Goal: Task Accomplishment & Management: Use online tool/utility

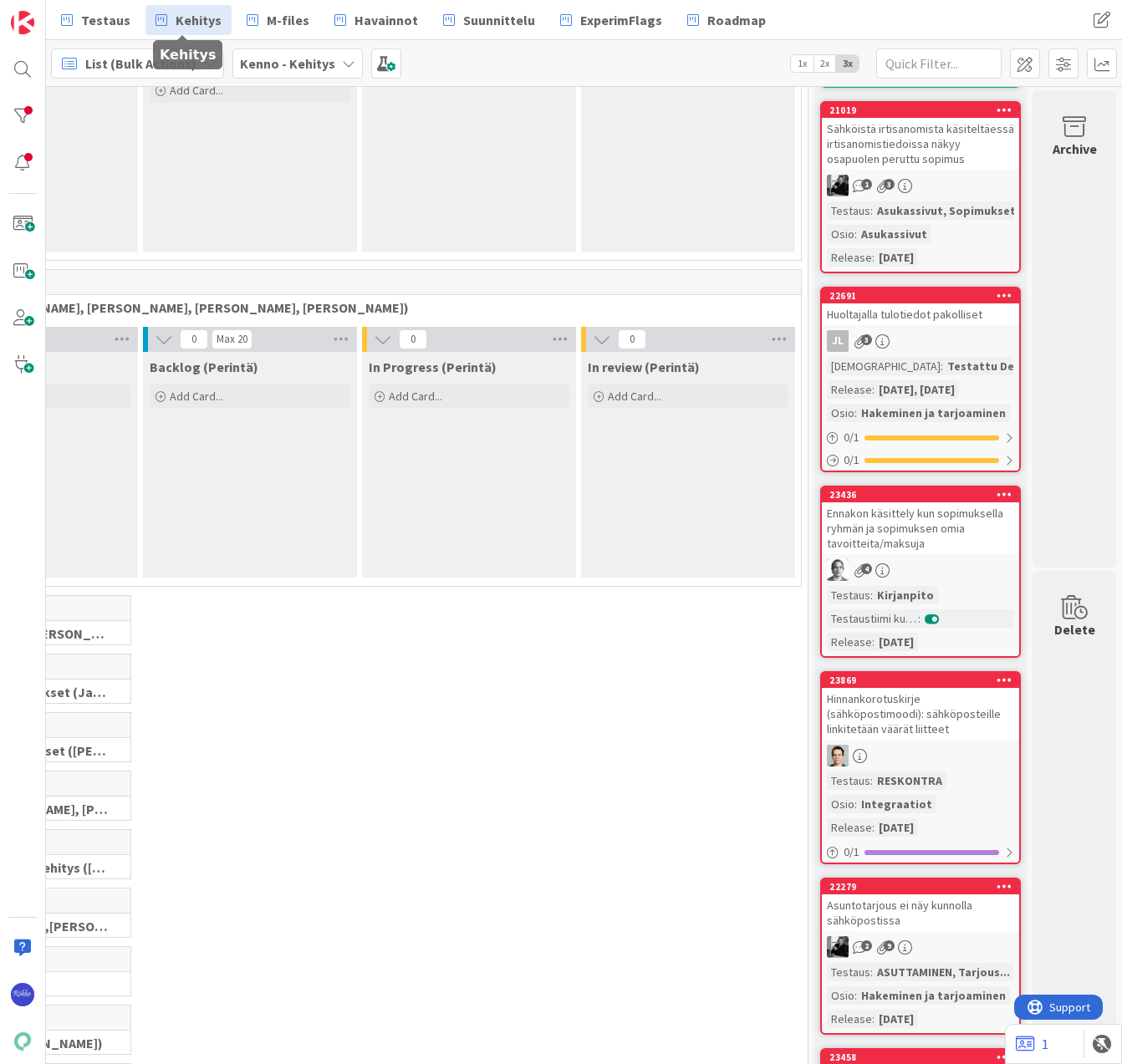
scroll to position [83, 194]
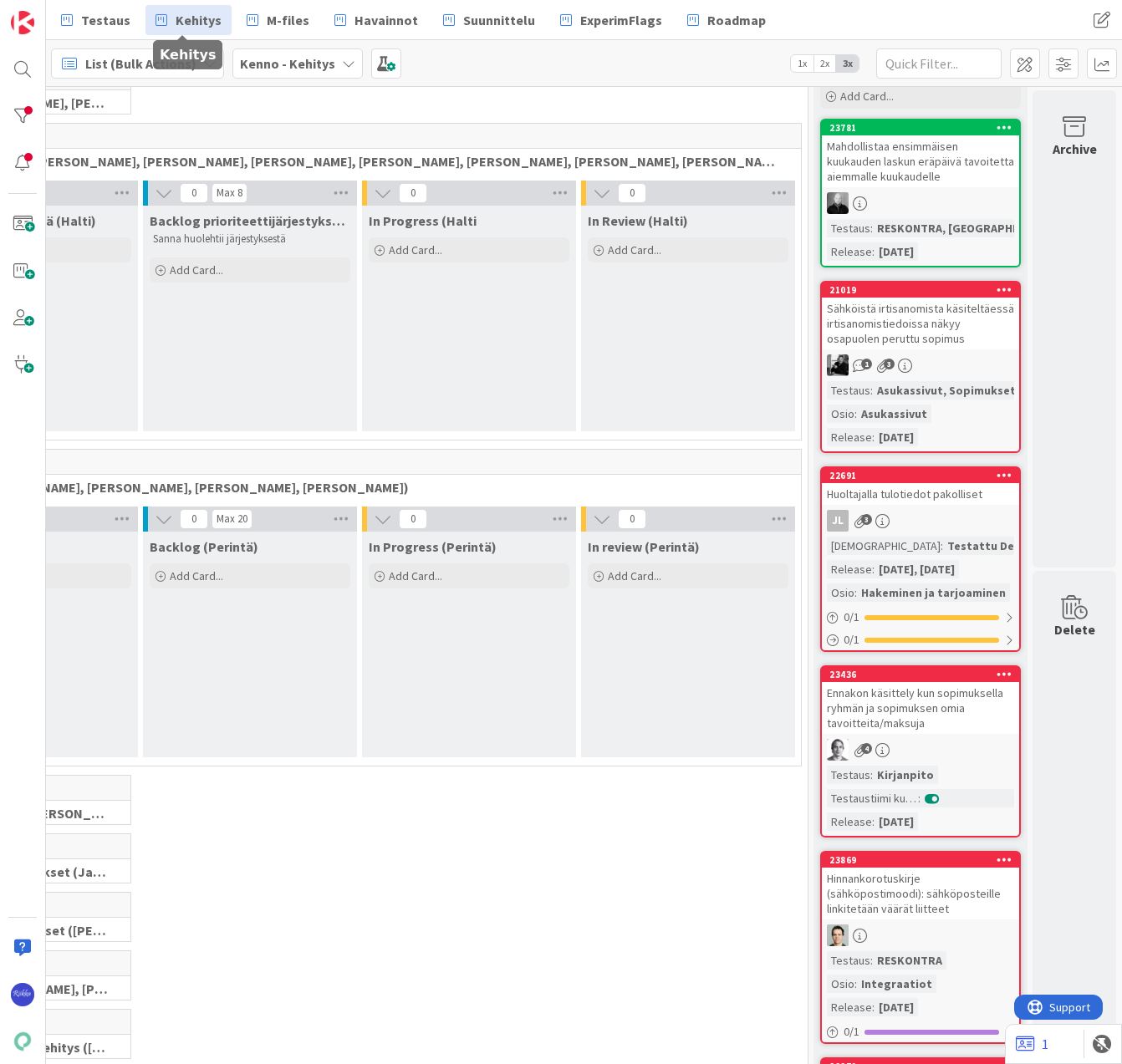
click at [904, 191] on div "23781 Mahdollistaa ensimmäisen kuukauden laskun eräpäivä tavoitetta aiemmalle k…" at bounding box center [920, 193] width 200 height 149
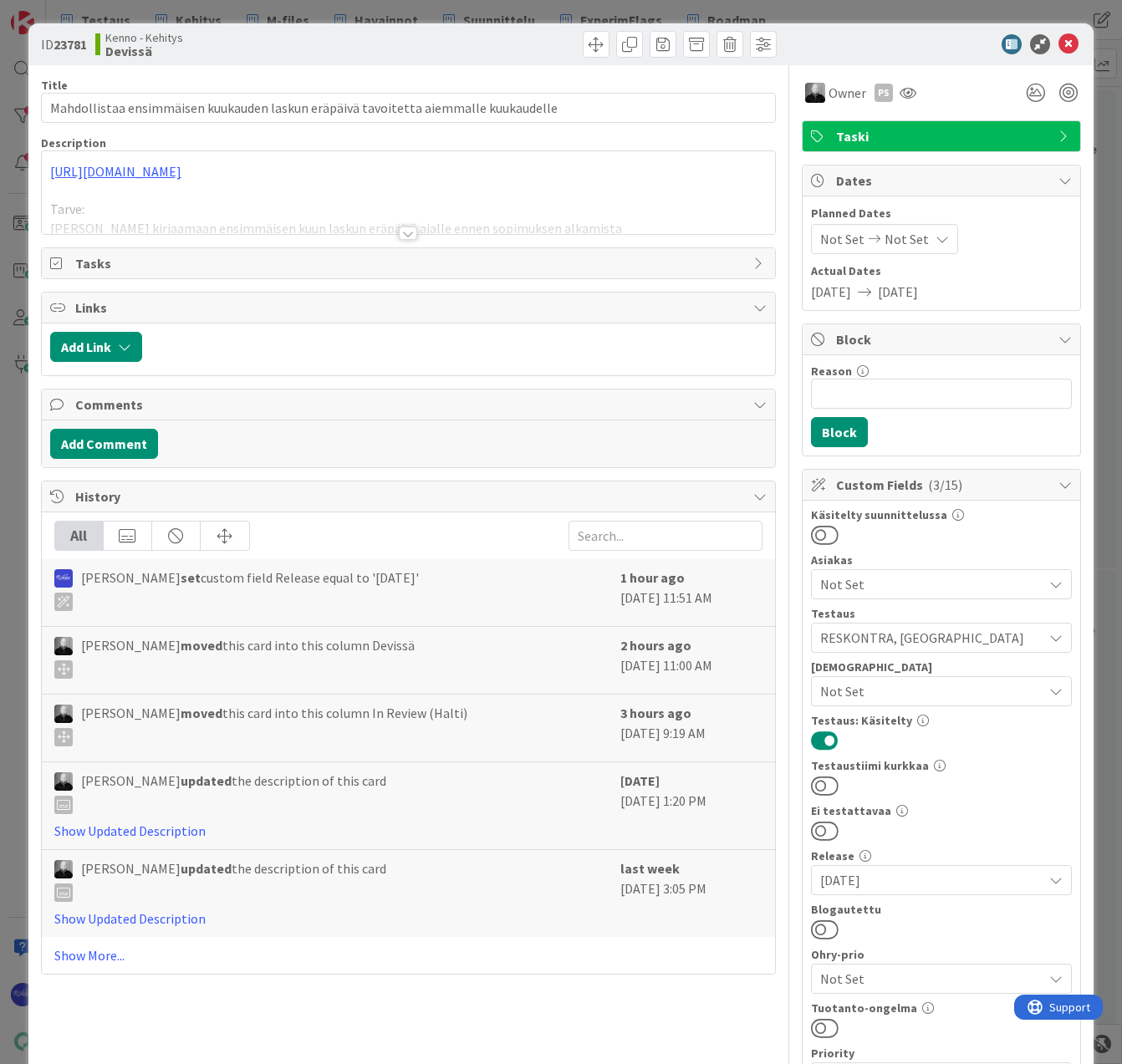
click at [400, 237] on div at bounding box center [408, 233] width 18 height 14
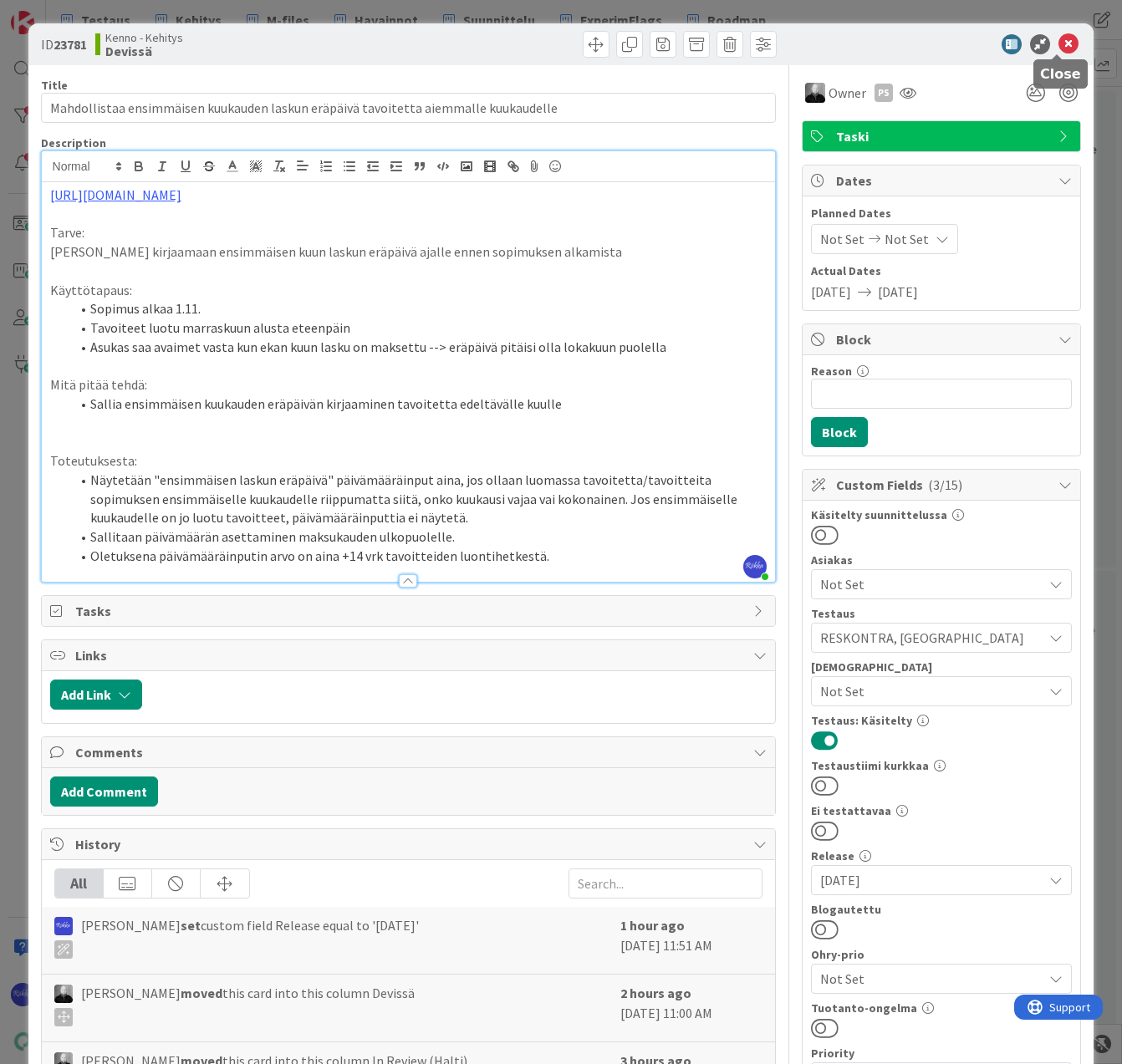
click at [1059, 46] on icon at bounding box center [1068, 44] width 20 height 20
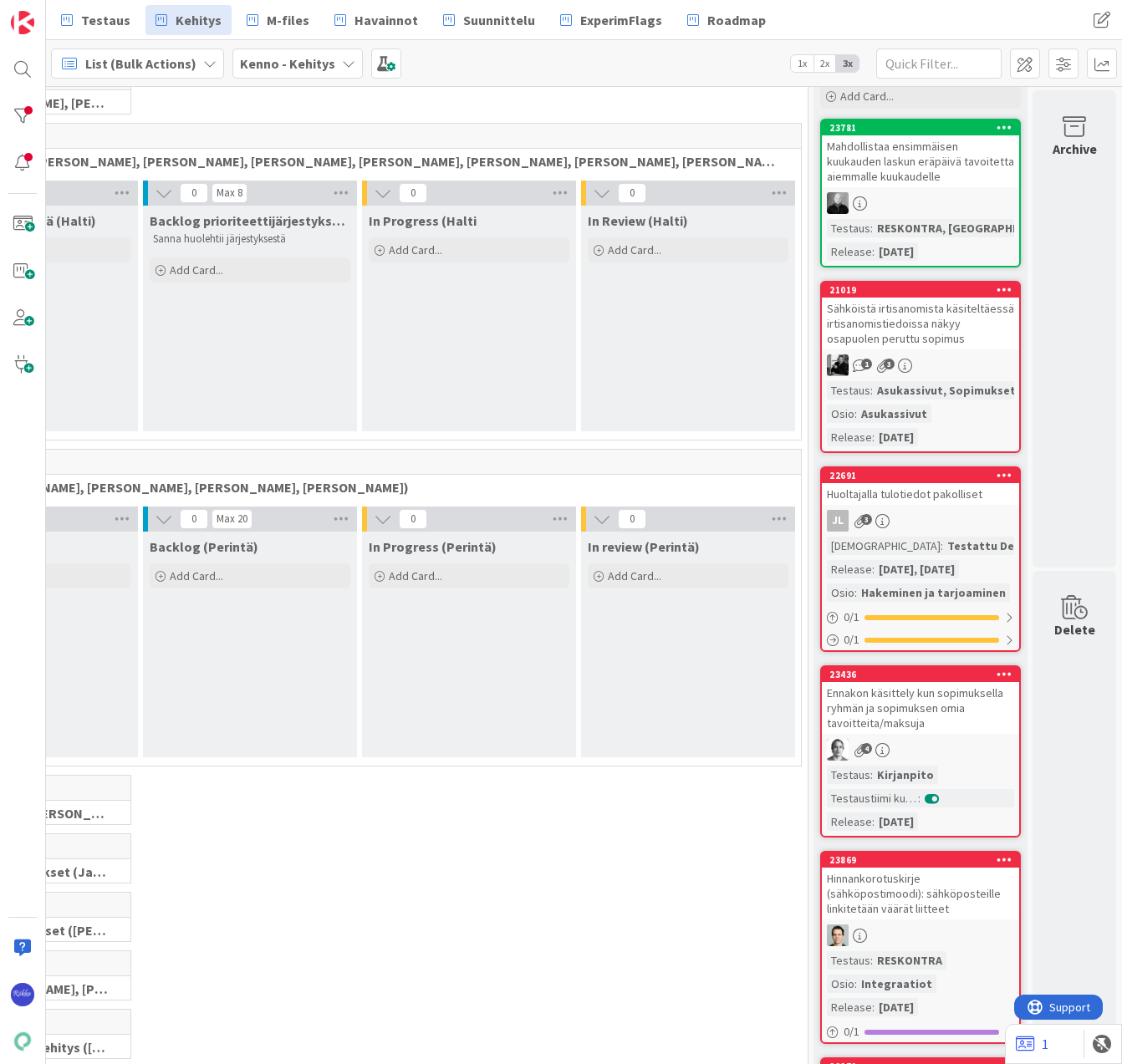
click at [890, 536] on div "22691 Huoltajalla tulotiedot pakolliset JL 3 Testaushuomiot : Testattu Devissä …" at bounding box center [920, 559] width 200 height 186
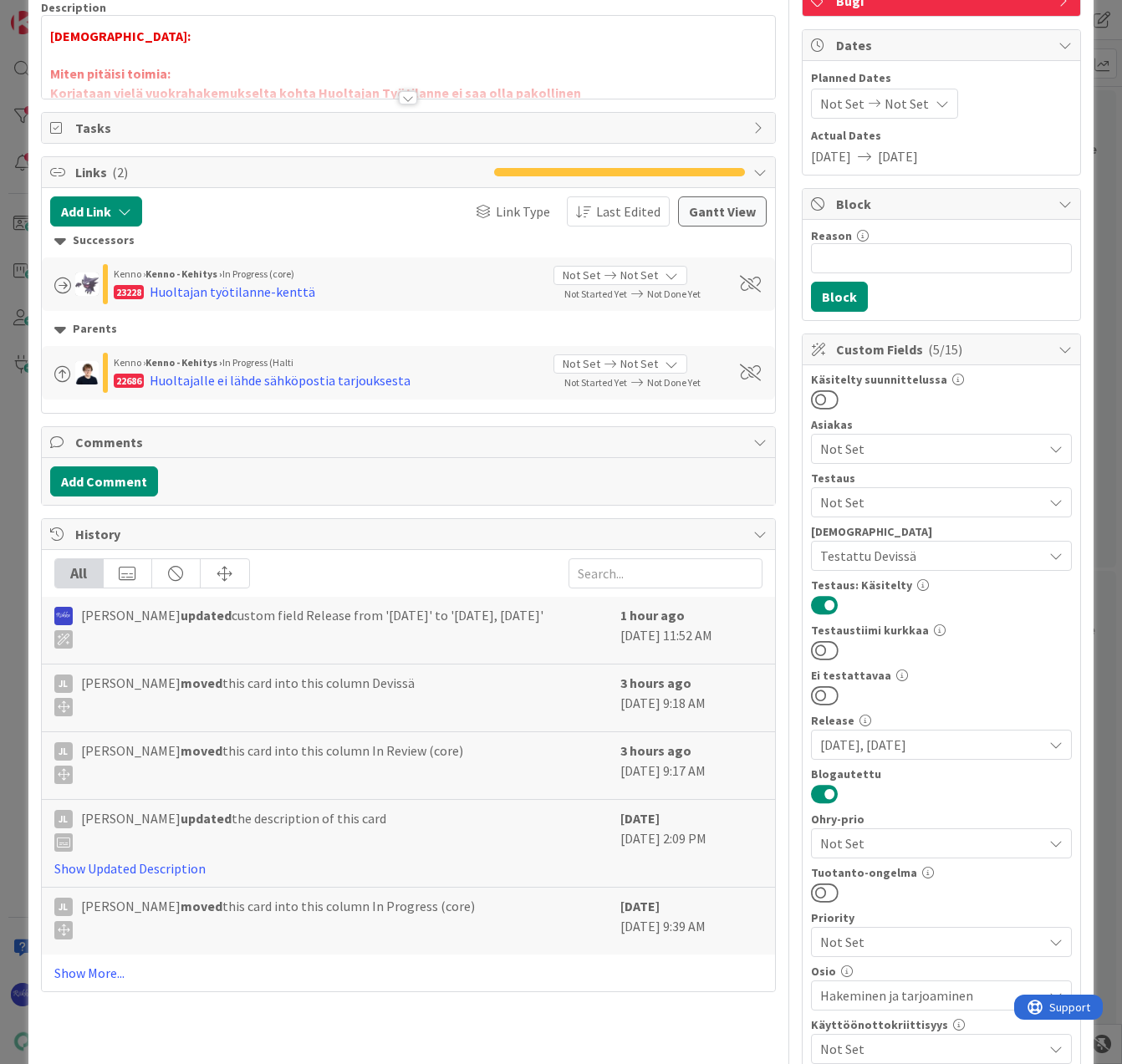
scroll to position [167, 0]
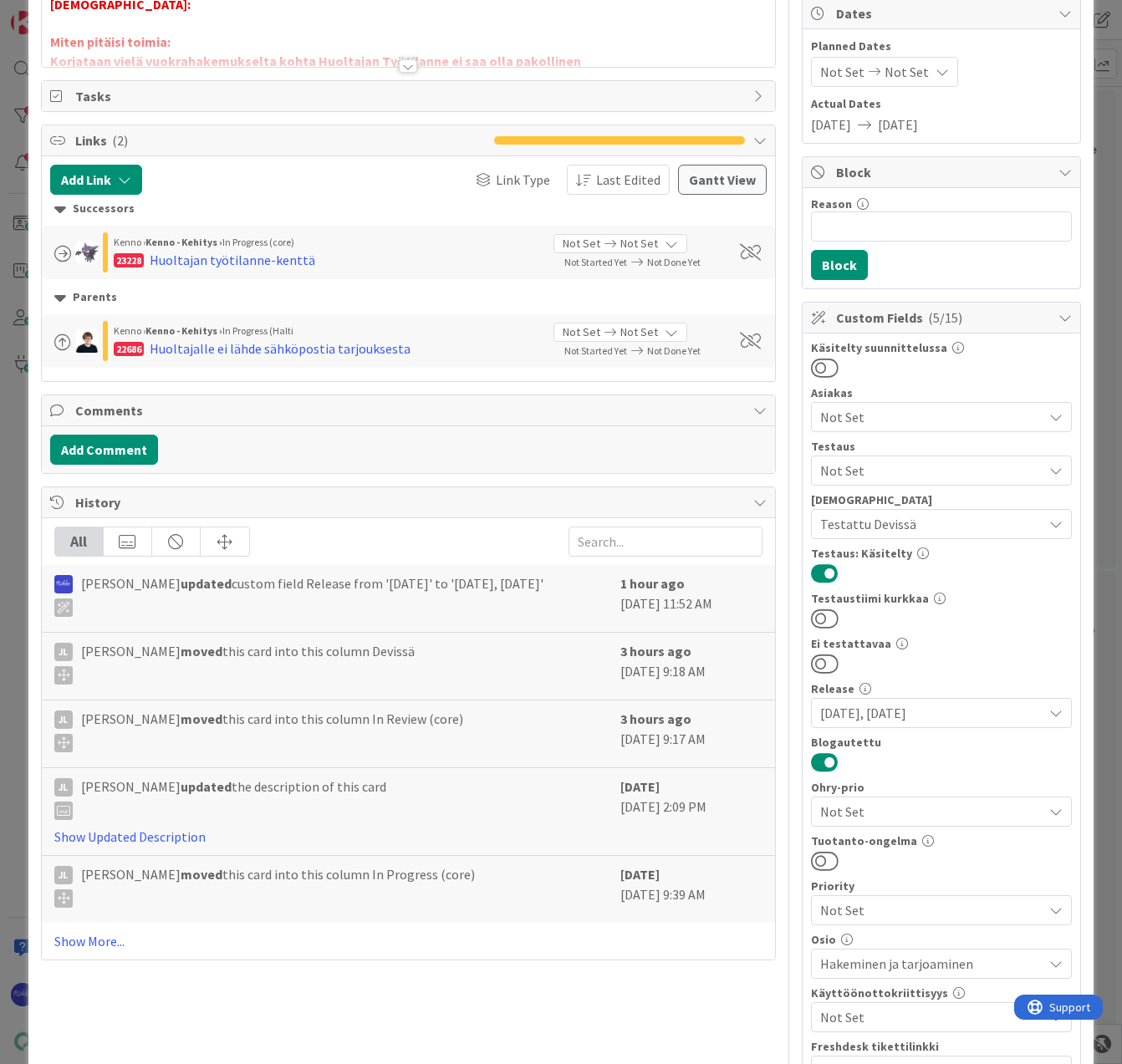
click at [933, 518] on span "Testattu Devissä" at bounding box center [931, 524] width 222 height 20
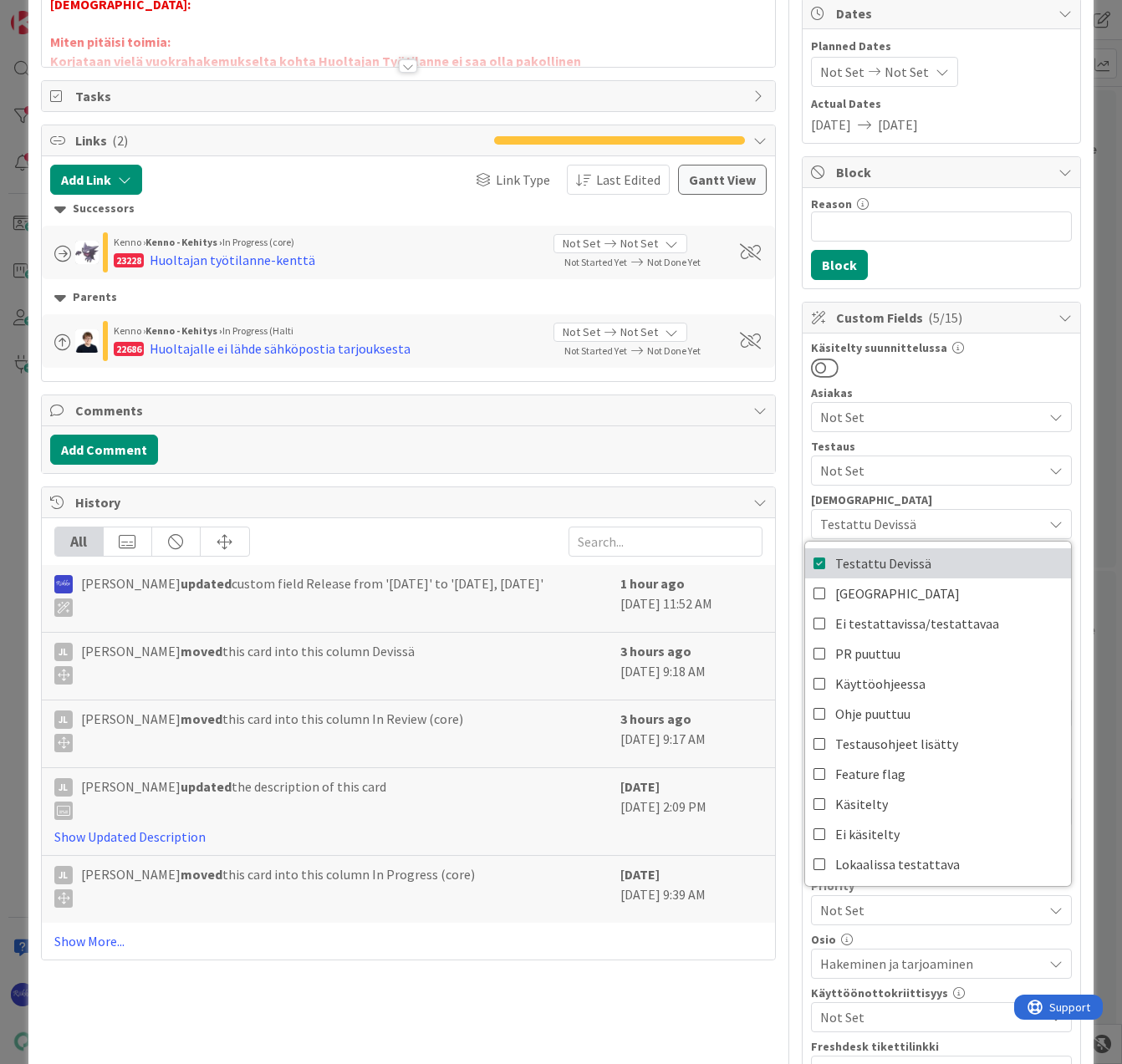
click at [930, 561] on link "Testattu Devissä" at bounding box center [937, 563] width 266 height 30
click at [995, 378] on div "Käsitelty suunnittelussa Asiakas Not Set Testaus Not Set Testaushuomiot Not Set…" at bounding box center [942, 714] width 261 height 744
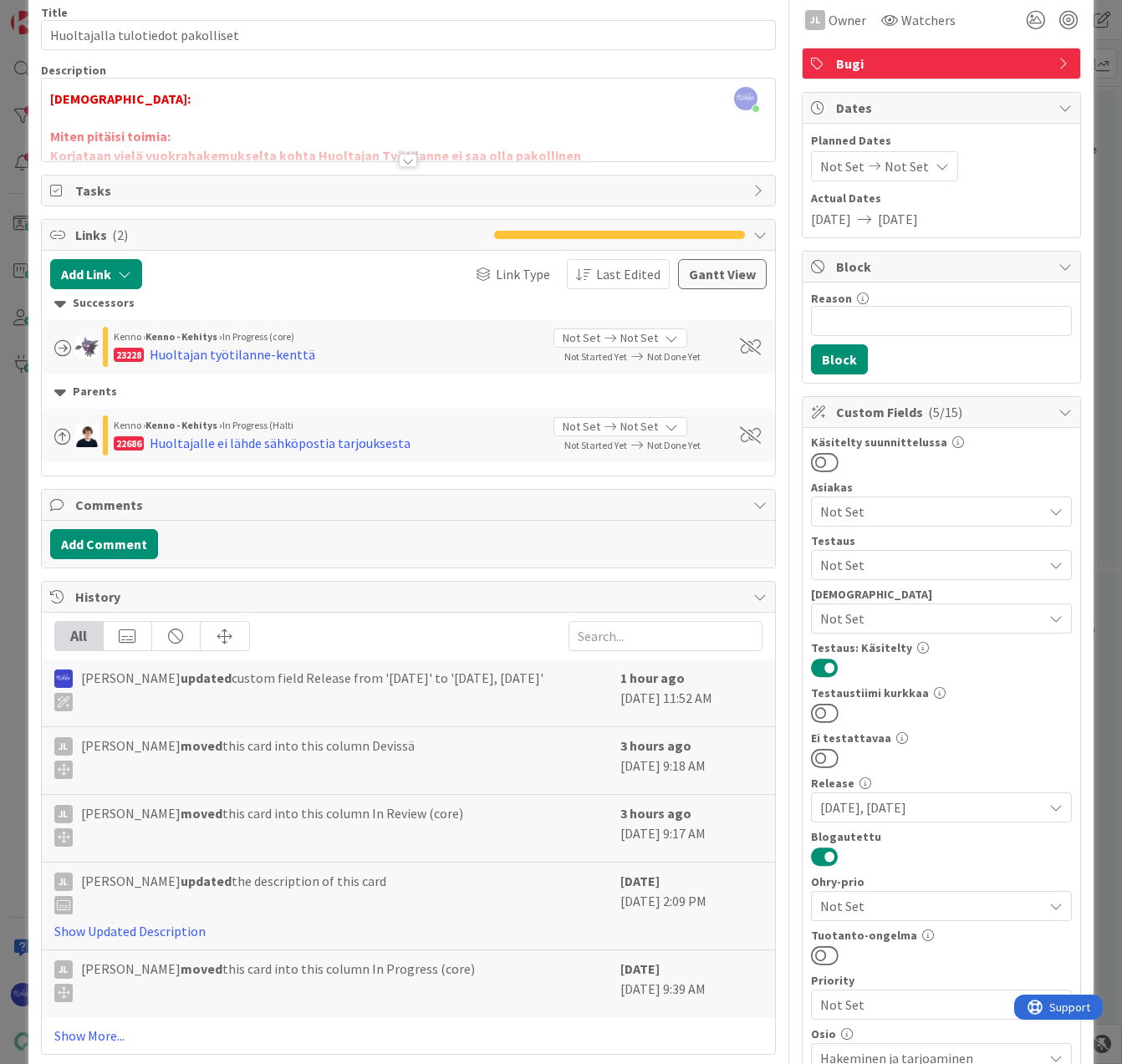
scroll to position [0, 0]
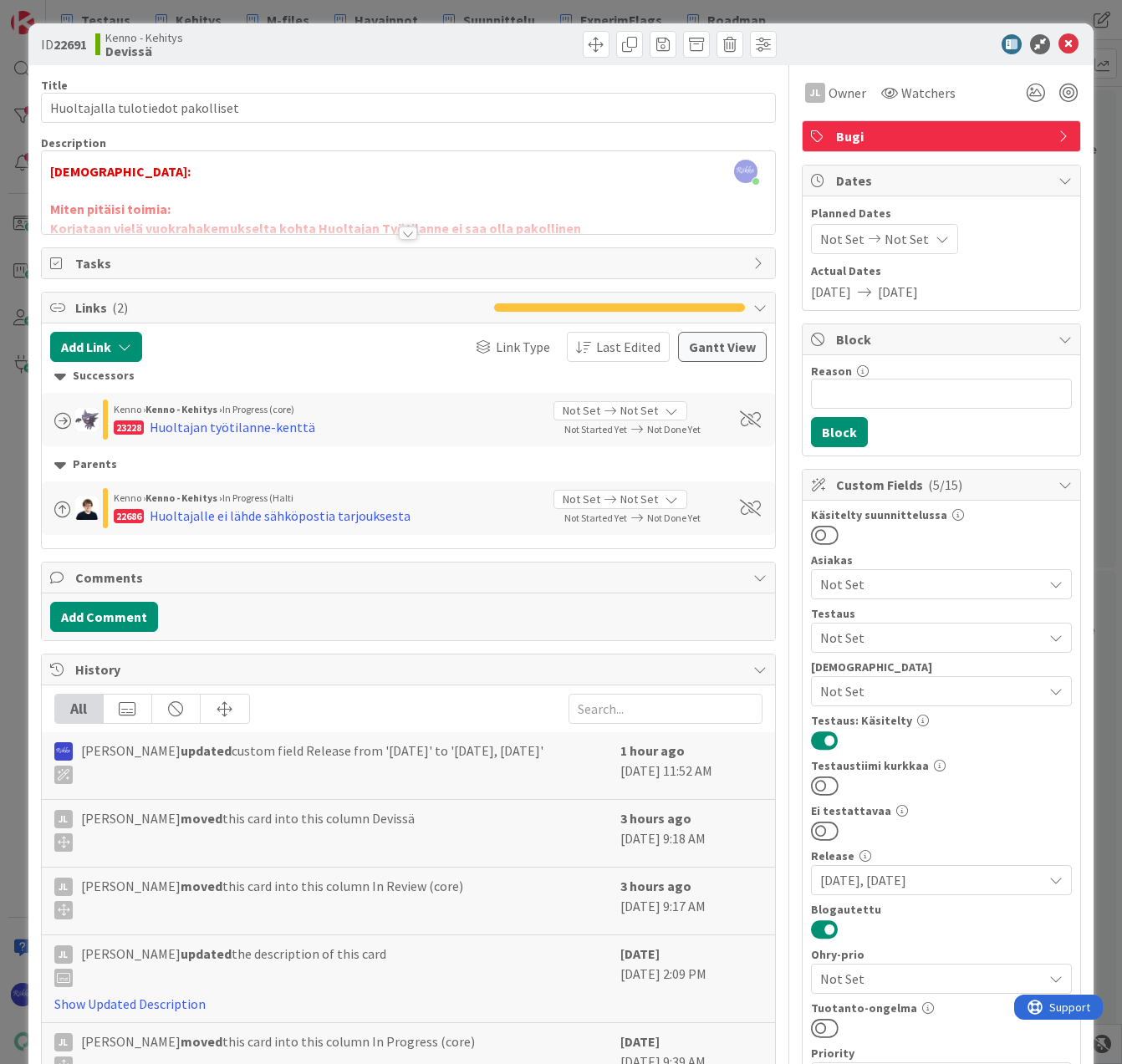
click at [405, 237] on div at bounding box center [408, 233] width 18 height 14
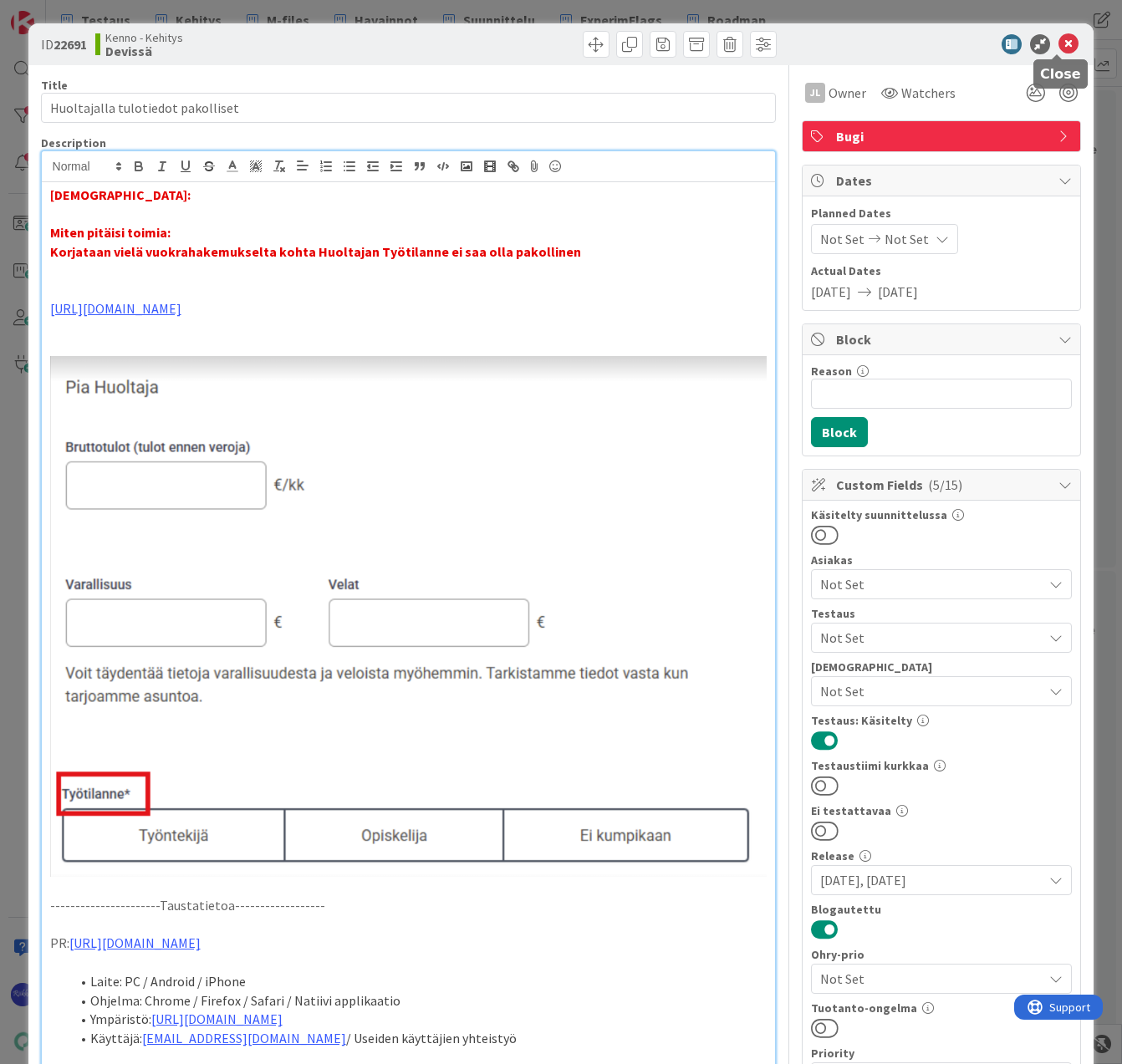
click at [1059, 50] on icon at bounding box center [1068, 44] width 20 height 20
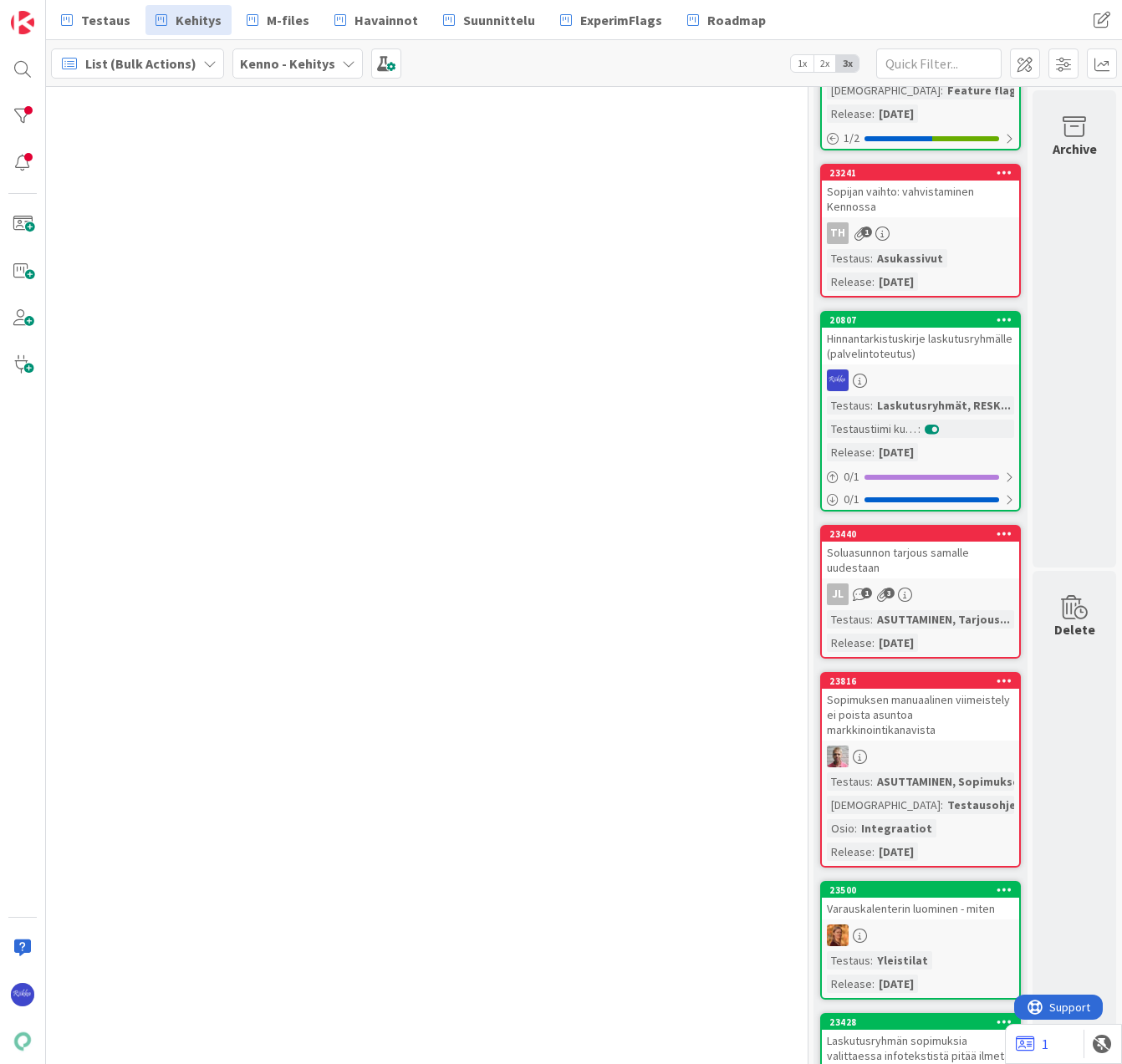
scroll to position [2508, 194]
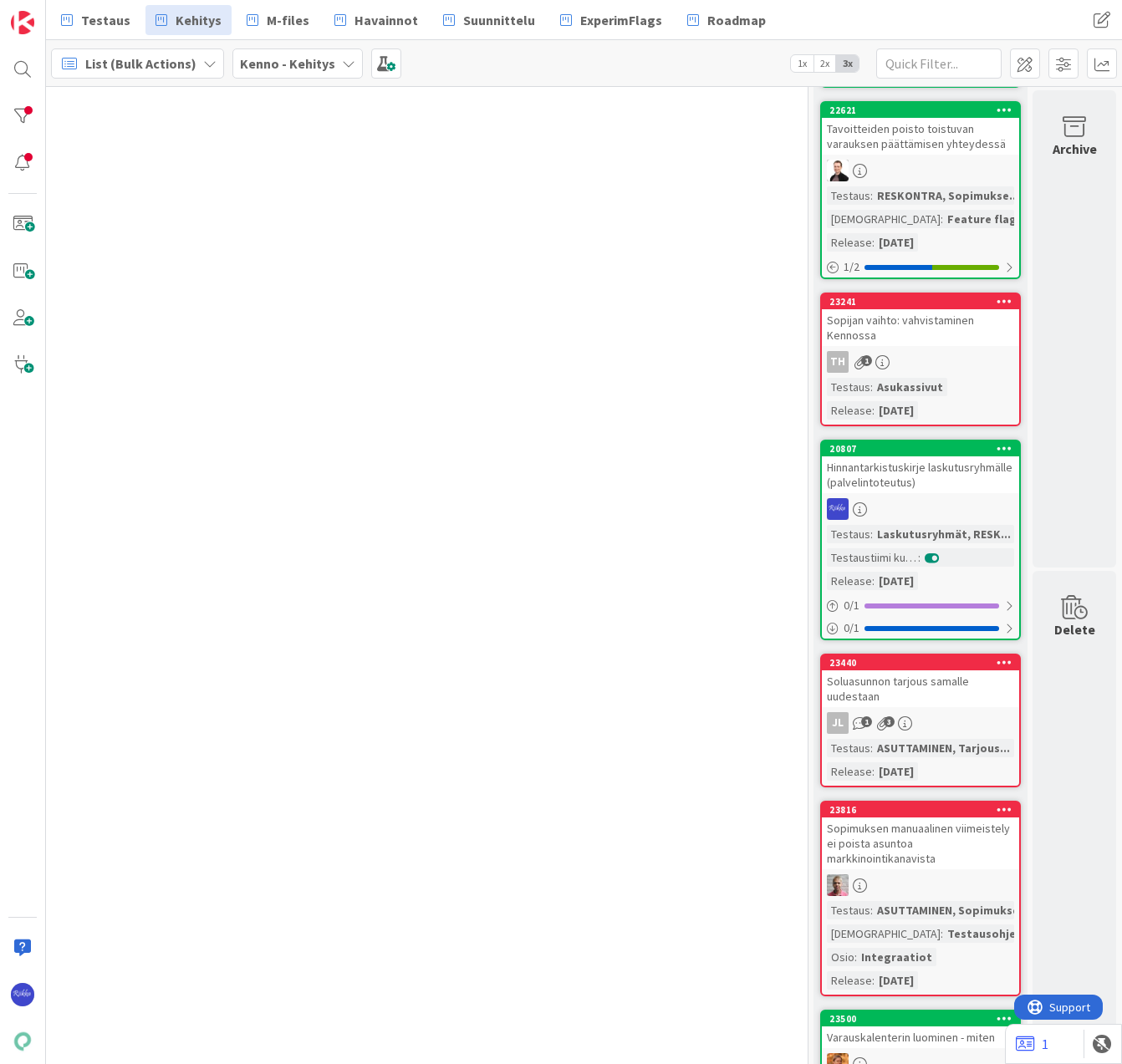
click at [997, 450] on icon at bounding box center [1005, 448] width 16 height 12
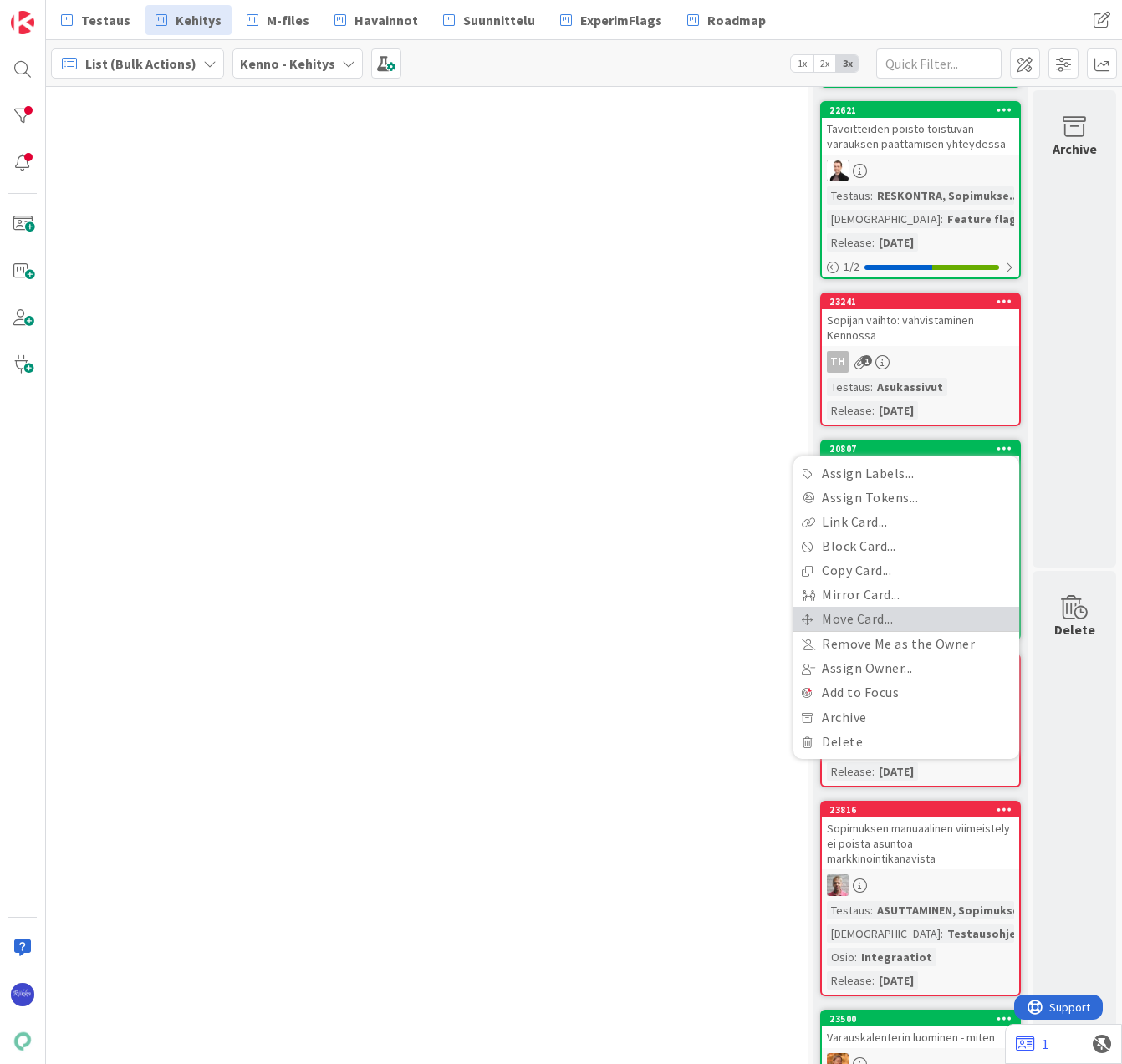
click at [922, 615] on link "Move Card..." at bounding box center [906, 619] width 226 height 24
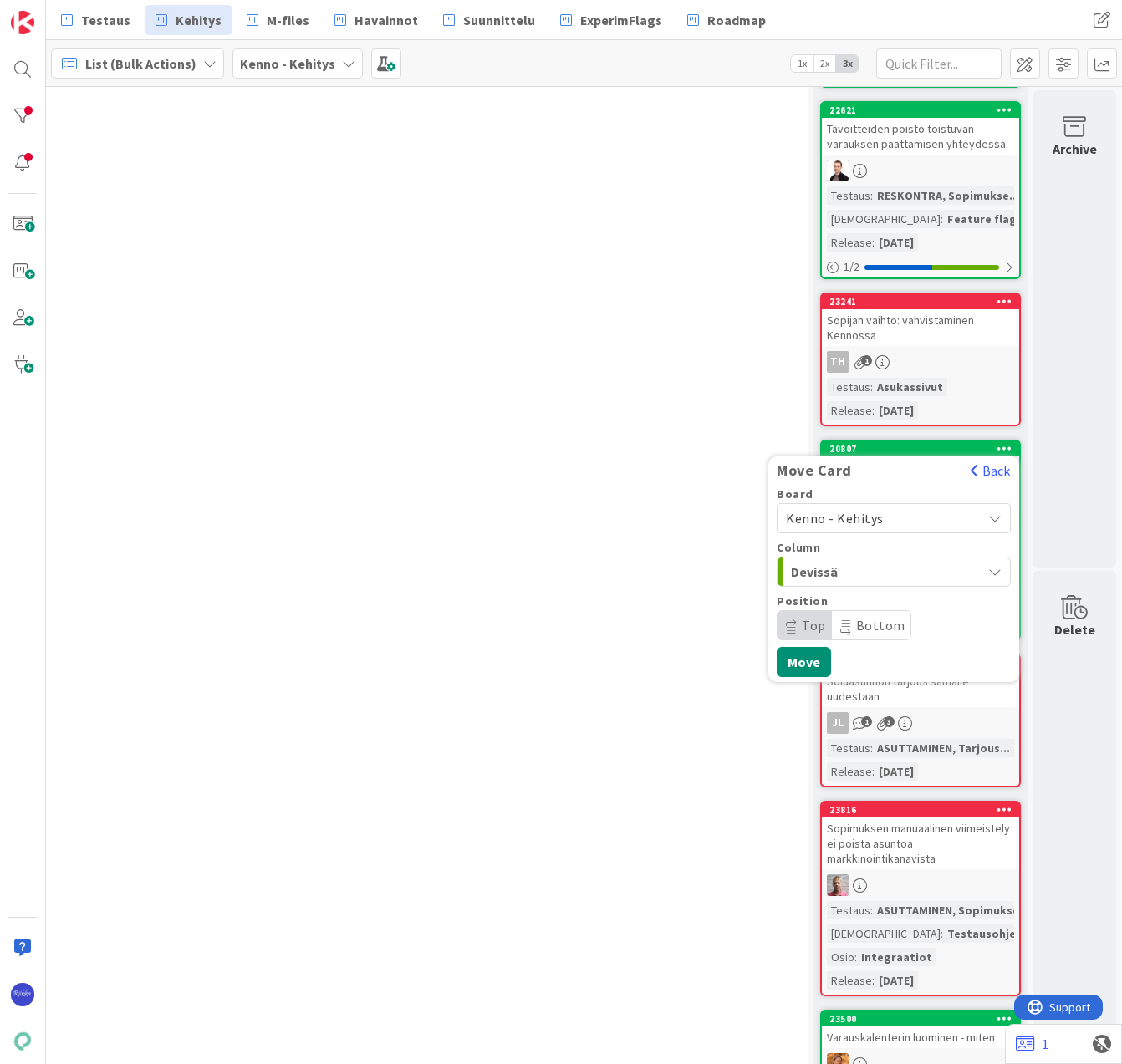
click at [870, 518] on span "Kenno - Kehitys" at bounding box center [879, 518] width 187 height 24
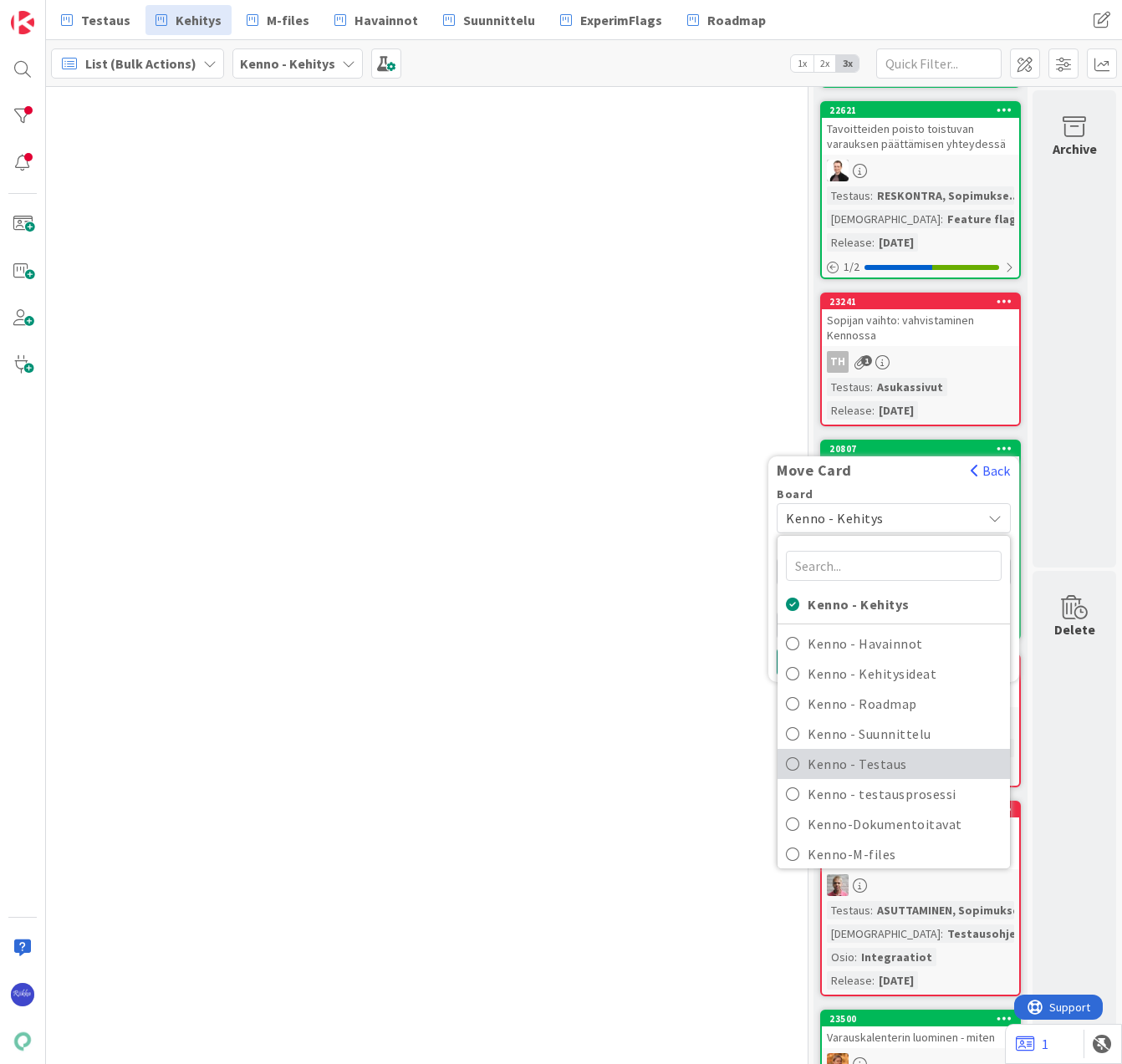
click at [880, 763] on span "Kenno - Testaus" at bounding box center [904, 764] width 194 height 25
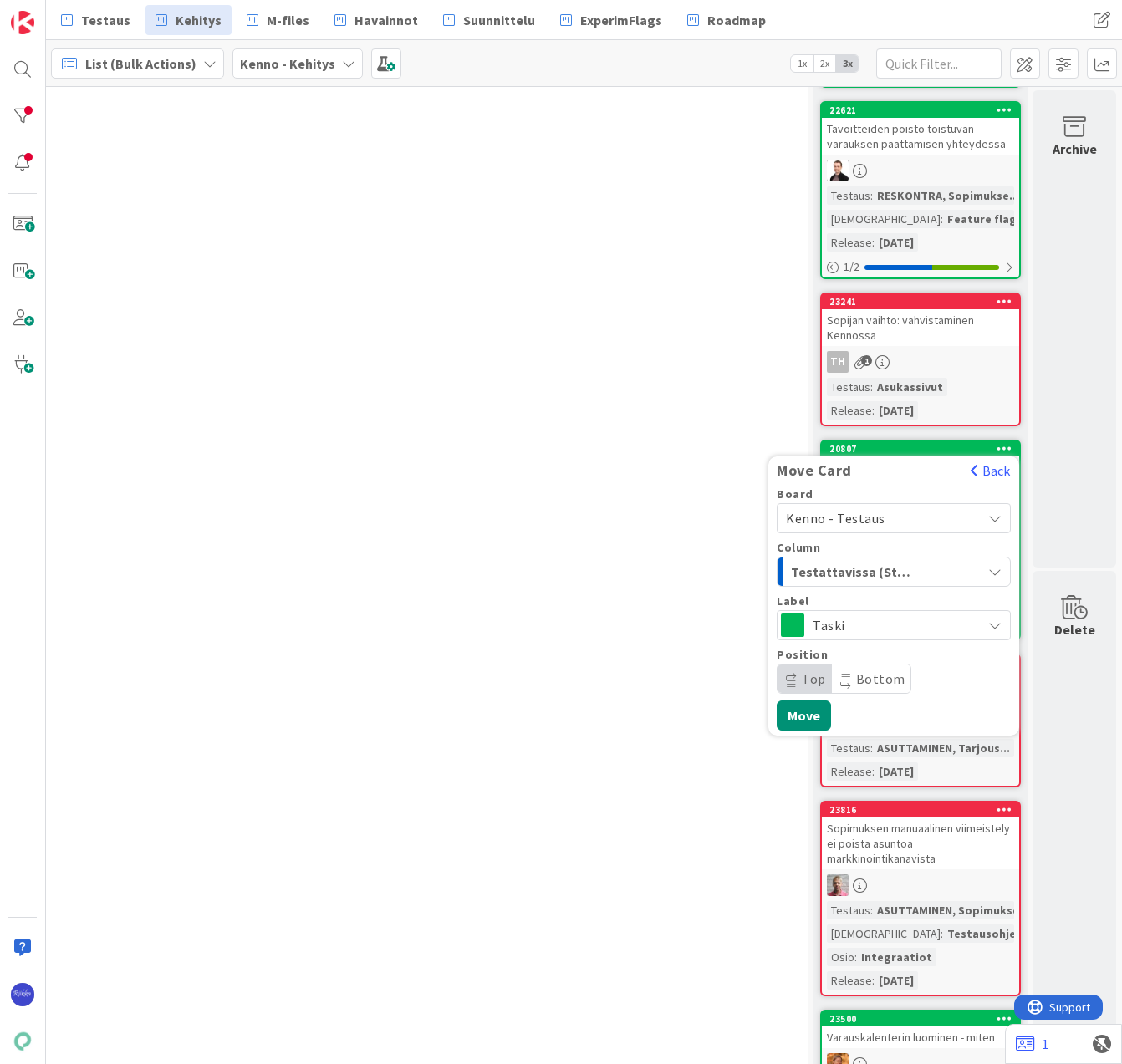
click at [888, 581] on span "Testattavissa (Stagingissa)" at bounding box center [854, 571] width 125 height 22
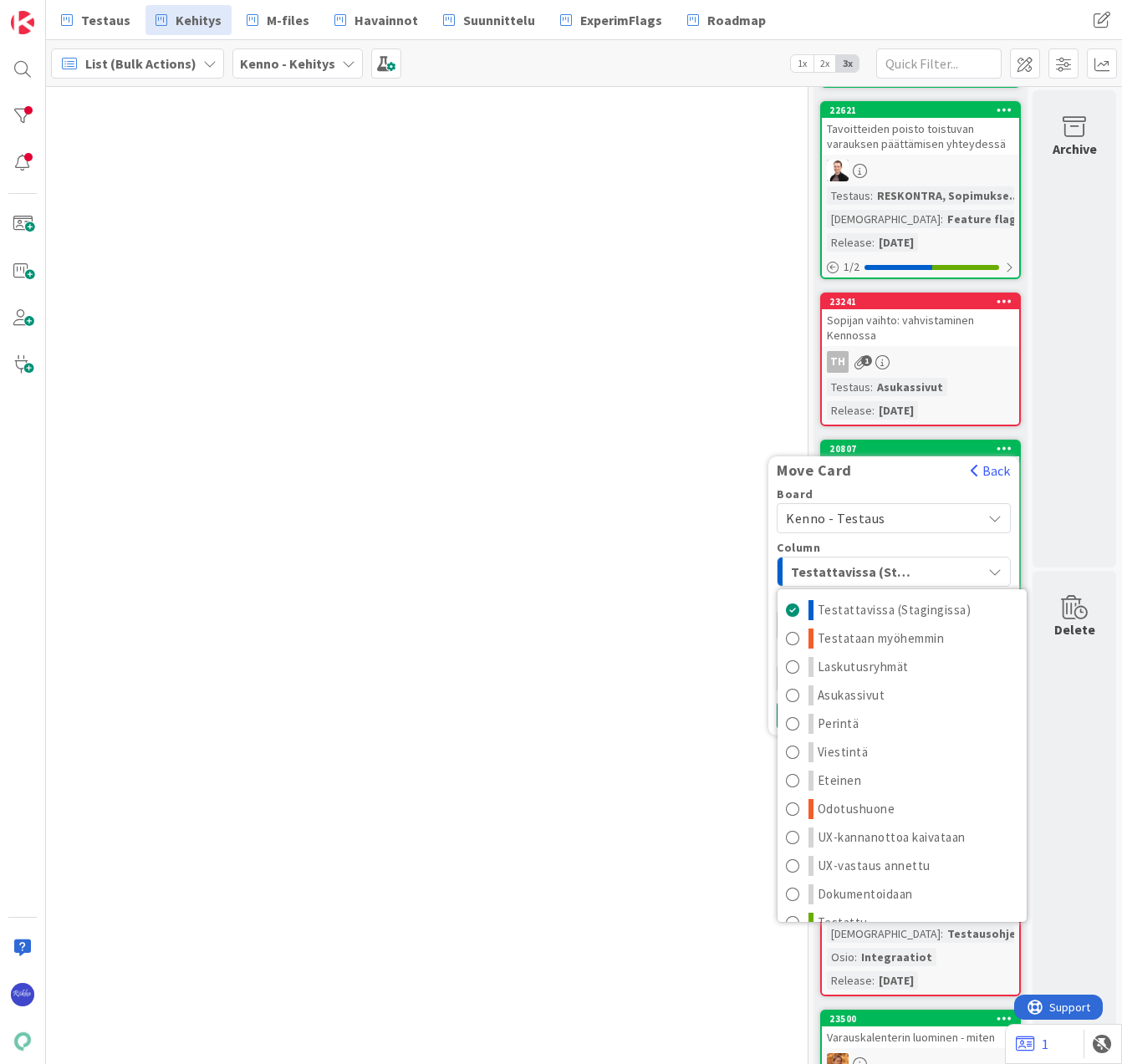
scroll to position [22, 0]
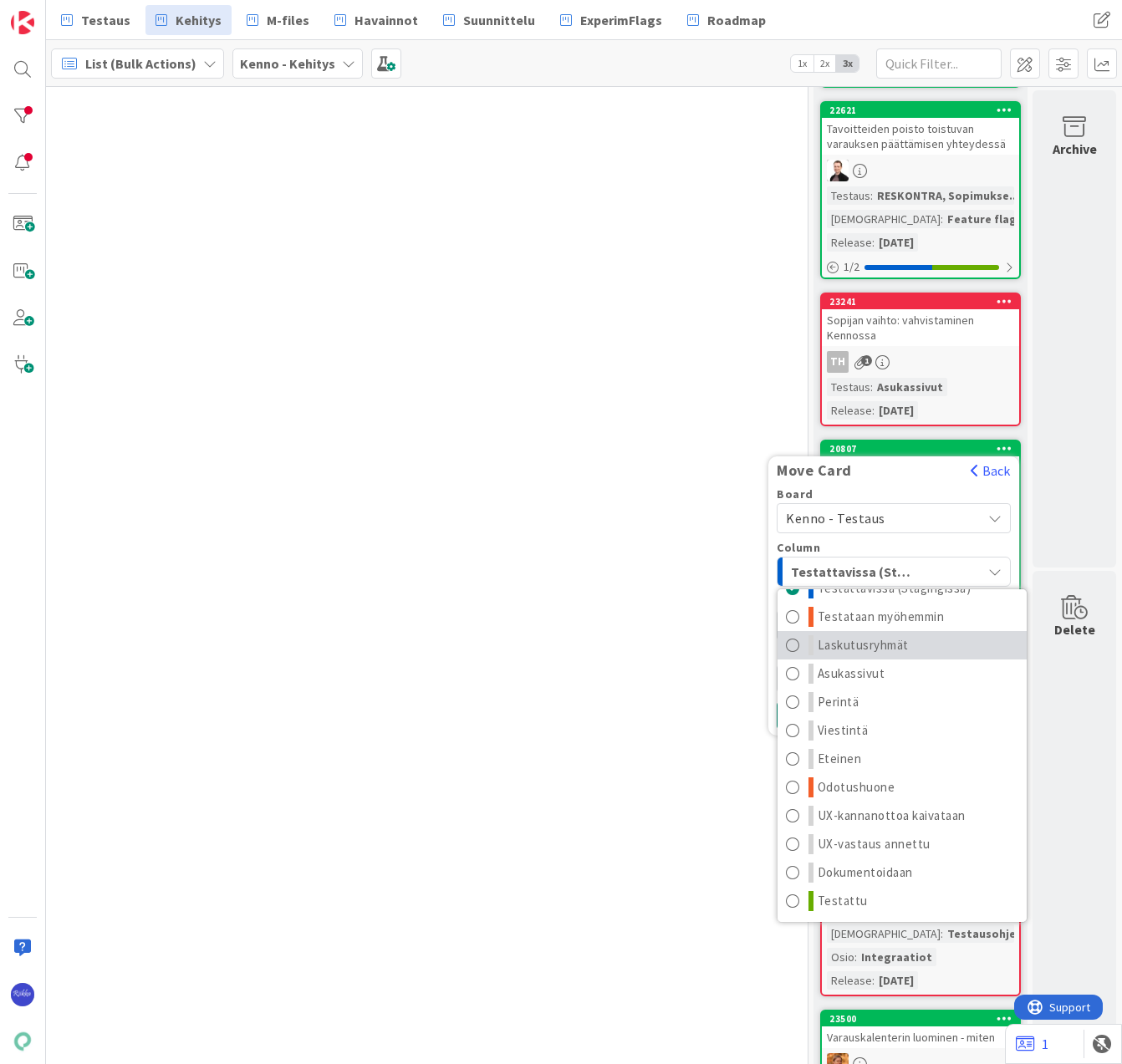
click at [889, 639] on span "Laskutusryhmät" at bounding box center [863, 645] width 91 height 20
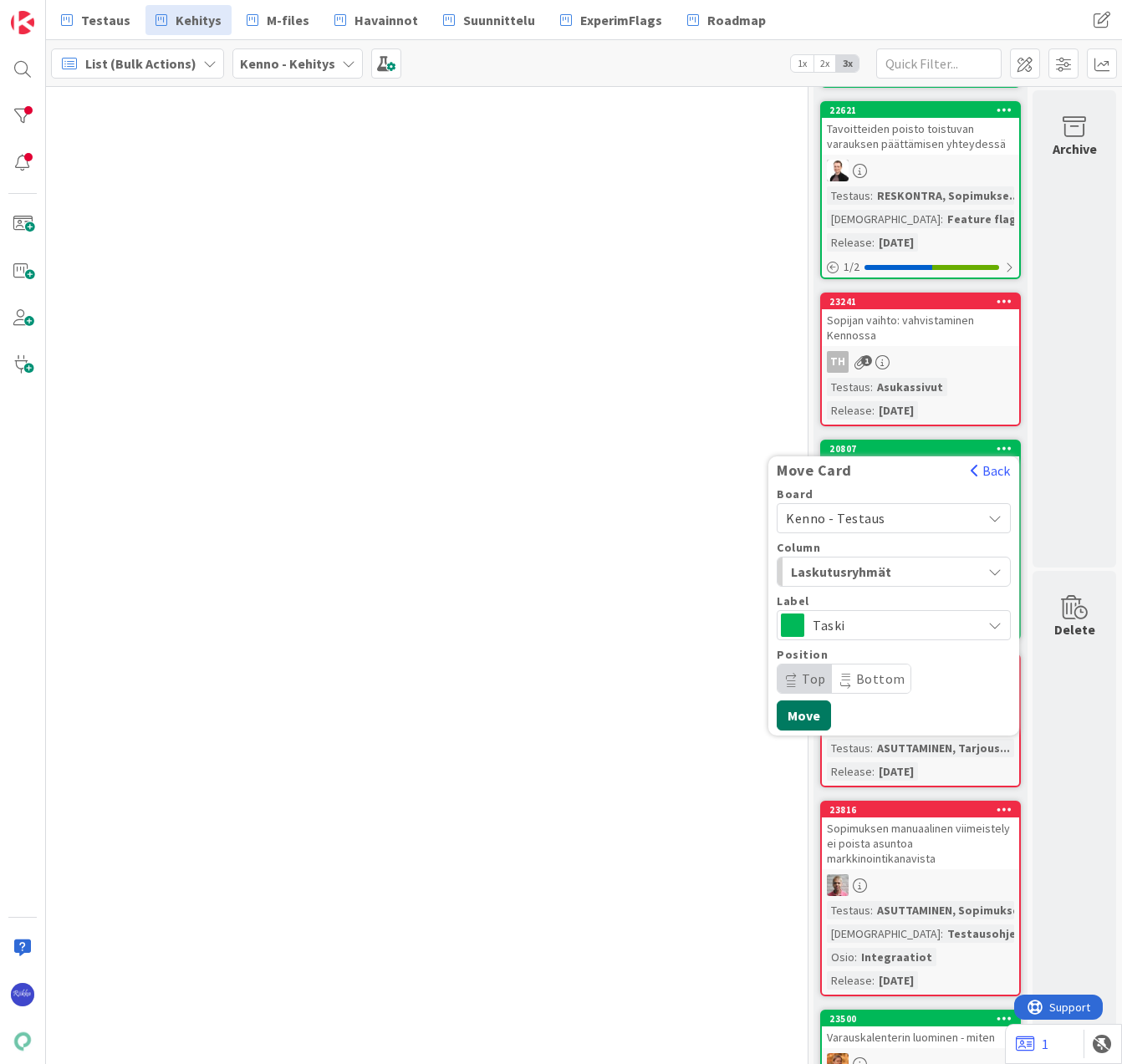
click at [793, 715] on button "Move" at bounding box center [804, 715] width 54 height 30
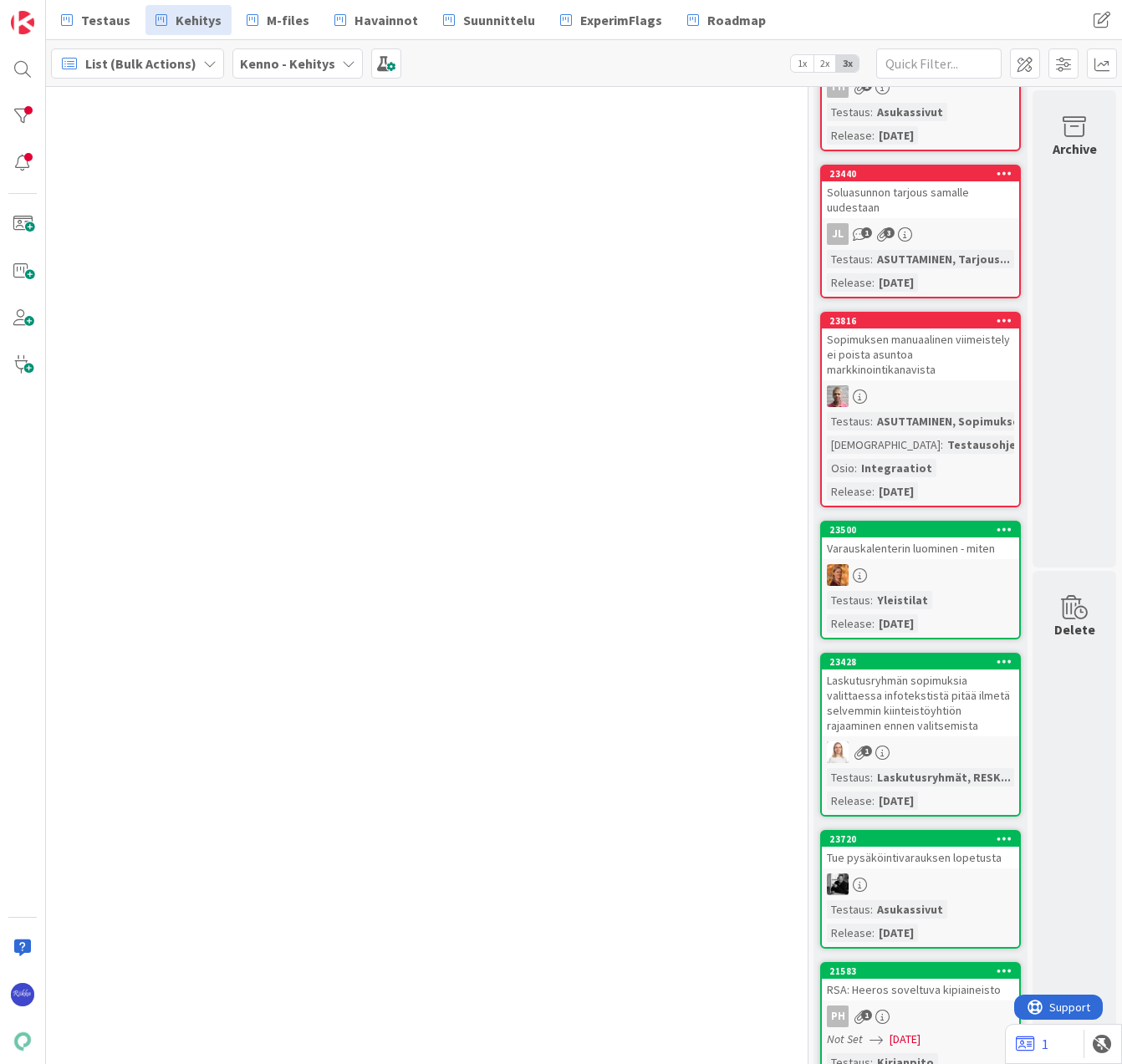
scroll to position [2925, 194]
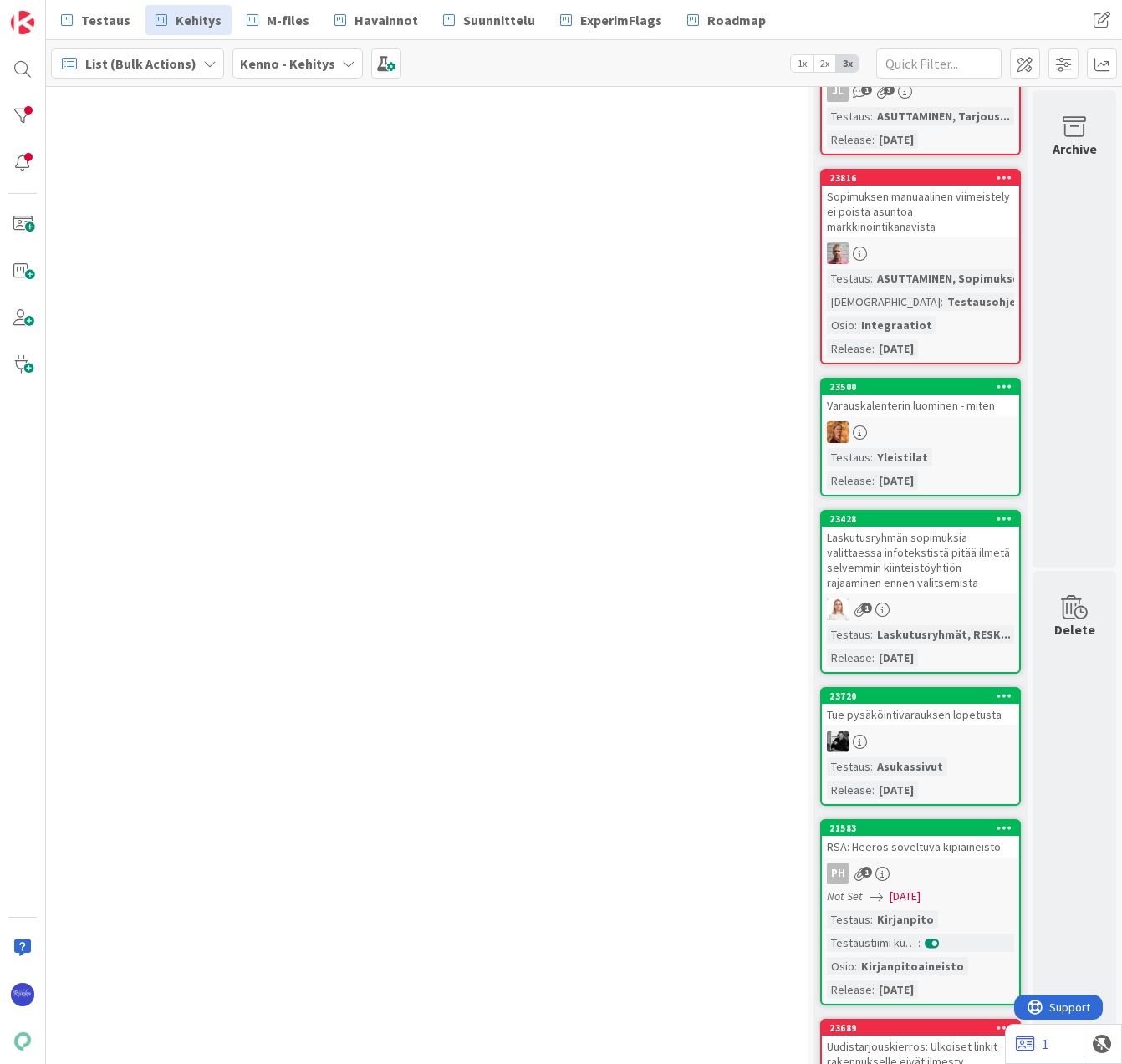
click at [997, 518] on icon at bounding box center [1005, 518] width 16 height 12
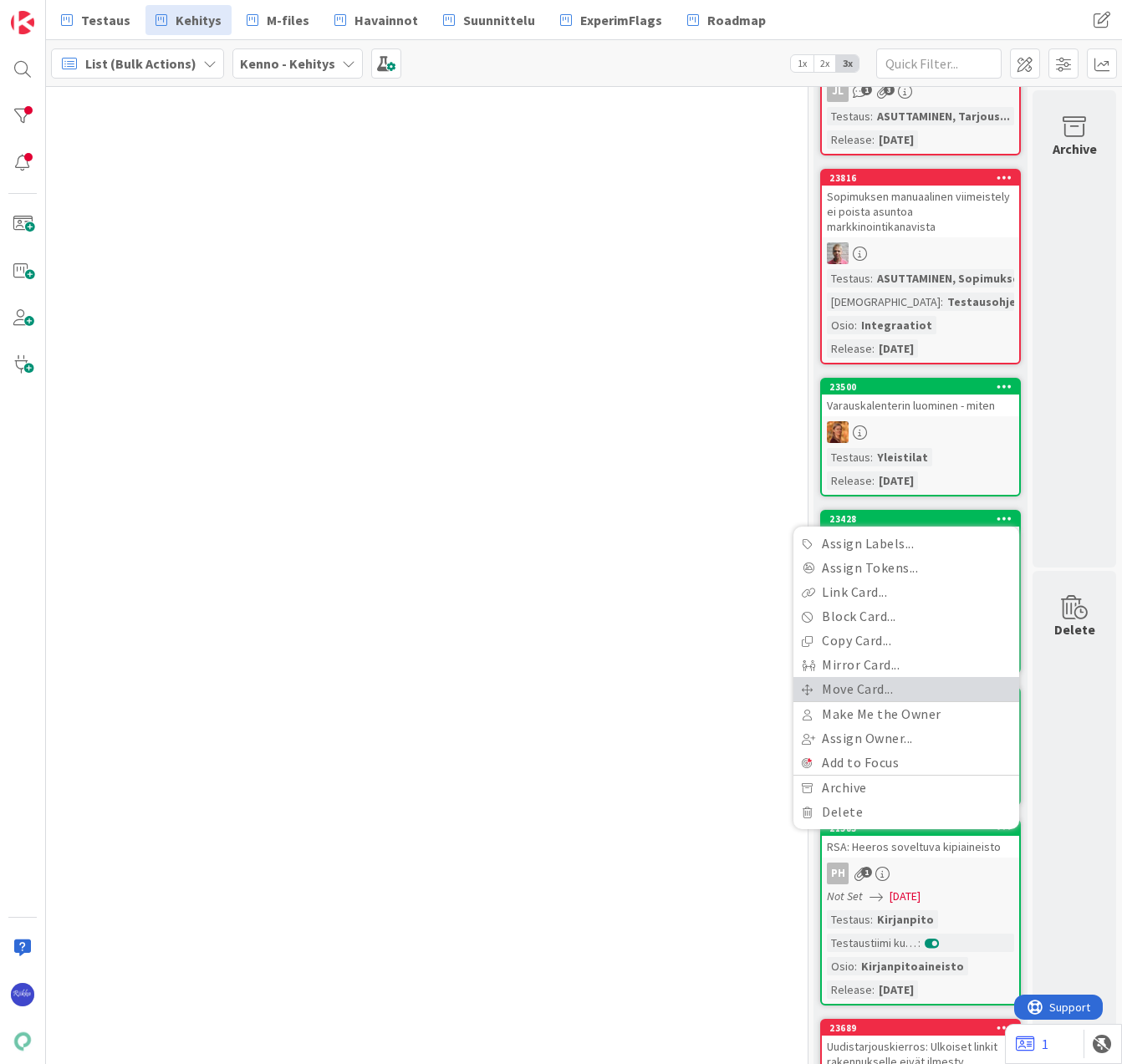
click at [888, 685] on link "Move Card..." at bounding box center [906, 688] width 226 height 24
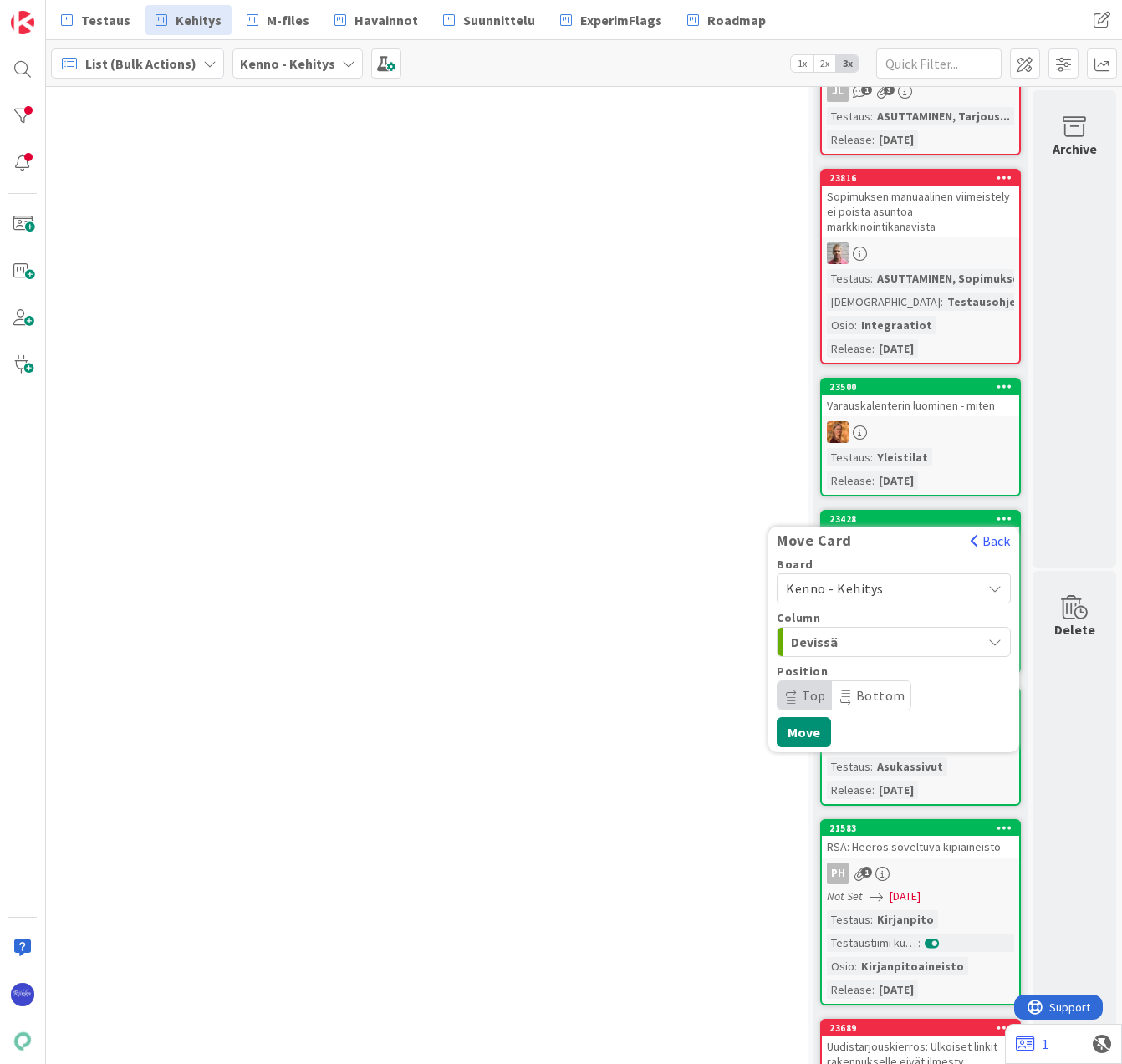
click at [858, 587] on span "Kenno - Kehitys" at bounding box center [834, 589] width 98 height 16
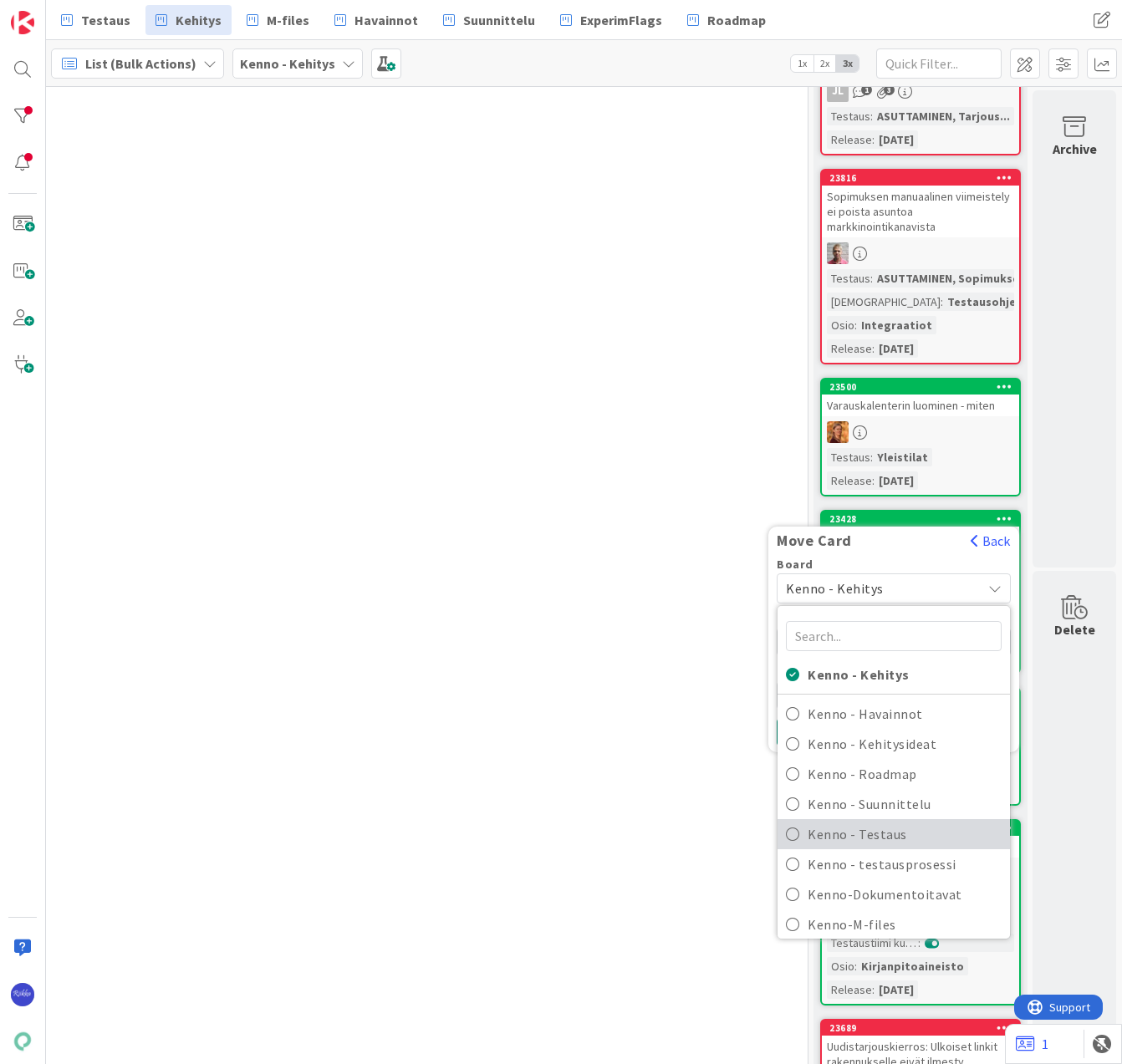
click at [871, 835] on span "Kenno - Testaus" at bounding box center [904, 835] width 194 height 25
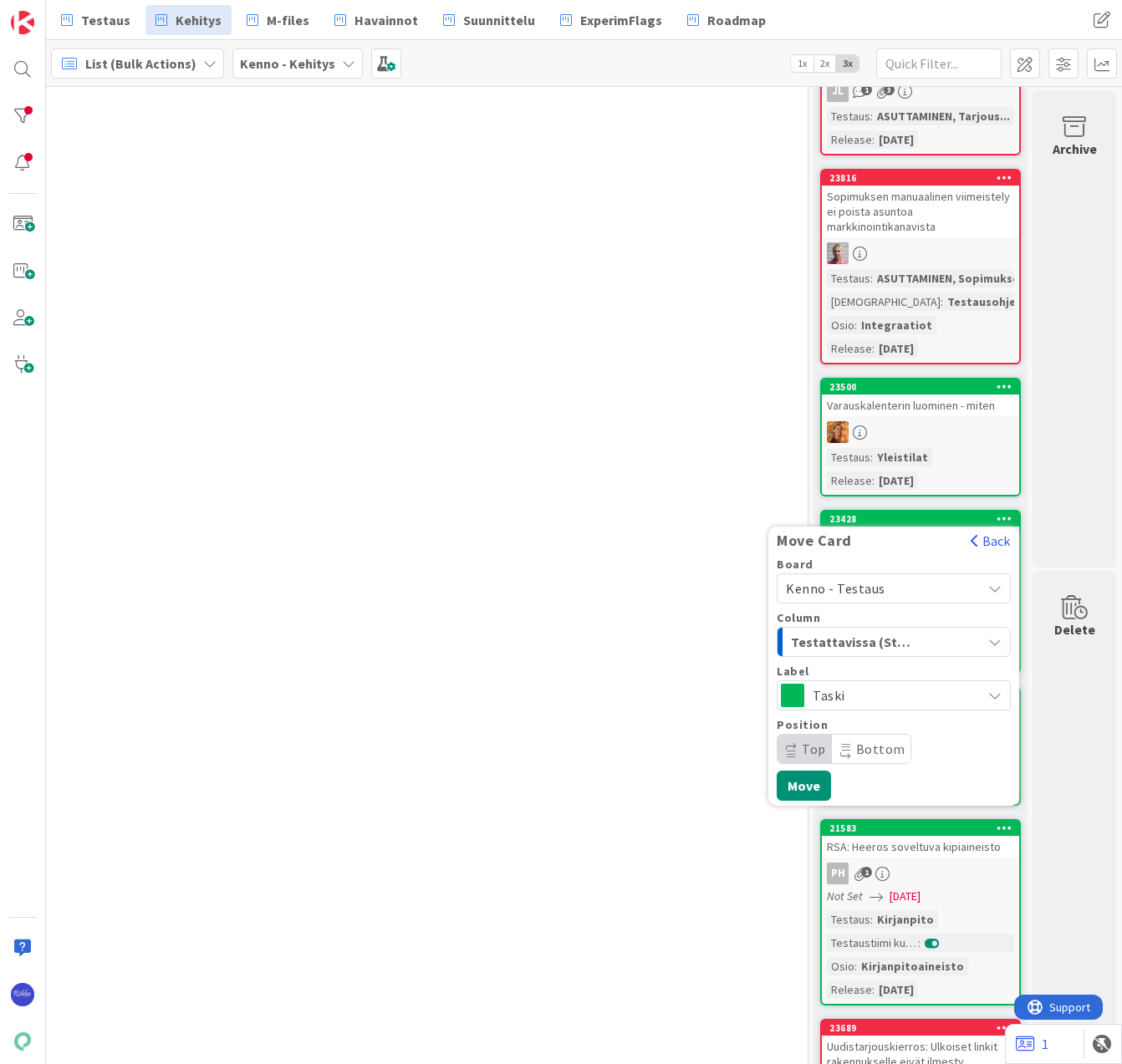
click at [904, 639] on div "Testattavissa (Stagingissa)" at bounding box center [883, 641] width 195 height 26
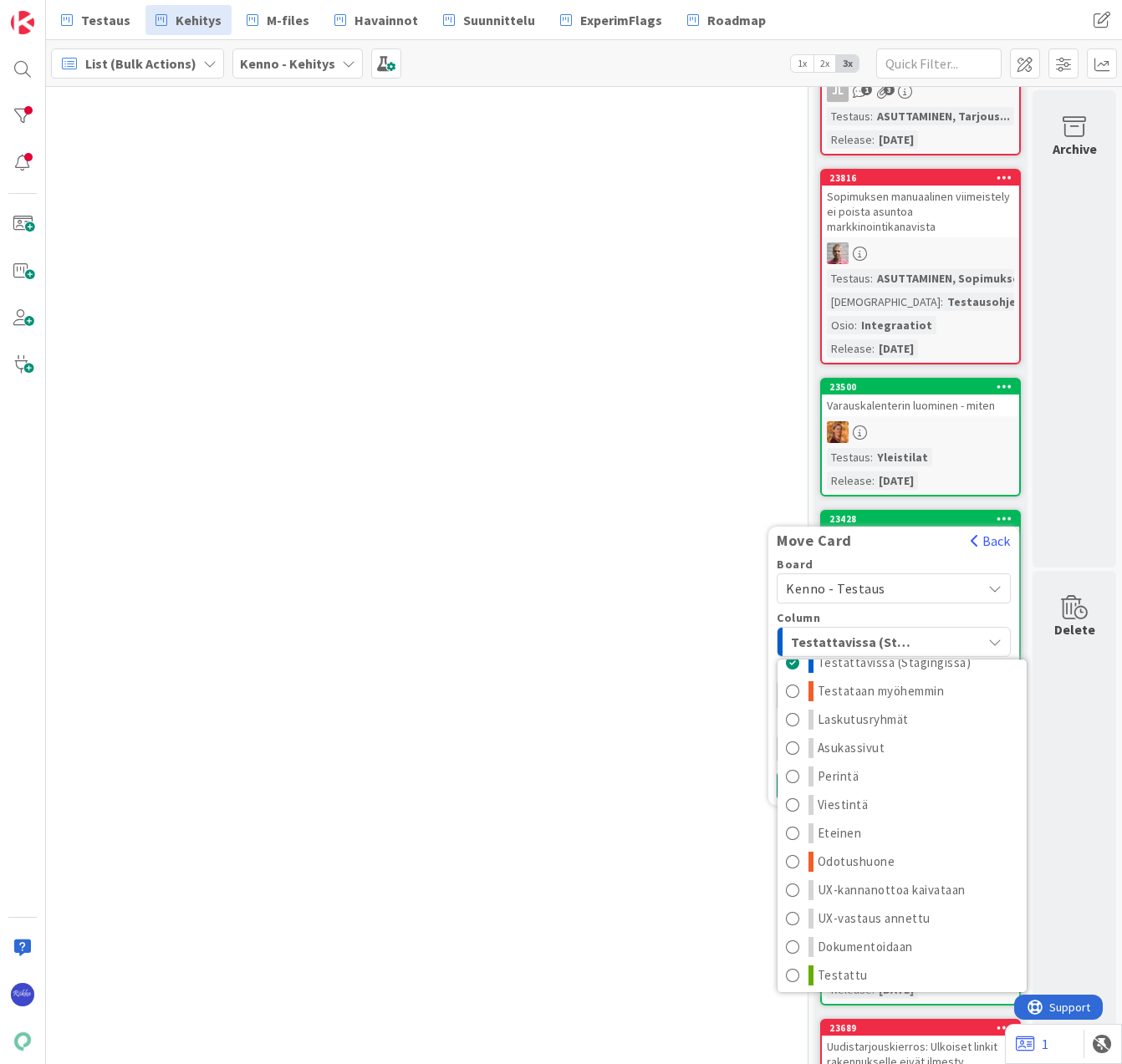
scroll to position [22, 0]
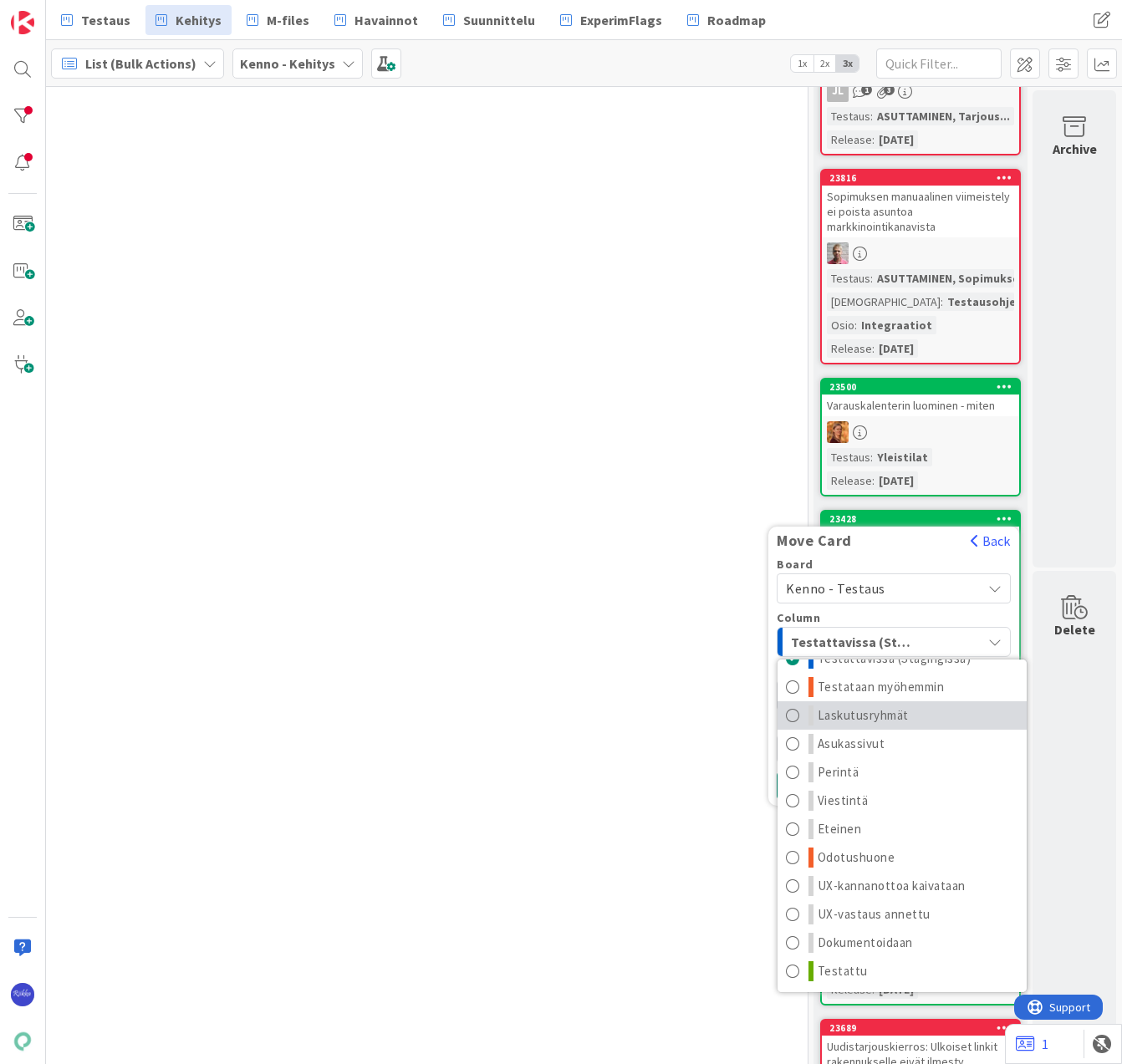
click at [902, 723] on link "Laskutusryhmät" at bounding box center [902, 715] width 249 height 28
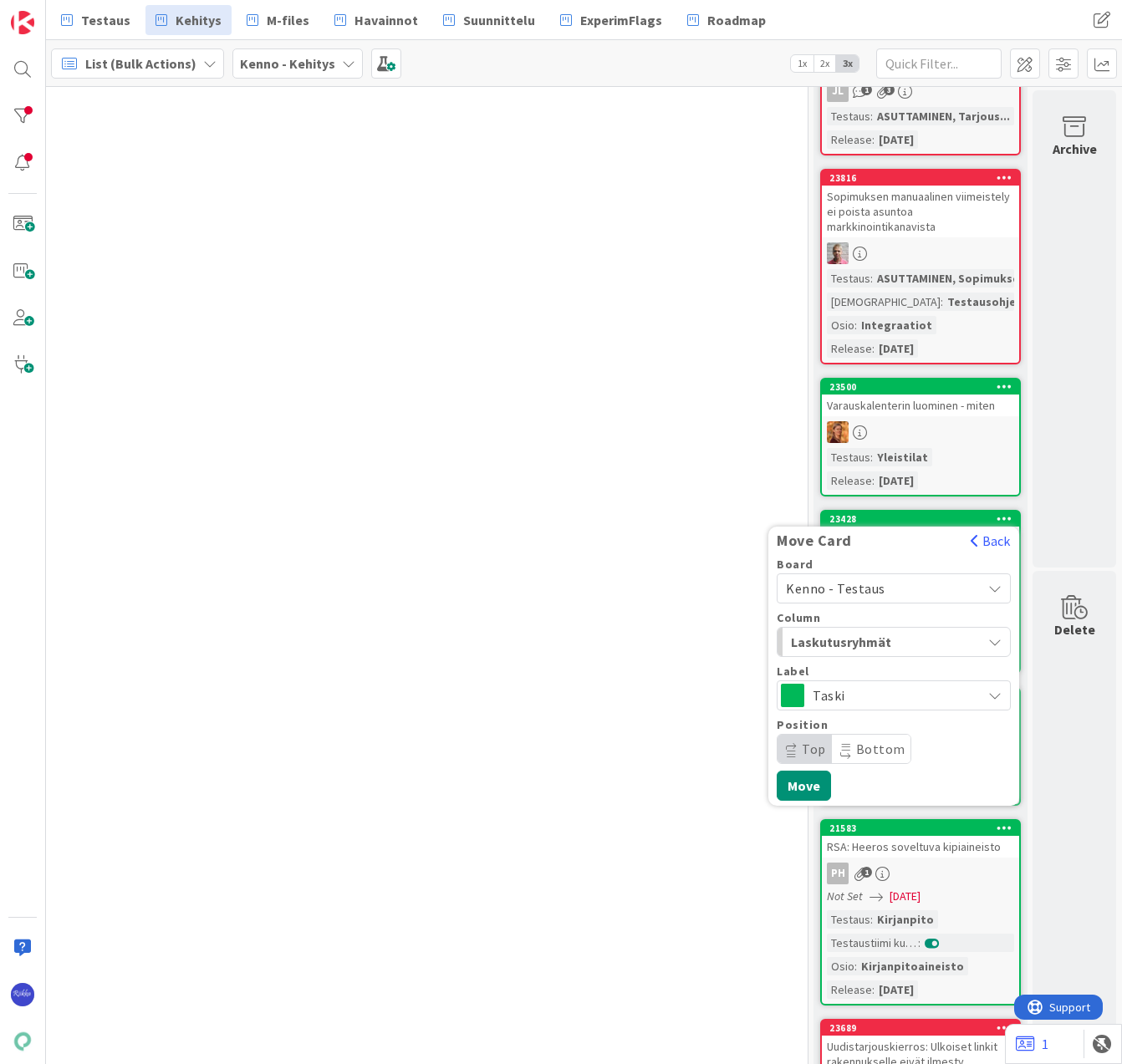
click at [909, 539] on div "Move Card" at bounding box center [864, 541] width 193 height 18
drag, startPoint x: 791, startPoint y: 786, endPoint x: 898, endPoint y: 702, distance: 136.0
click at [792, 783] on button "Move" at bounding box center [804, 786] width 54 height 30
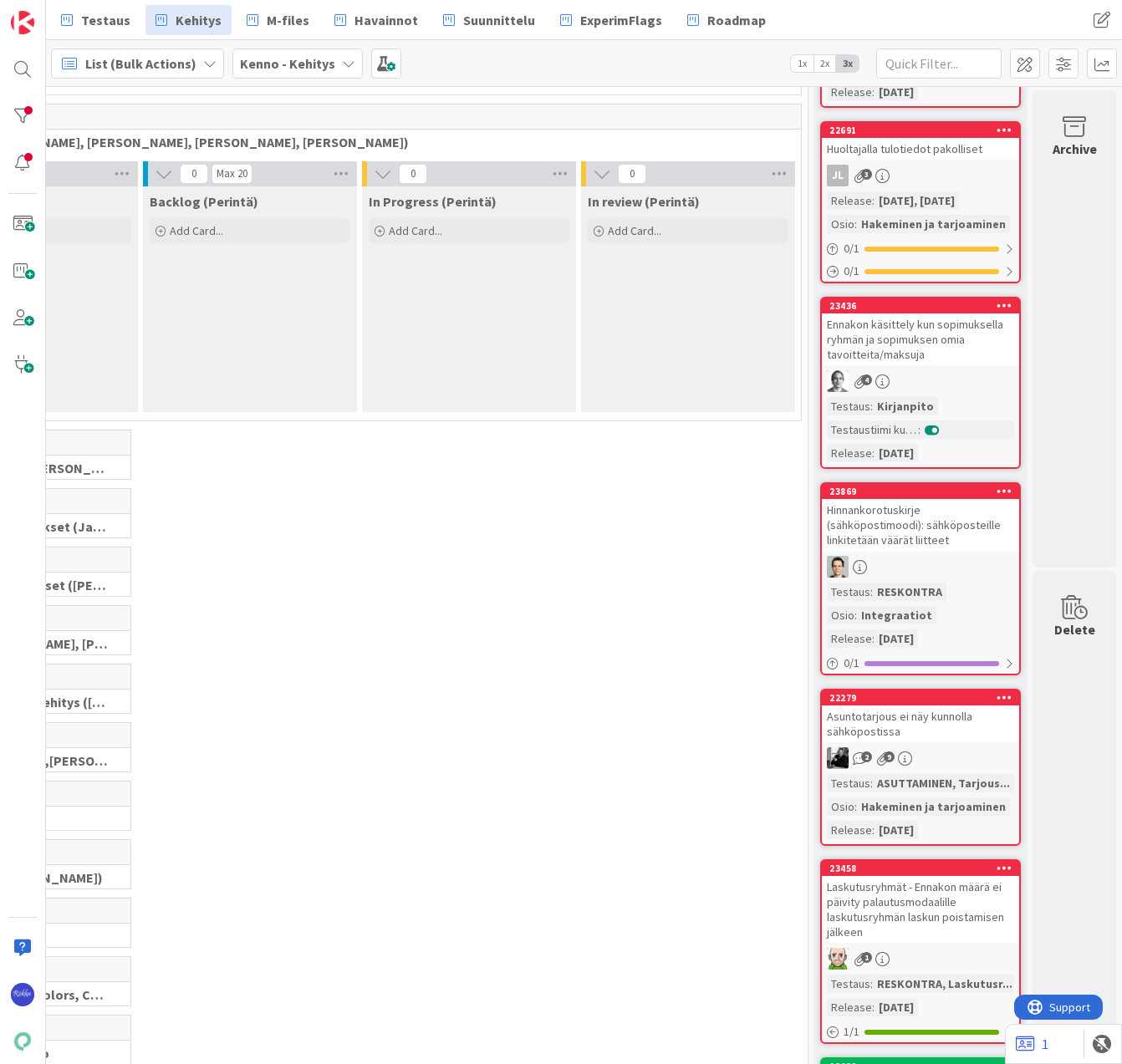
scroll to position [0, 194]
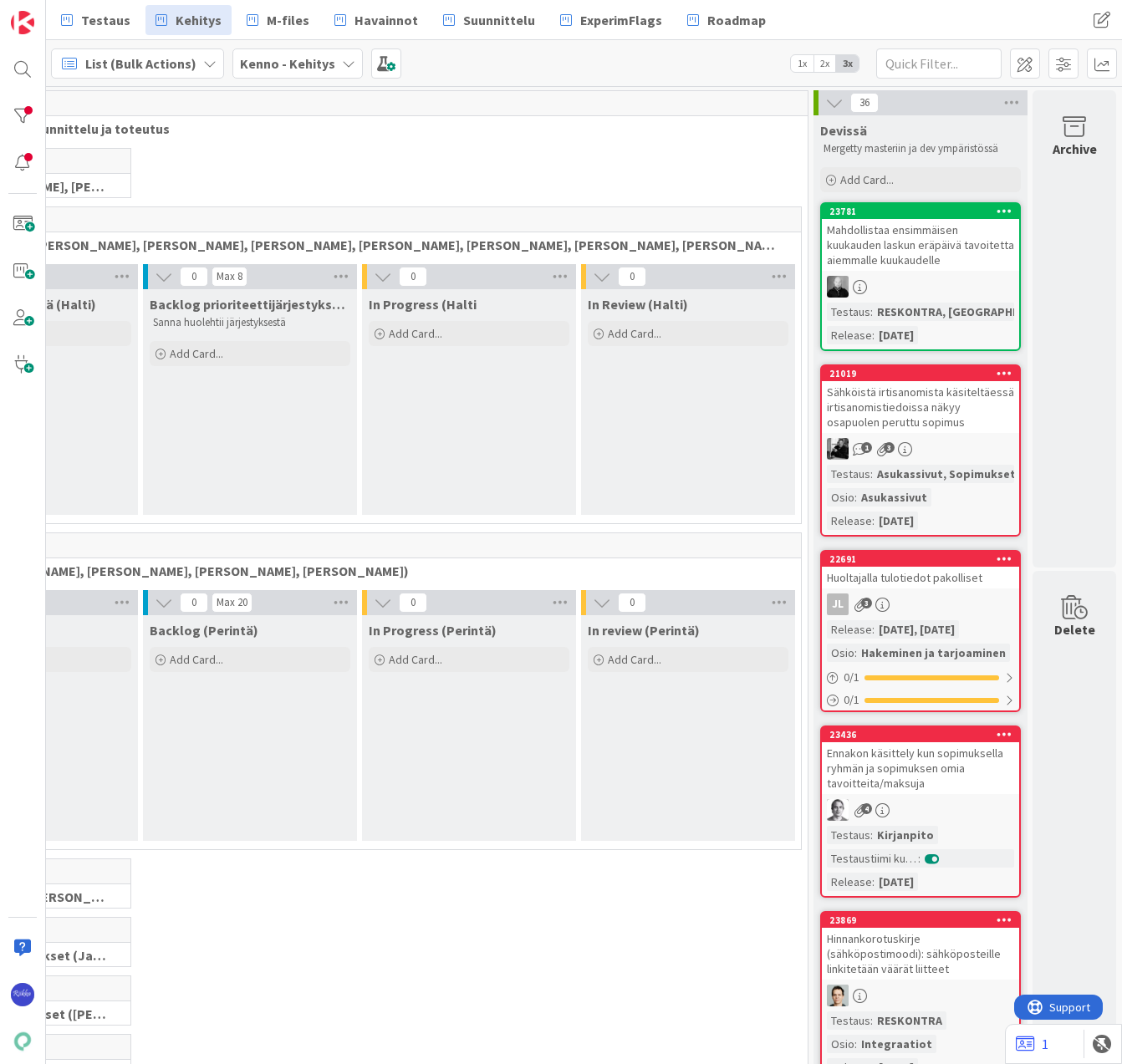
click at [387, 170] on div "0 Core (Pasi, Jussi, JaakkoHä, Jyri, Leo, MikkoK, Väinö, MattiH)" at bounding box center [359, 177] width 890 height 59
click at [11, 118] on div at bounding box center [22, 116] width 34 height 34
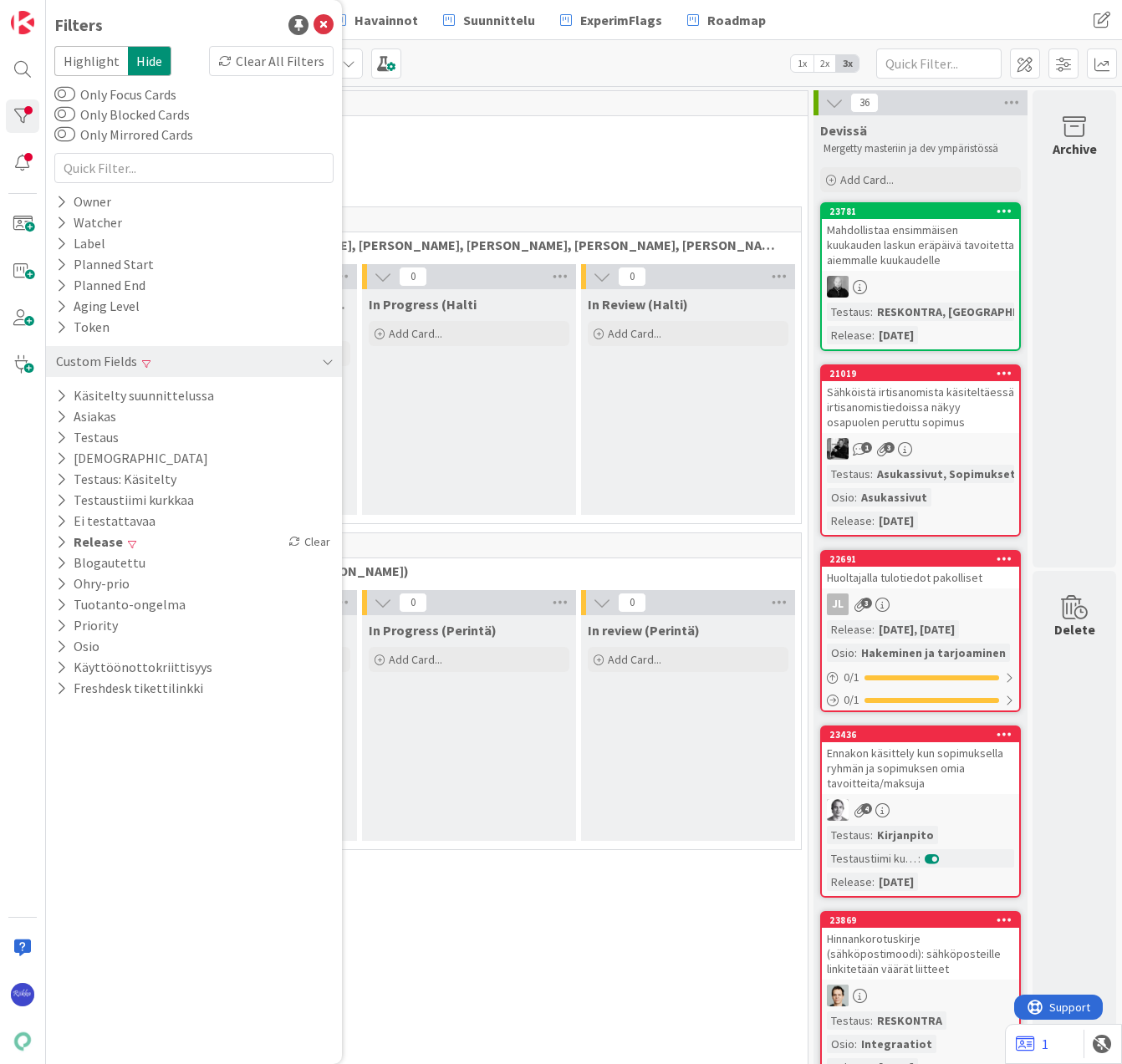
click at [303, 544] on div "Clear" at bounding box center [308, 542] width 48 height 21
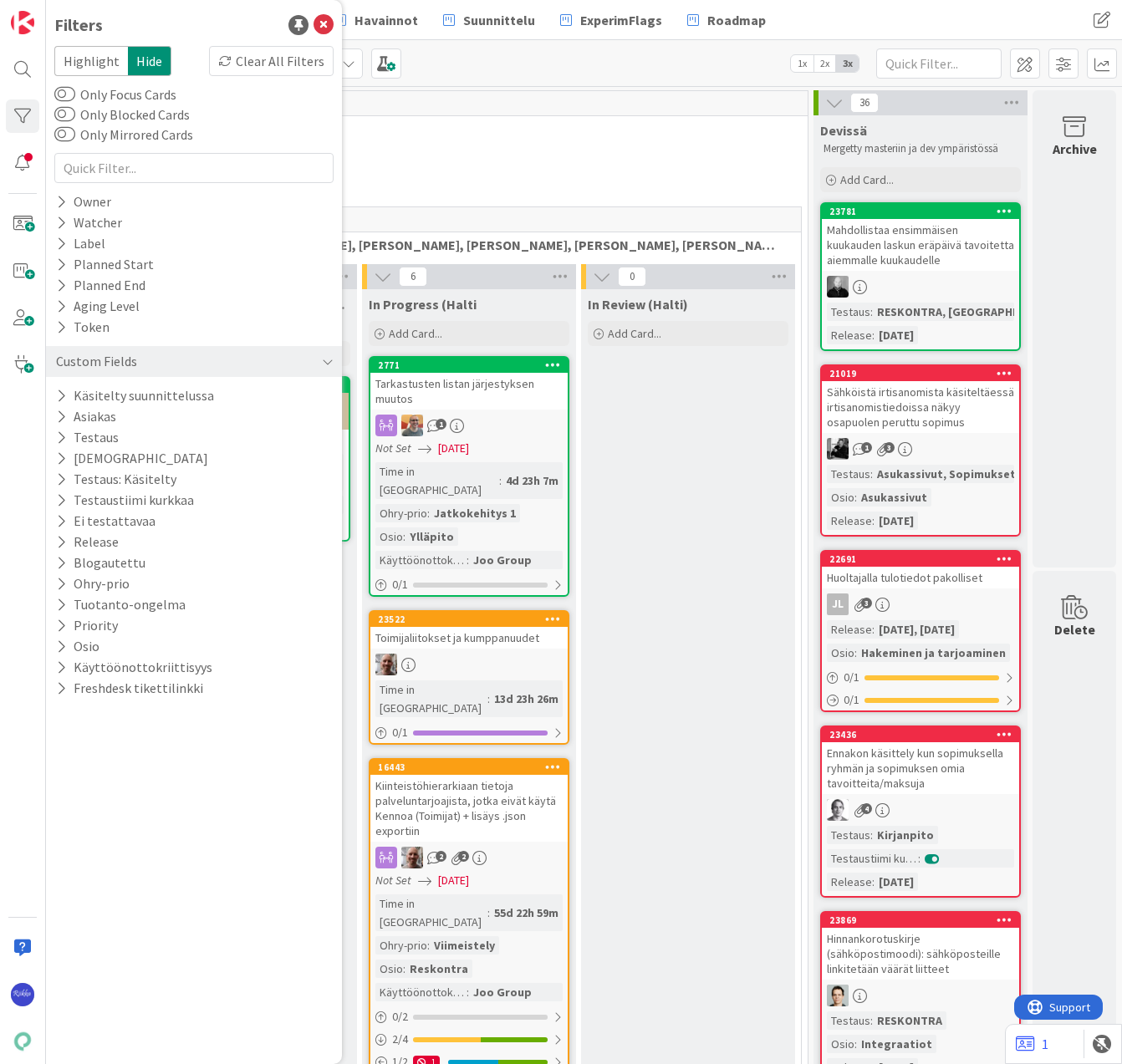
click at [55, 539] on button "Release" at bounding box center [87, 542] width 66 height 21
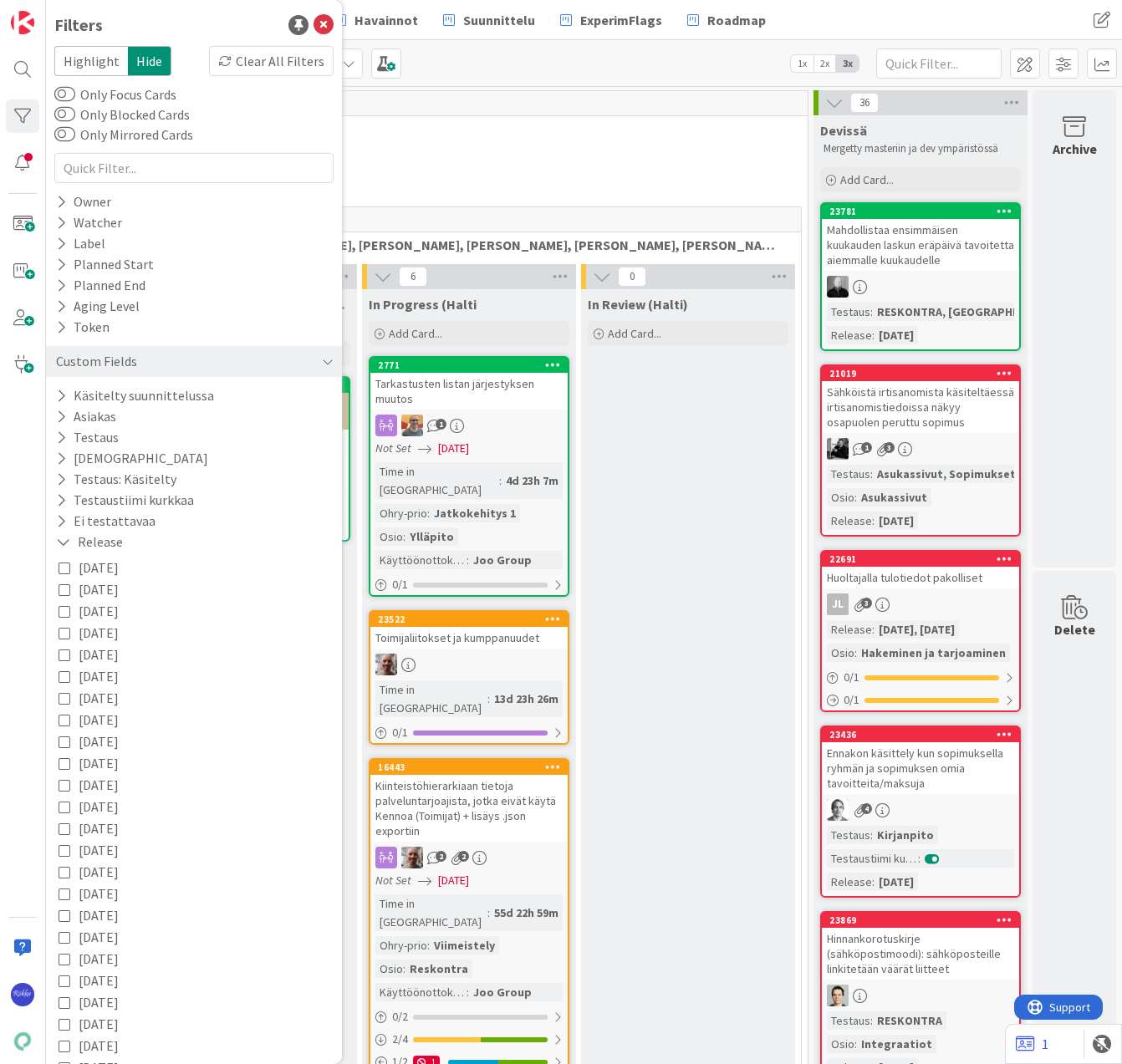
click at [64, 570] on icon at bounding box center [64, 567] width 12 height 12
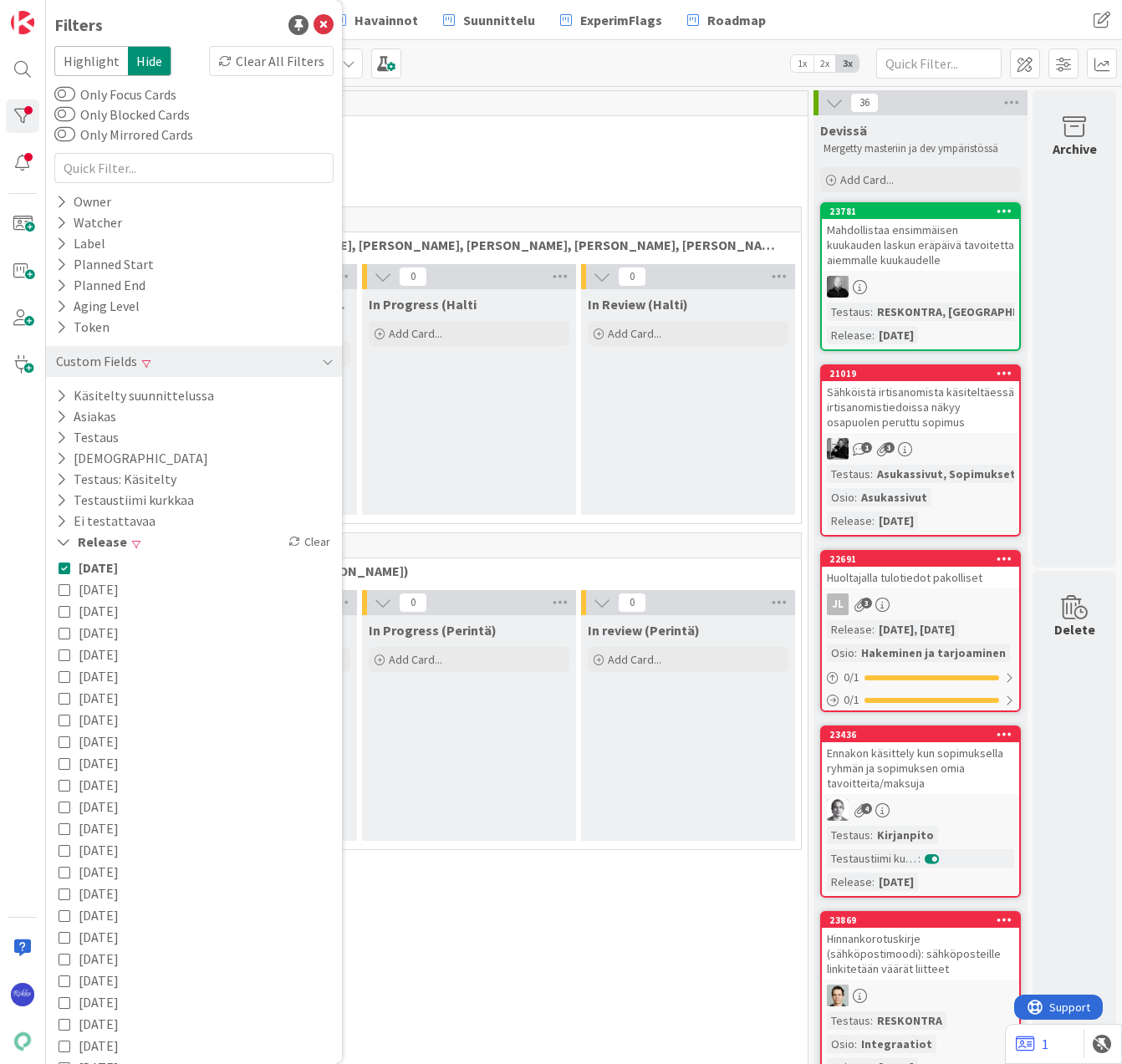
click at [60, 479] on icon at bounding box center [62, 480] width 11 height 15
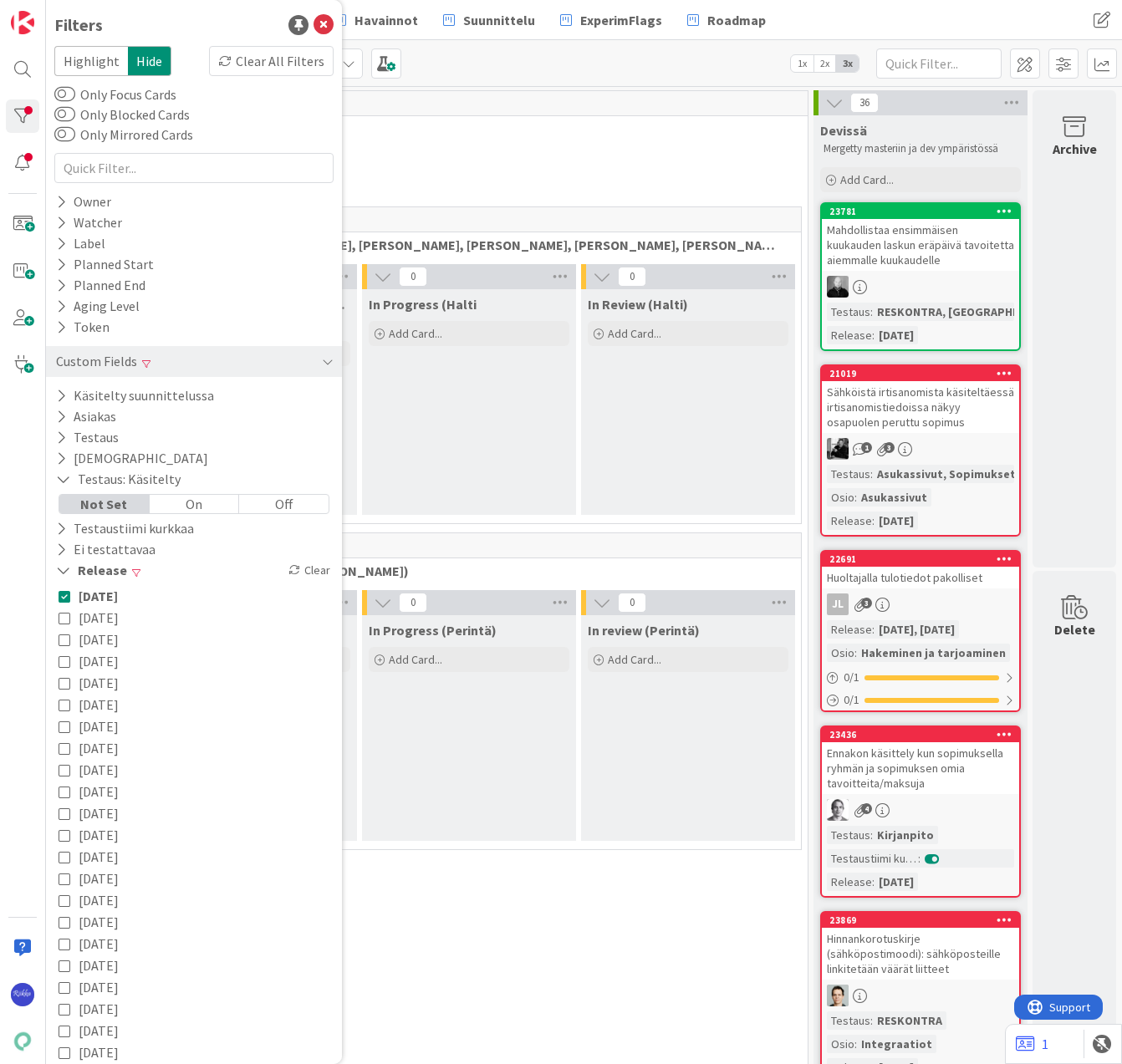
click at [265, 505] on div "Off" at bounding box center [284, 504] width 90 height 18
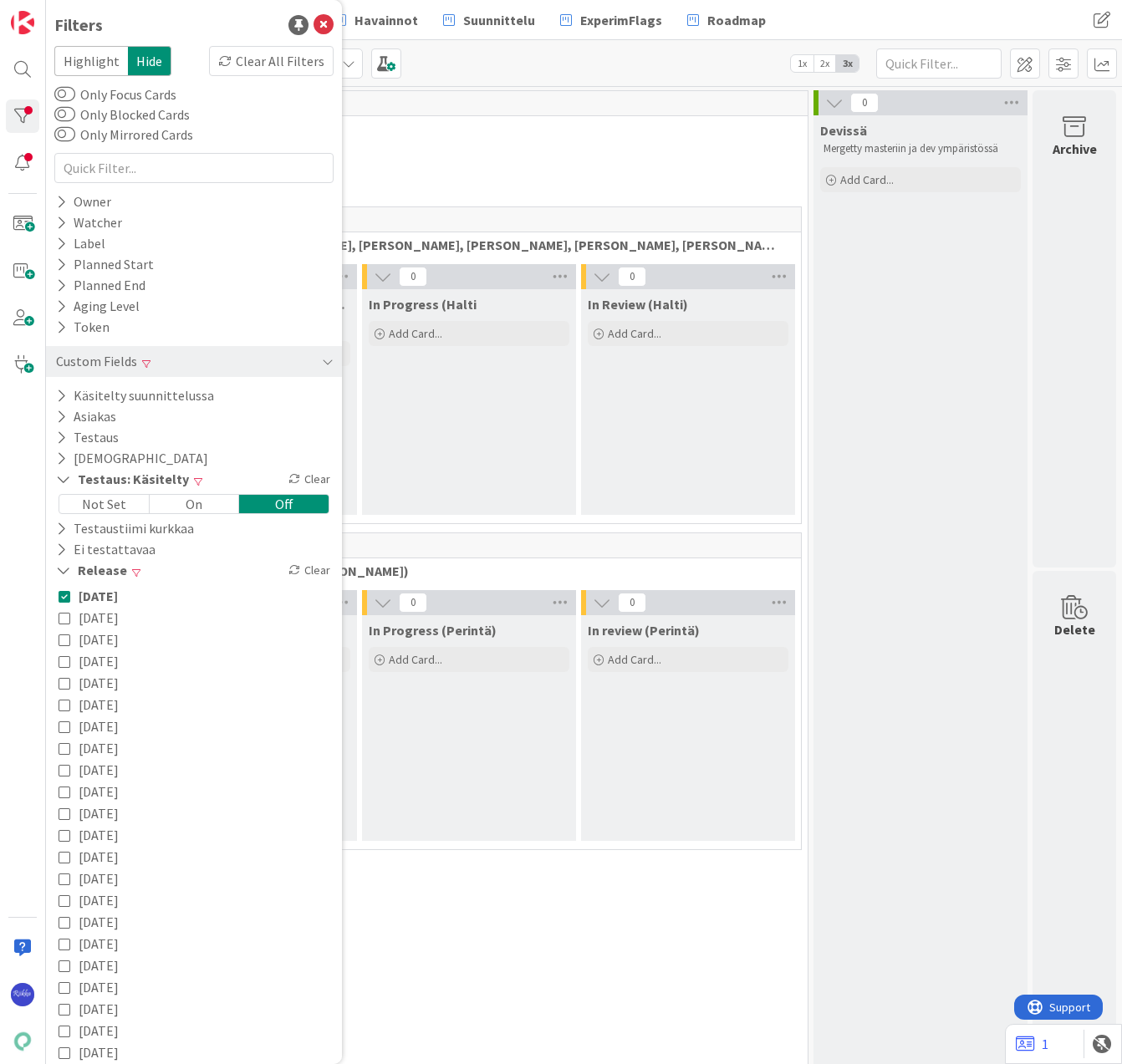
click at [265, 505] on div "Off" at bounding box center [284, 504] width 90 height 18
click at [310, 473] on div "Clear" at bounding box center [308, 479] width 48 height 21
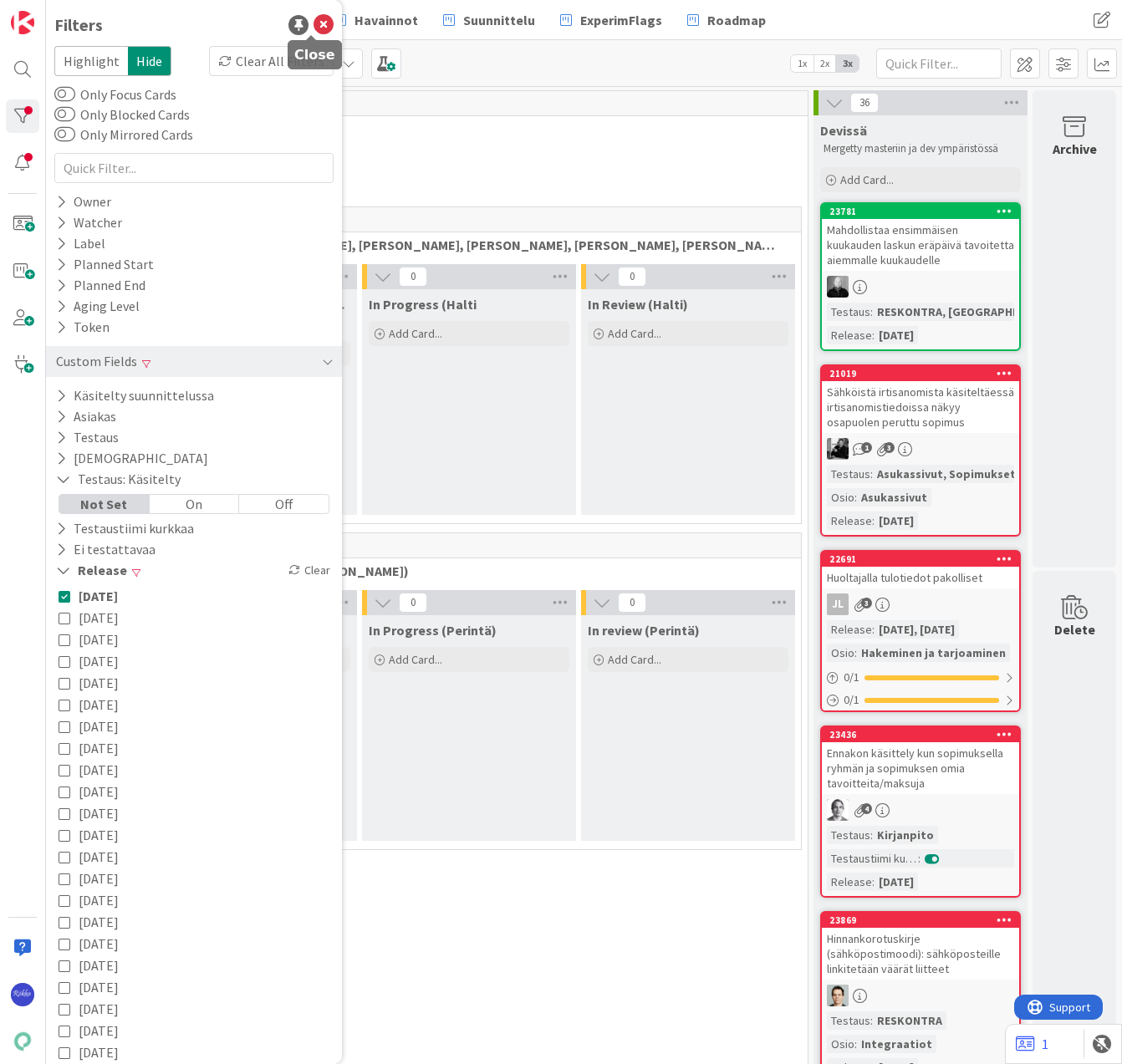
click at [314, 24] on icon at bounding box center [324, 25] width 20 height 20
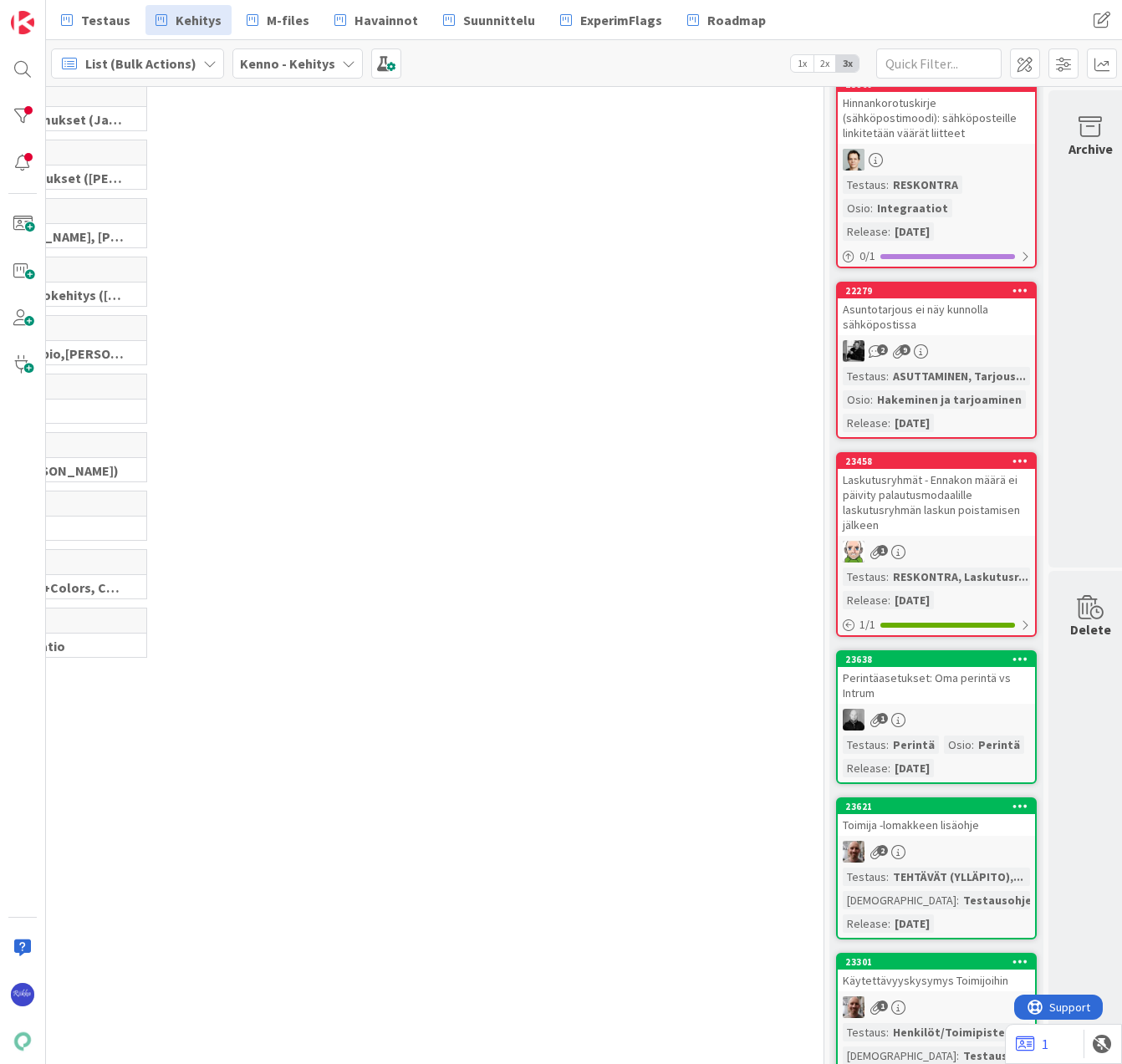
scroll to position [836, 194]
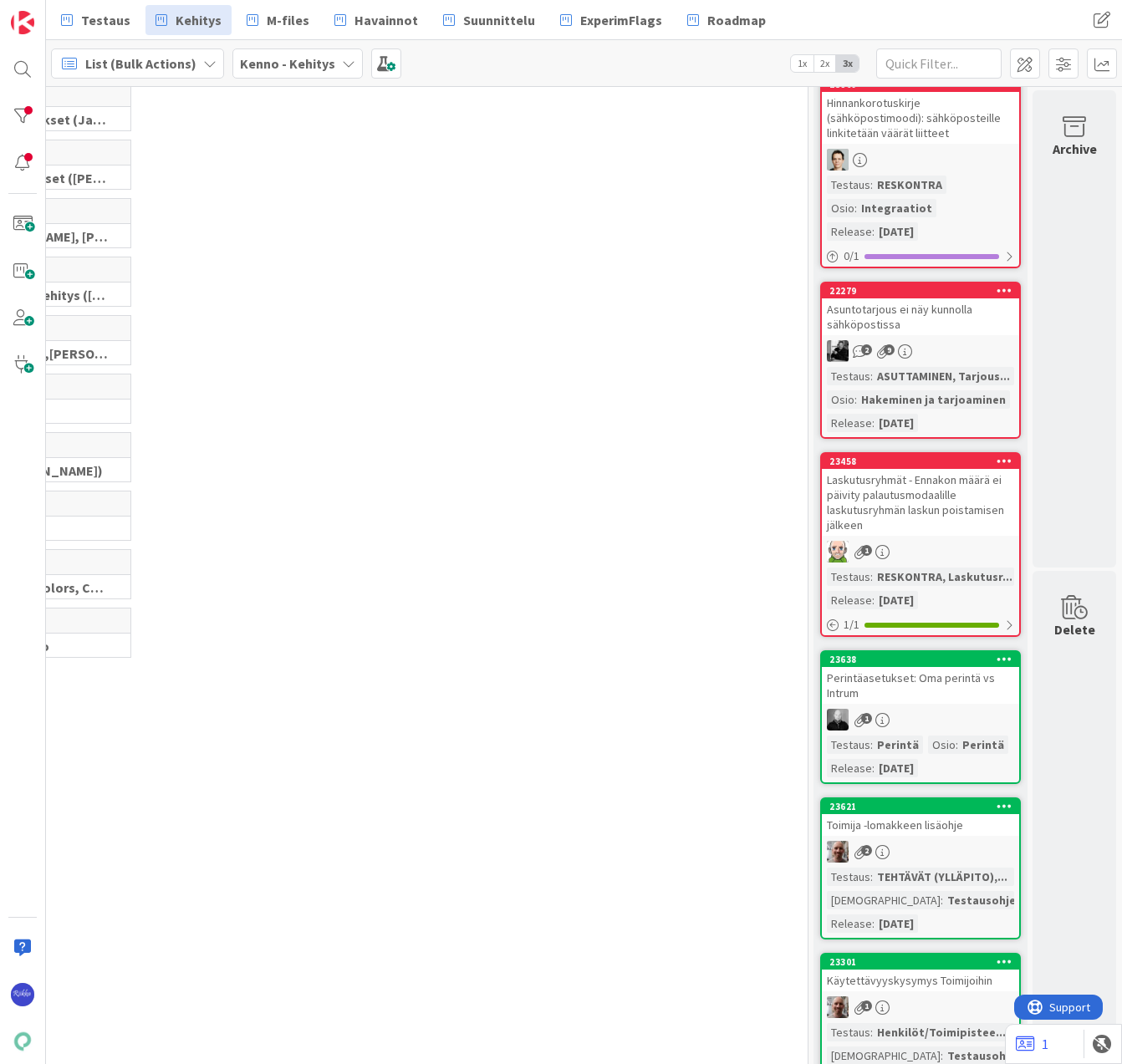
click at [997, 458] on icon at bounding box center [1005, 460] width 16 height 12
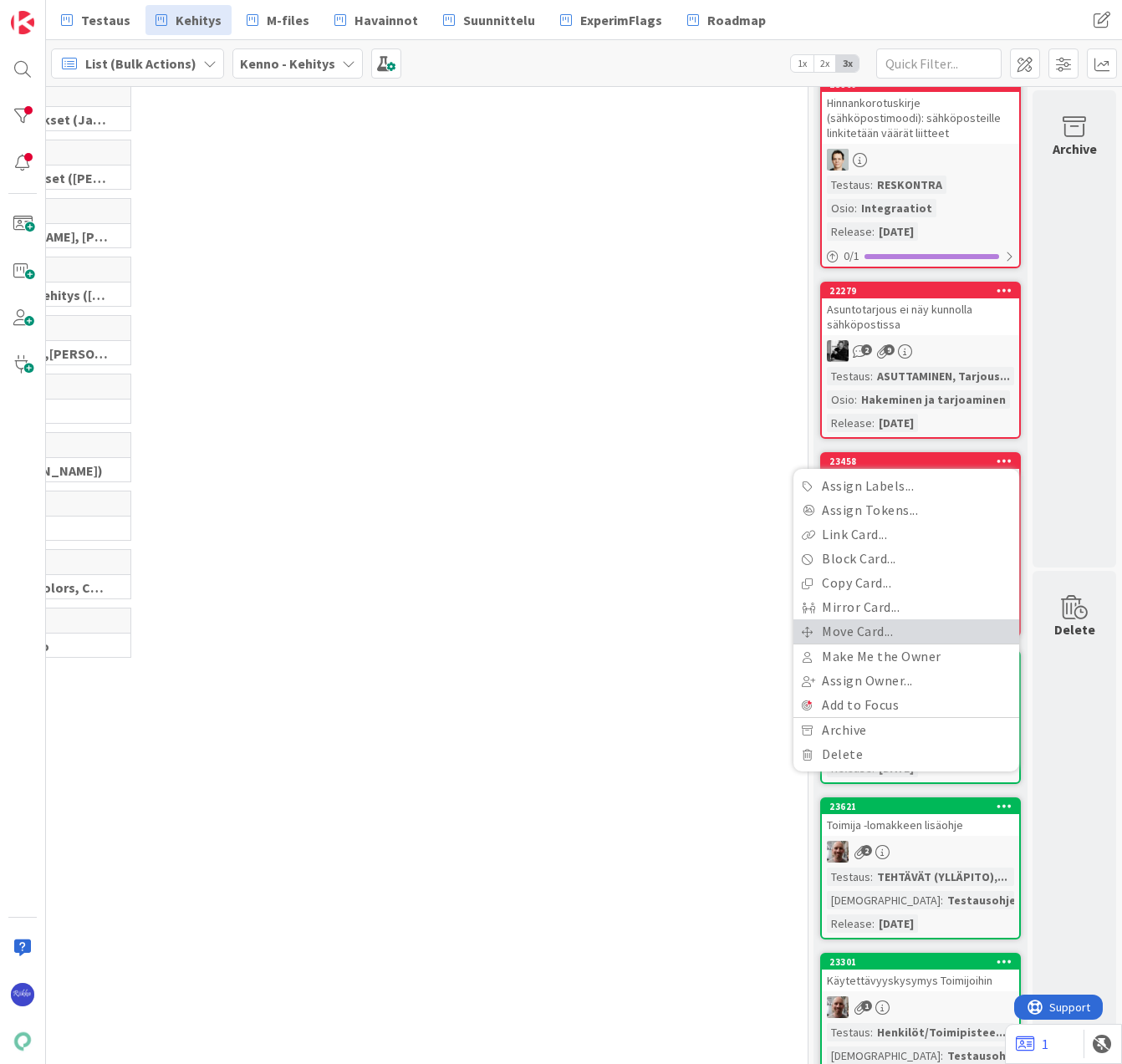
click at [912, 631] on link "Move Card..." at bounding box center [906, 631] width 226 height 24
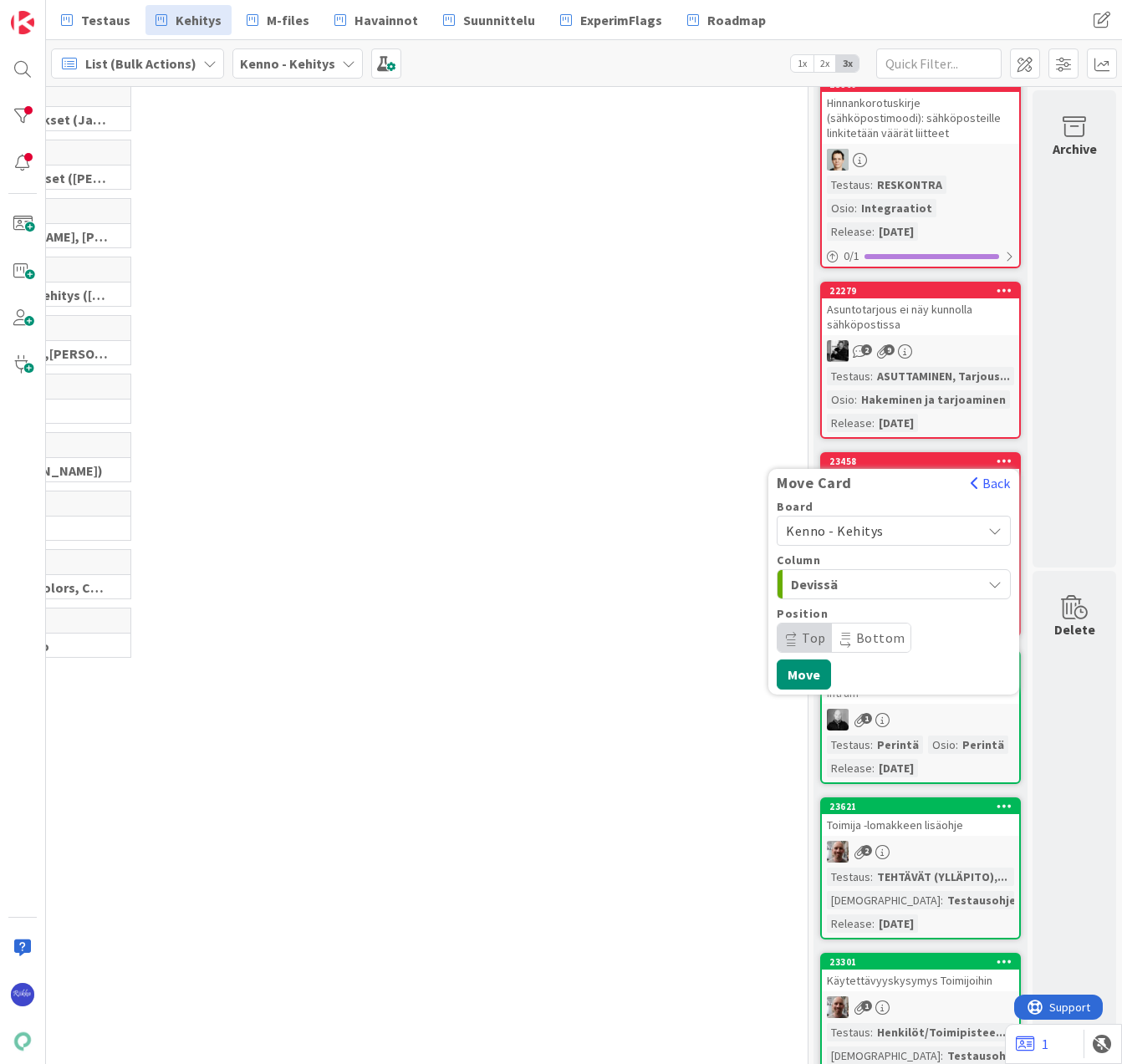
click at [878, 525] on span "Kenno - Kehitys" at bounding box center [879, 531] width 187 height 24
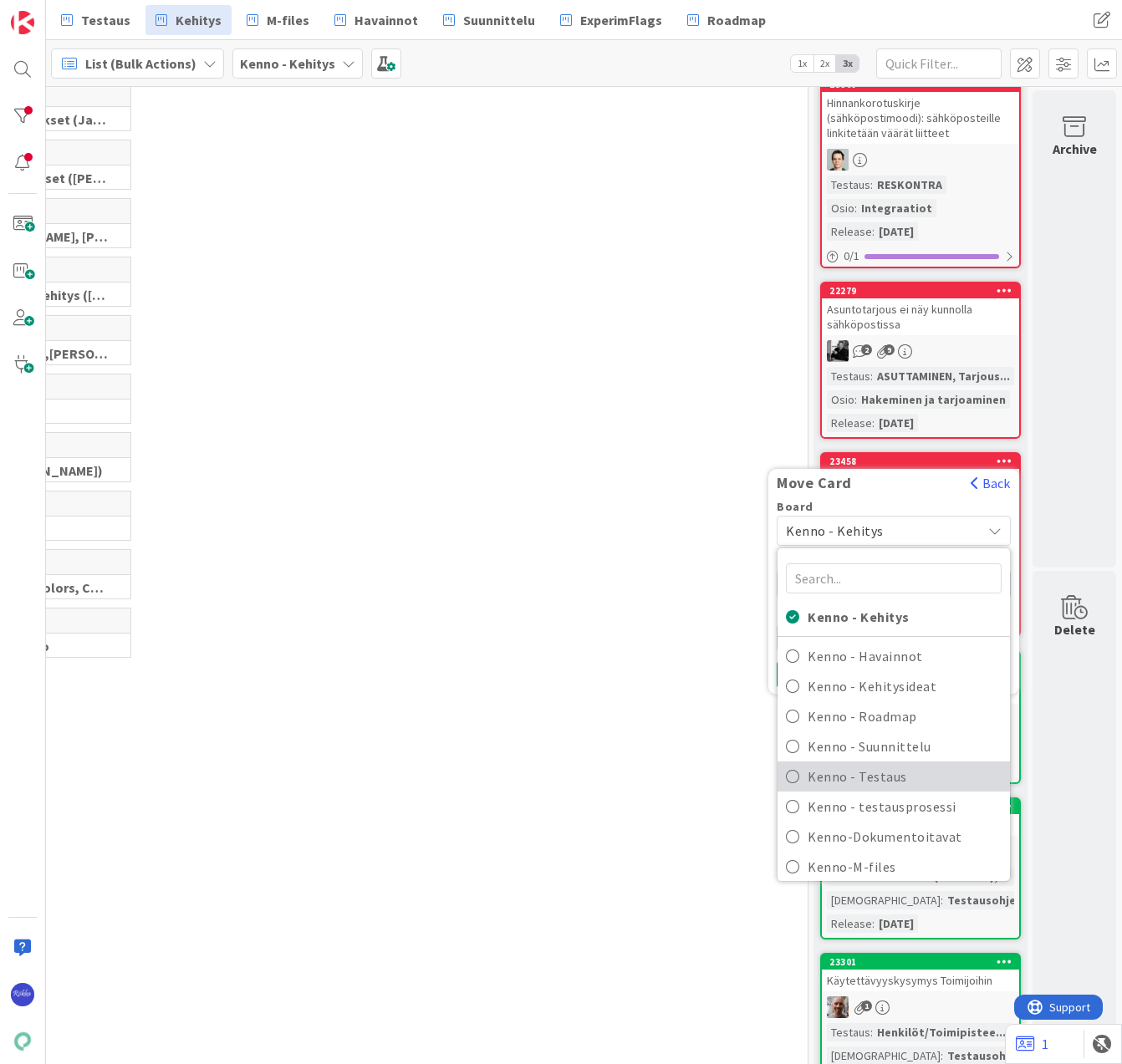
click at [907, 765] on span "Kenno - Testaus" at bounding box center [904, 776] width 194 height 25
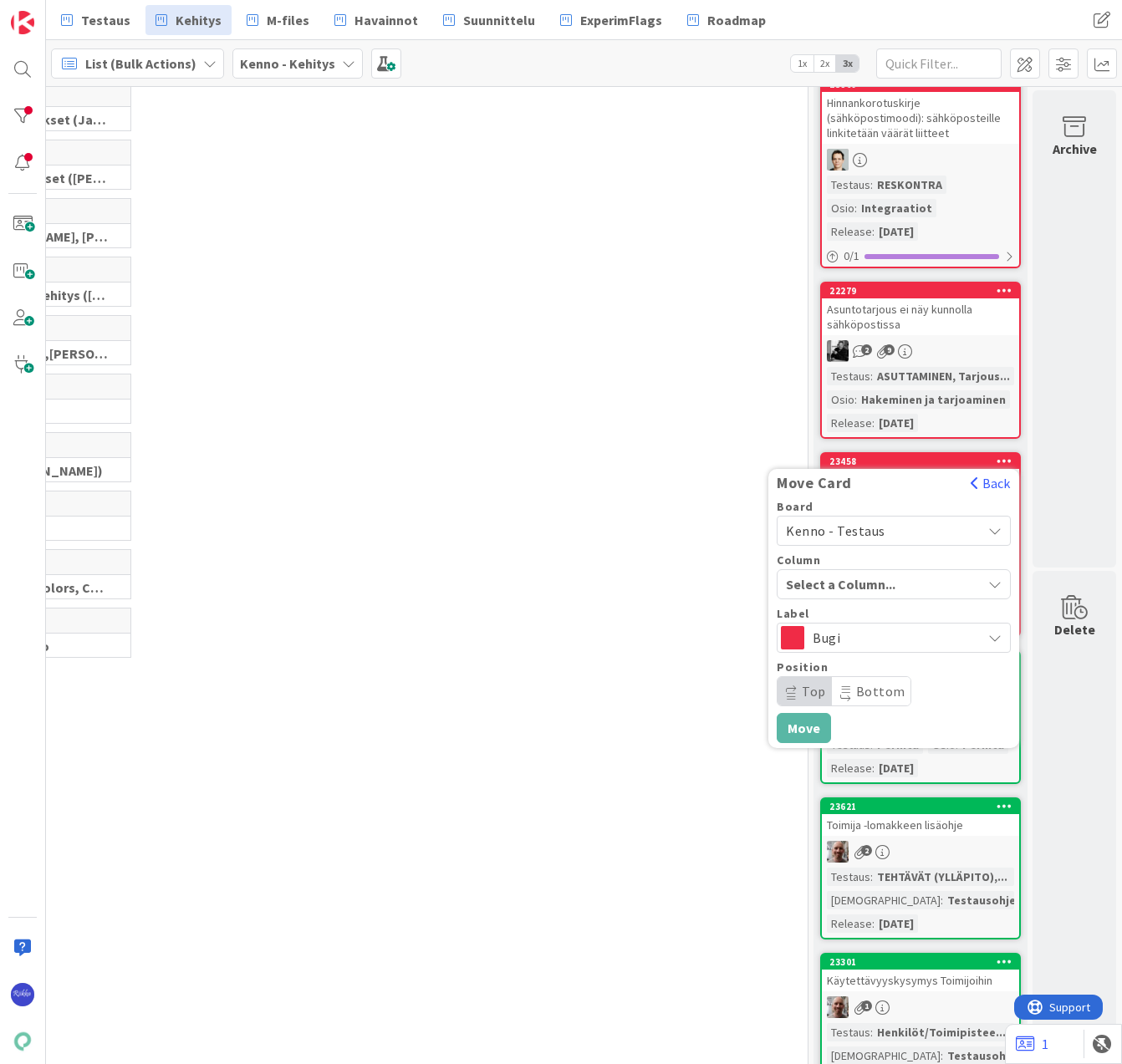
click at [926, 584] on div "Select a Column..." at bounding box center [882, 583] width 200 height 26
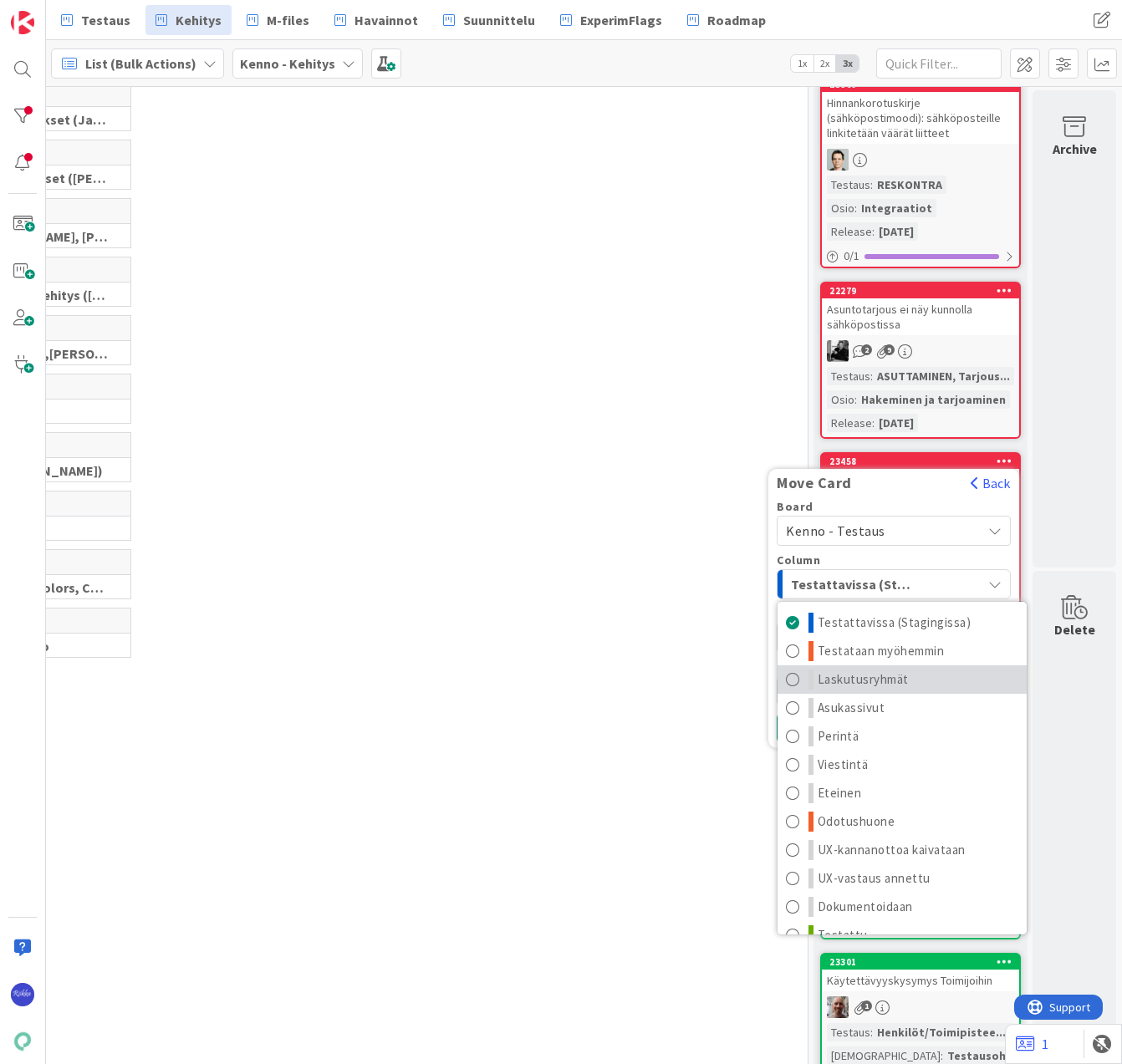
click at [917, 680] on link "Laskutusryhmät" at bounding box center [902, 679] width 249 height 28
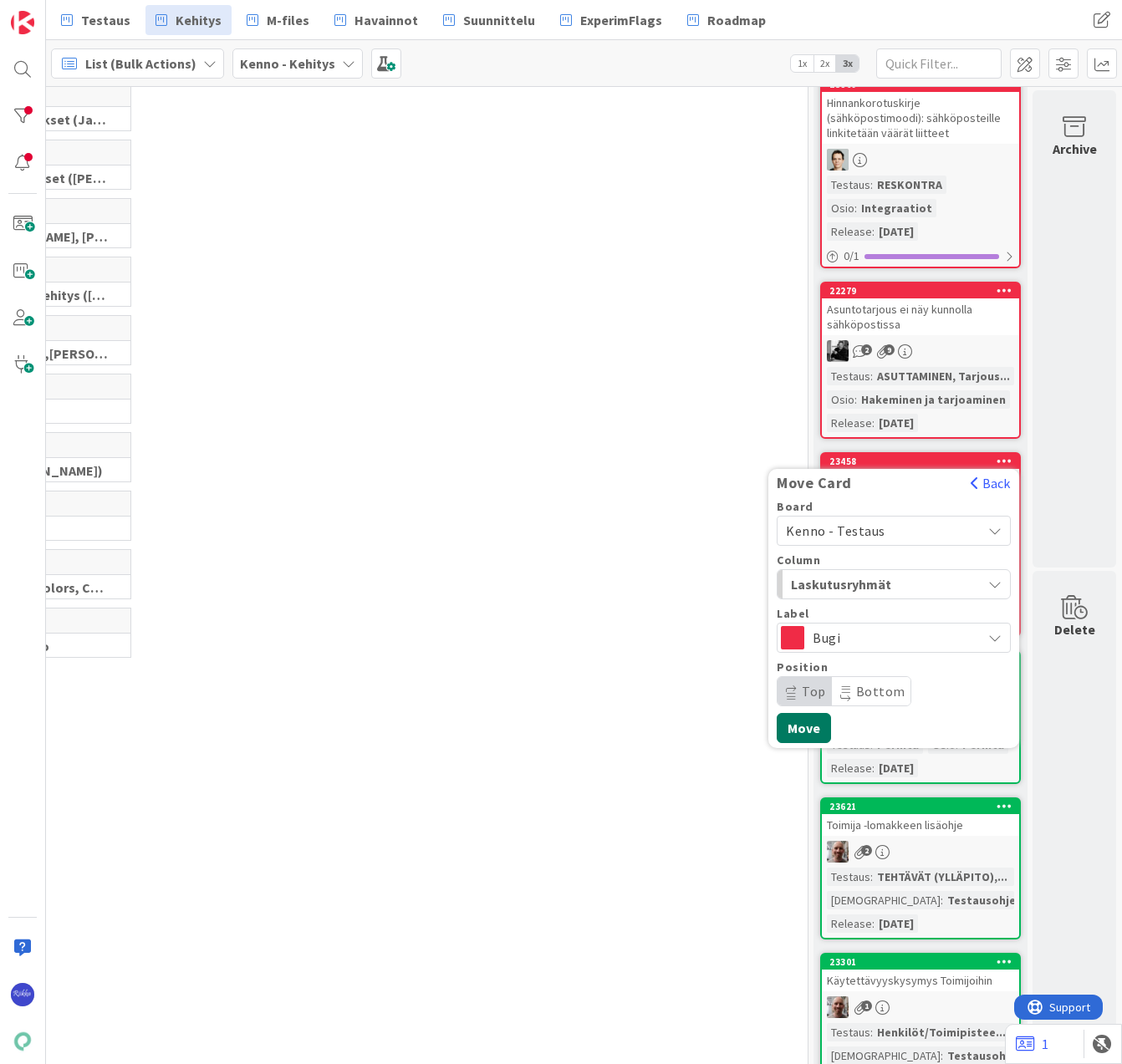
click at [798, 723] on button "Move" at bounding box center [804, 727] width 54 height 30
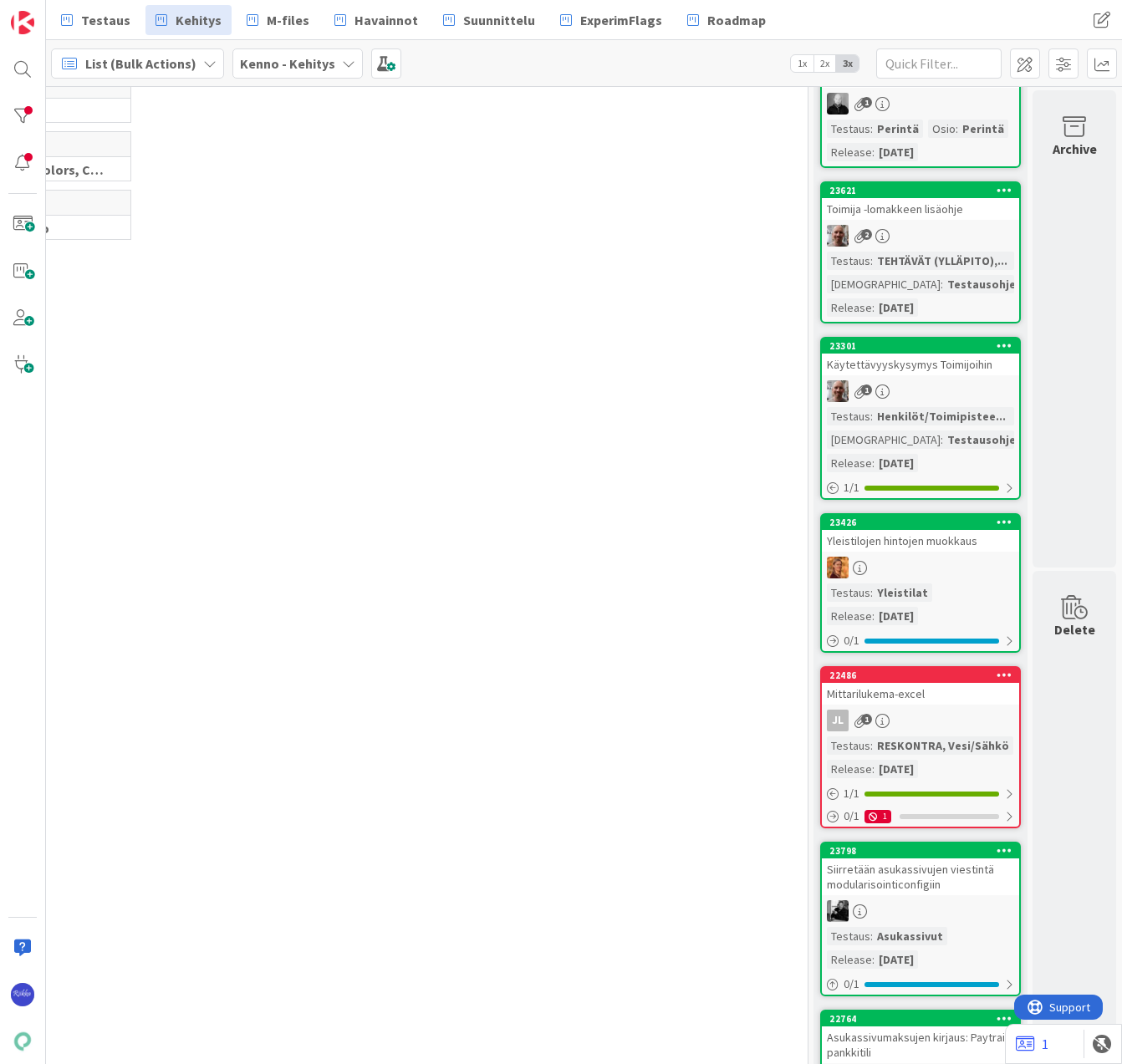
scroll to position [752, 194]
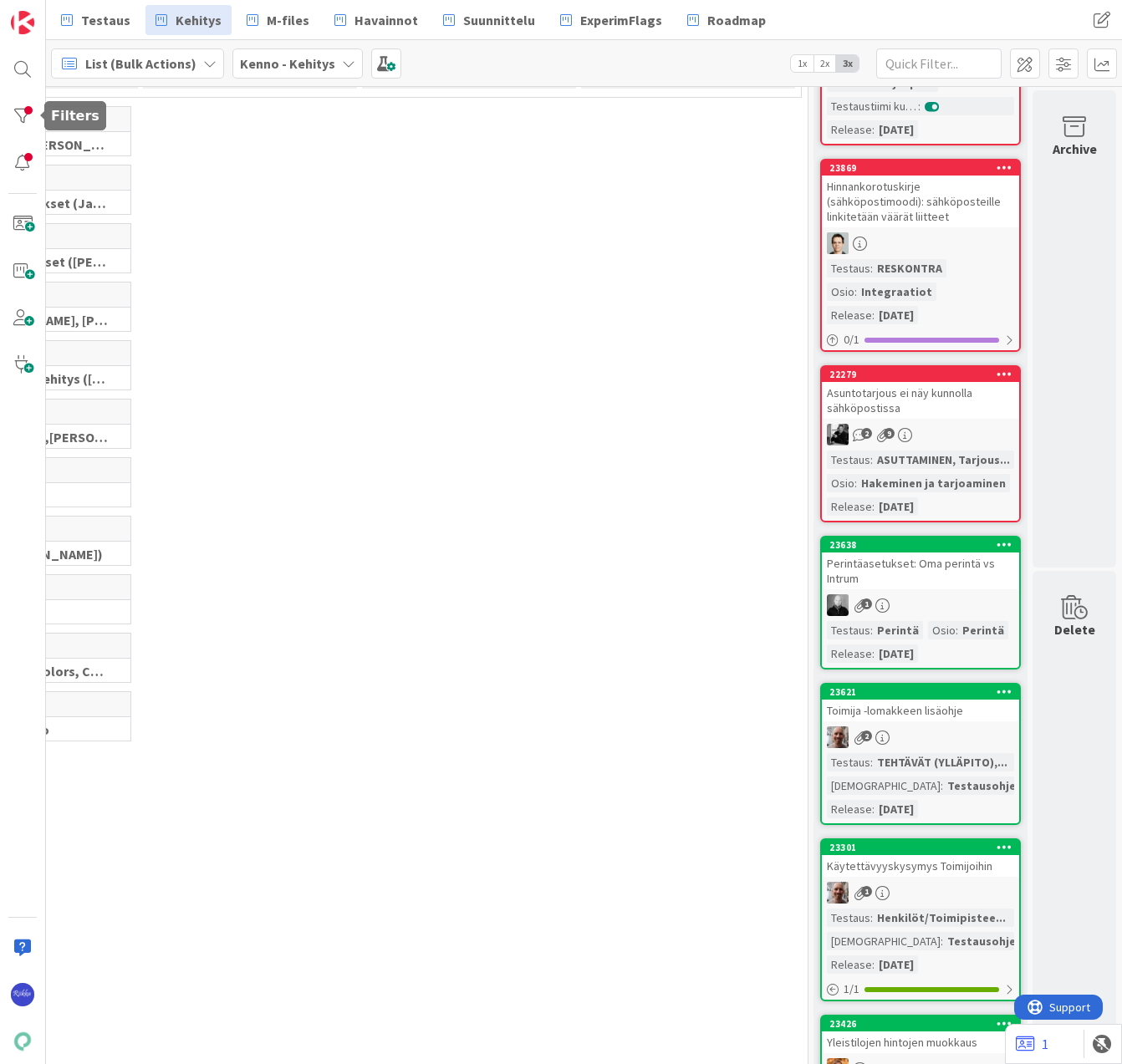
click at [27, 120] on div at bounding box center [22, 116] width 34 height 34
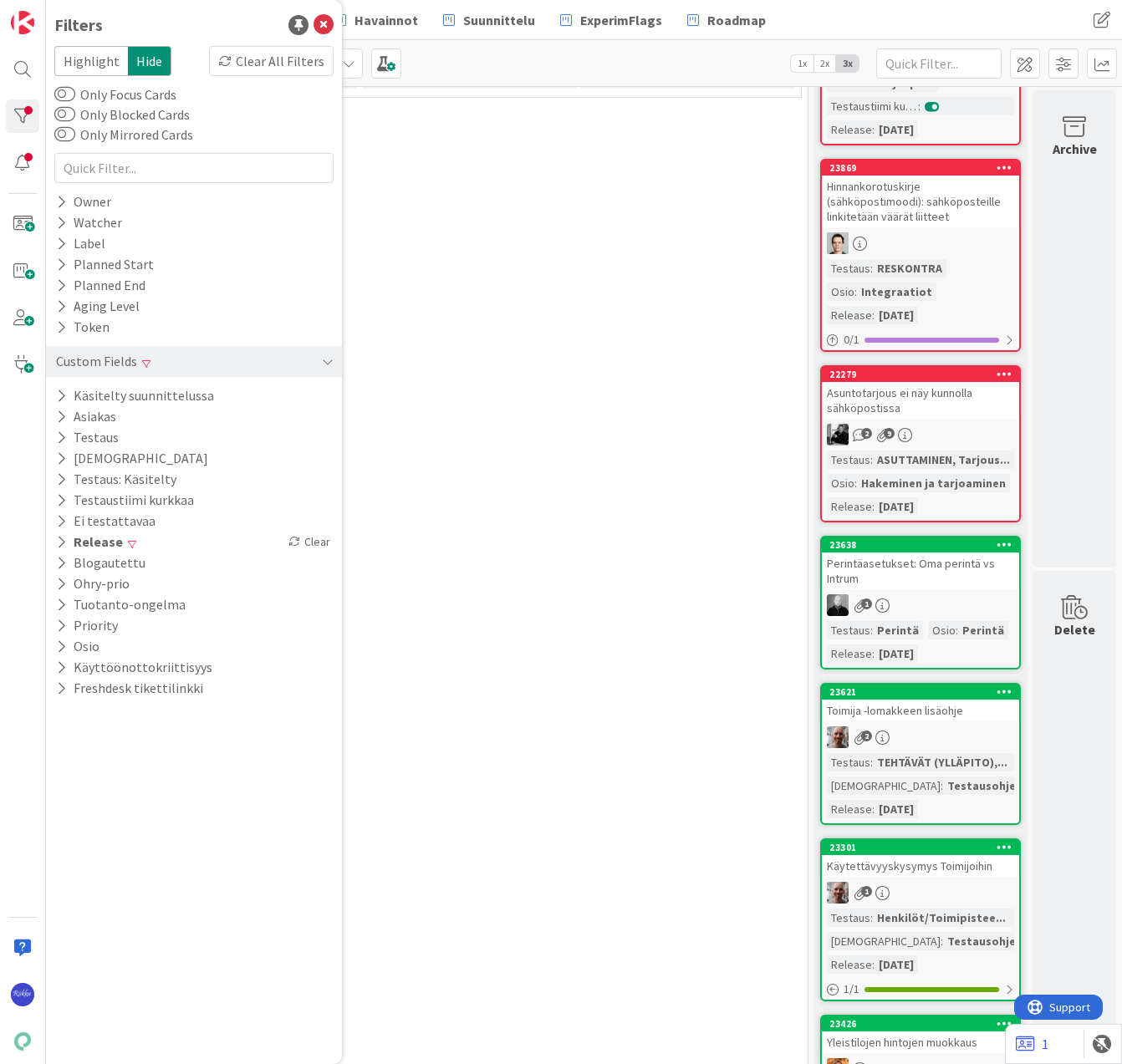
click at [57, 440] on icon at bounding box center [62, 438] width 11 height 15
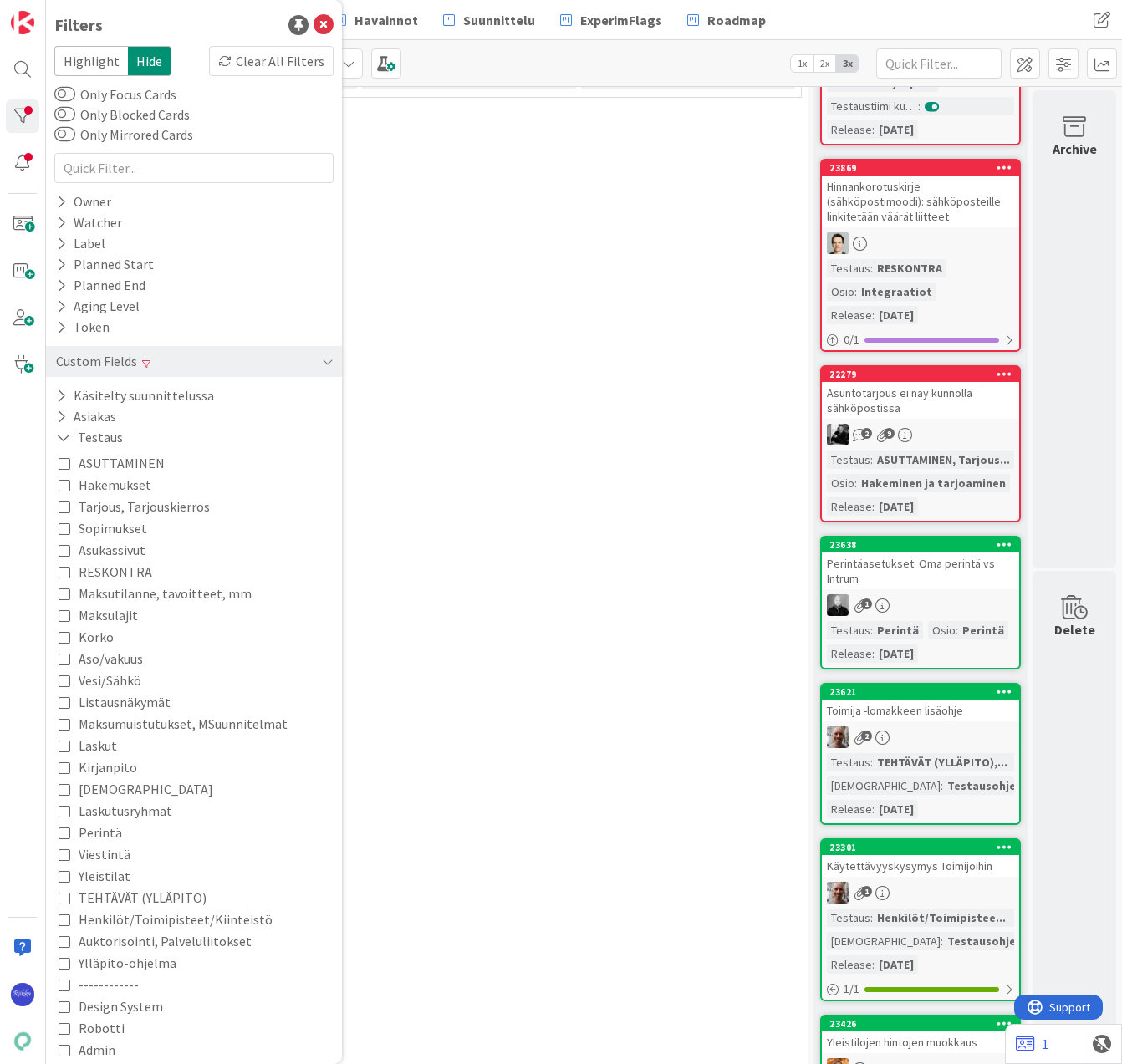
click at [59, 551] on icon at bounding box center [64, 550] width 12 height 12
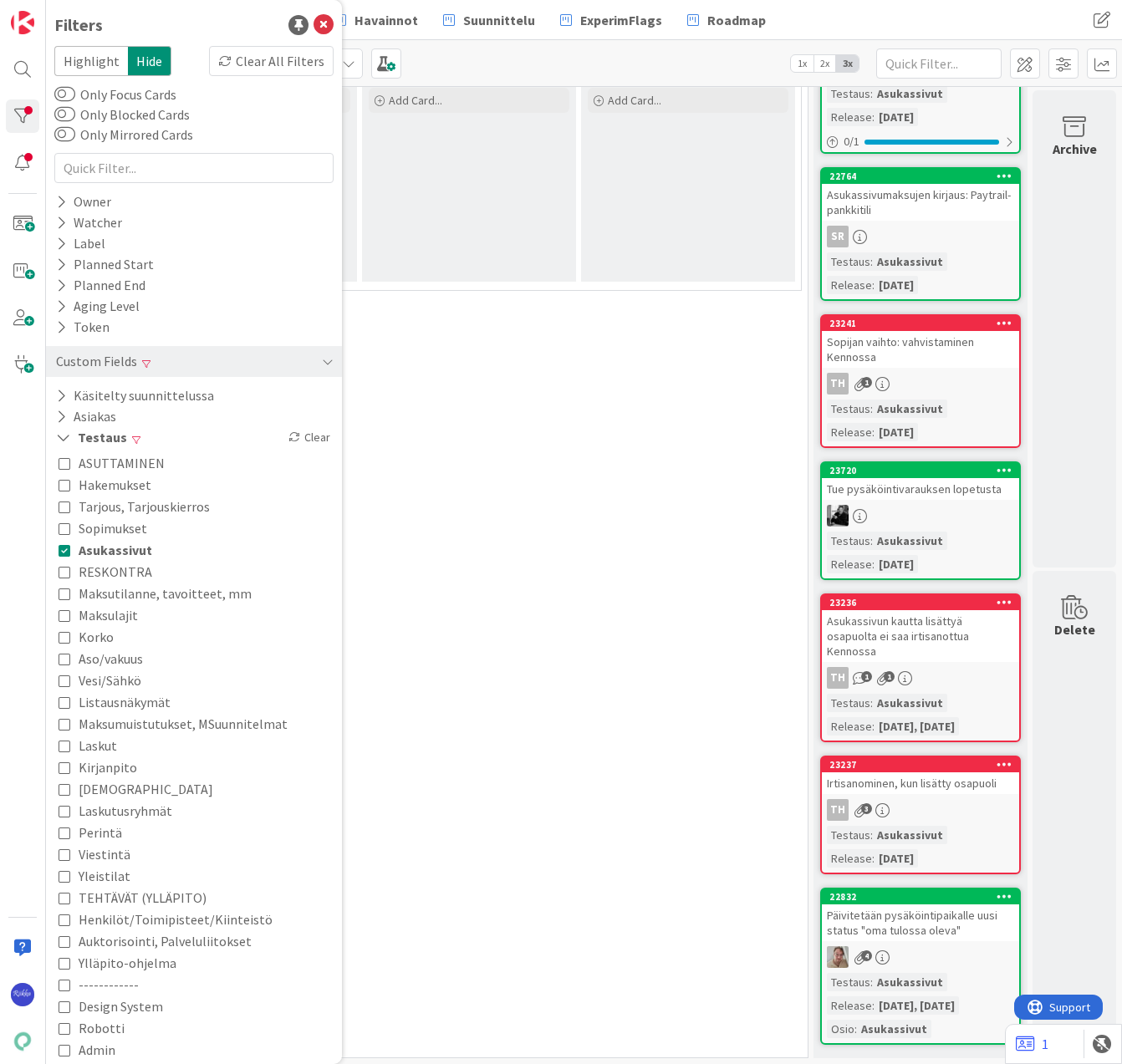
click at [479, 416] on div "0 Kirjanpidon korjaukset (Jussi, JaakkoHä)" at bounding box center [359, 445] width 890 height 59
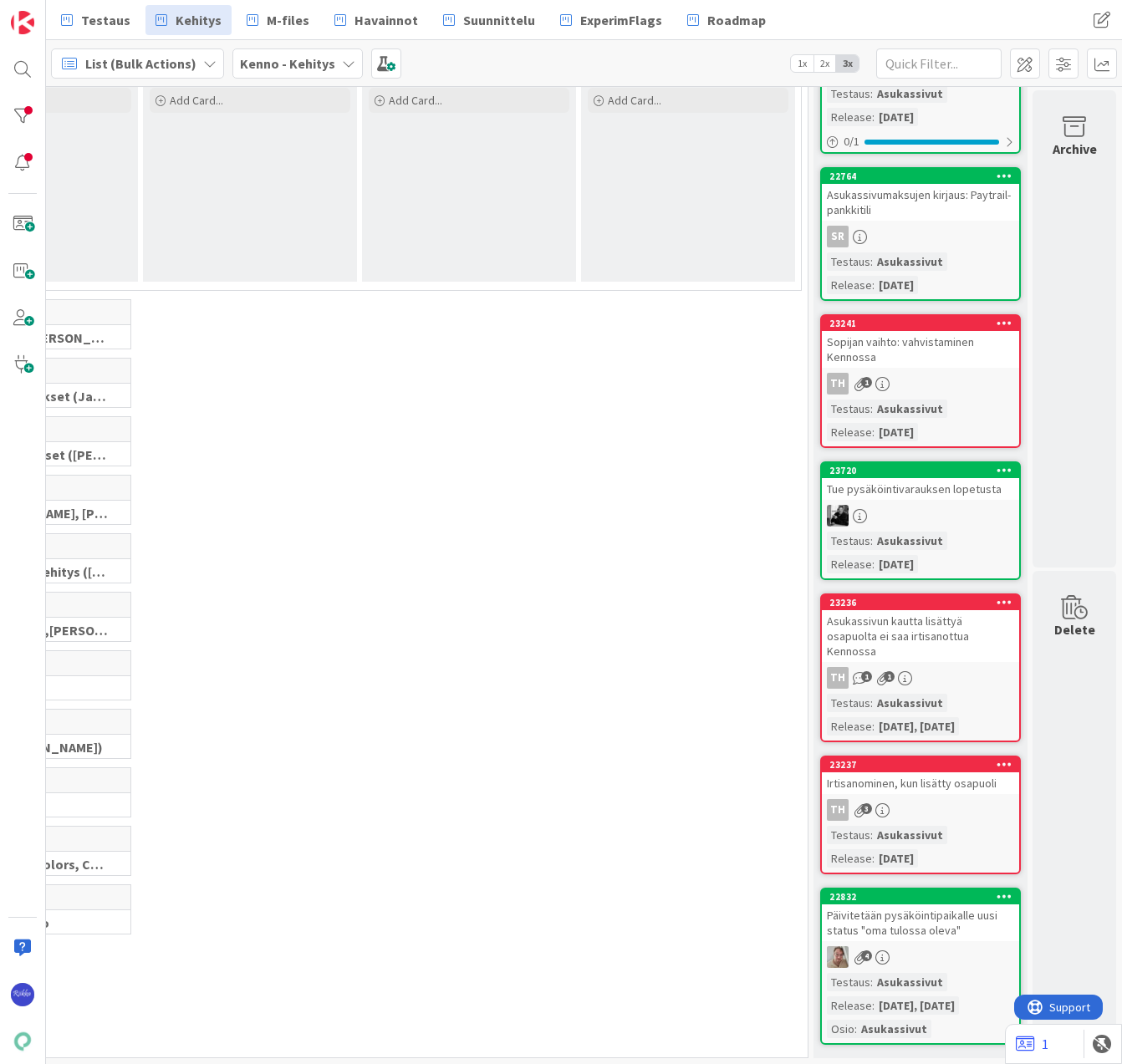
click at [146, 68] on span "List (Bulk Actions)" at bounding box center [141, 63] width 112 height 20
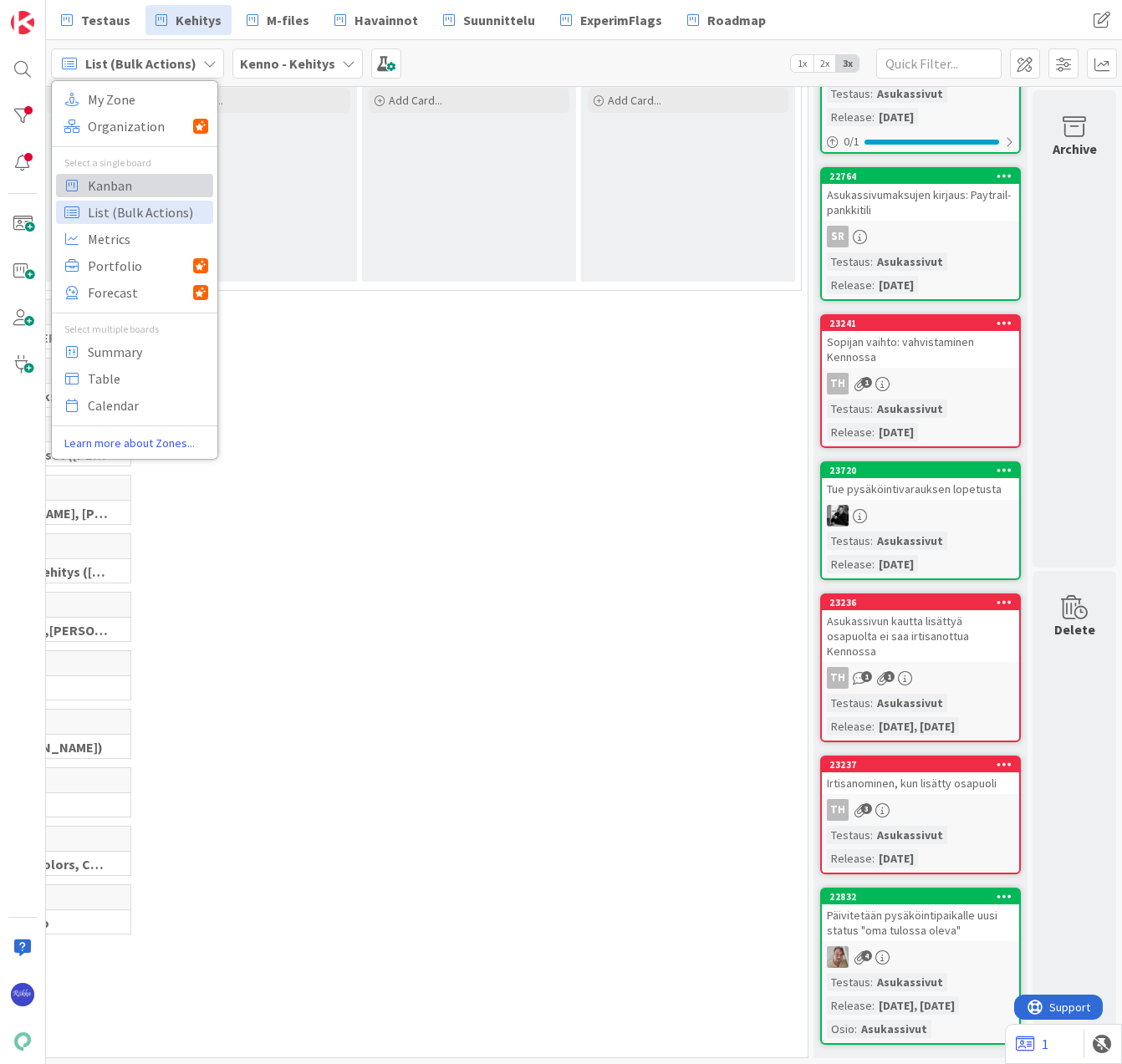
click at [153, 181] on span "Kanban" at bounding box center [148, 186] width 121 height 25
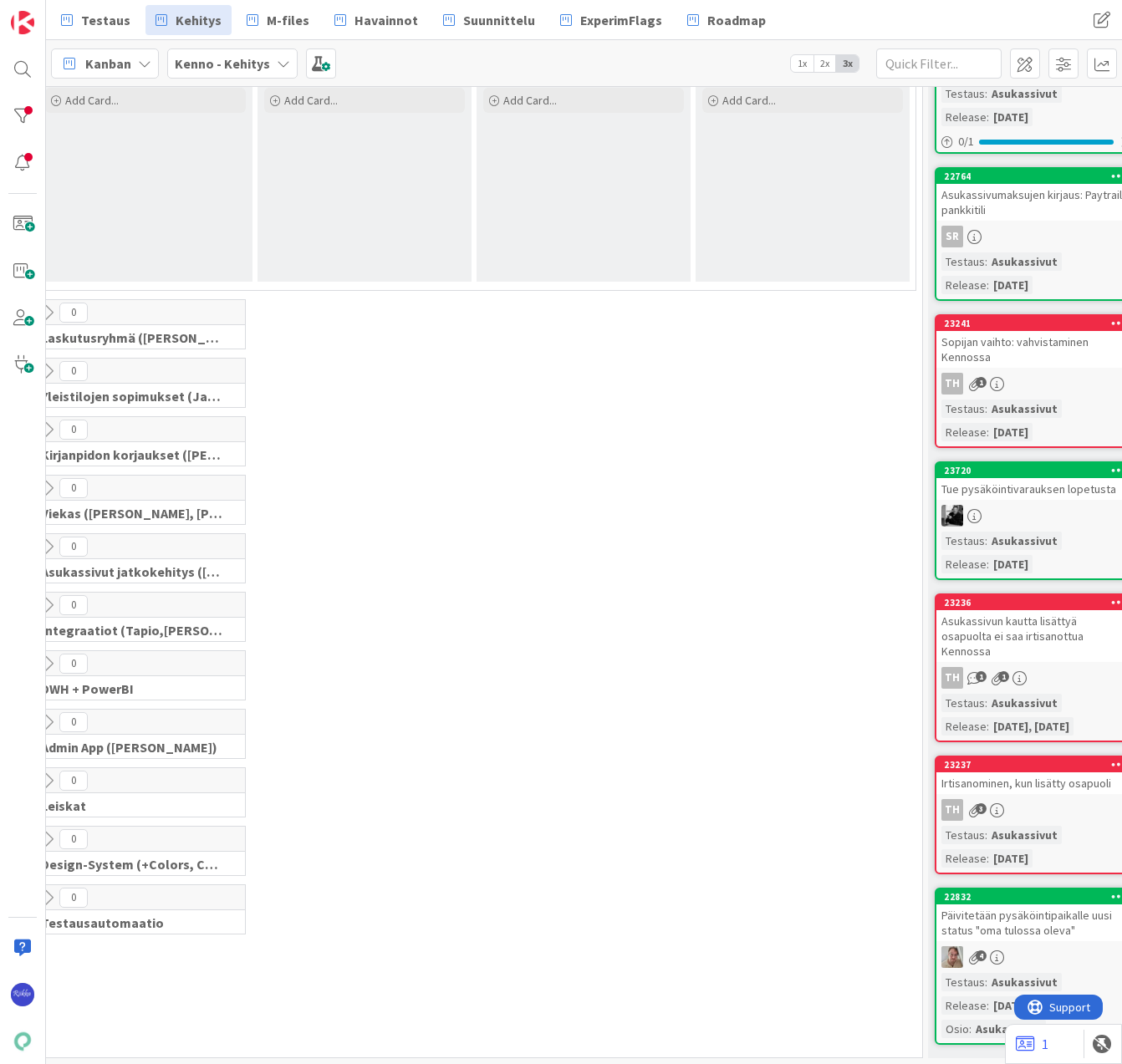
scroll to position [560, 0]
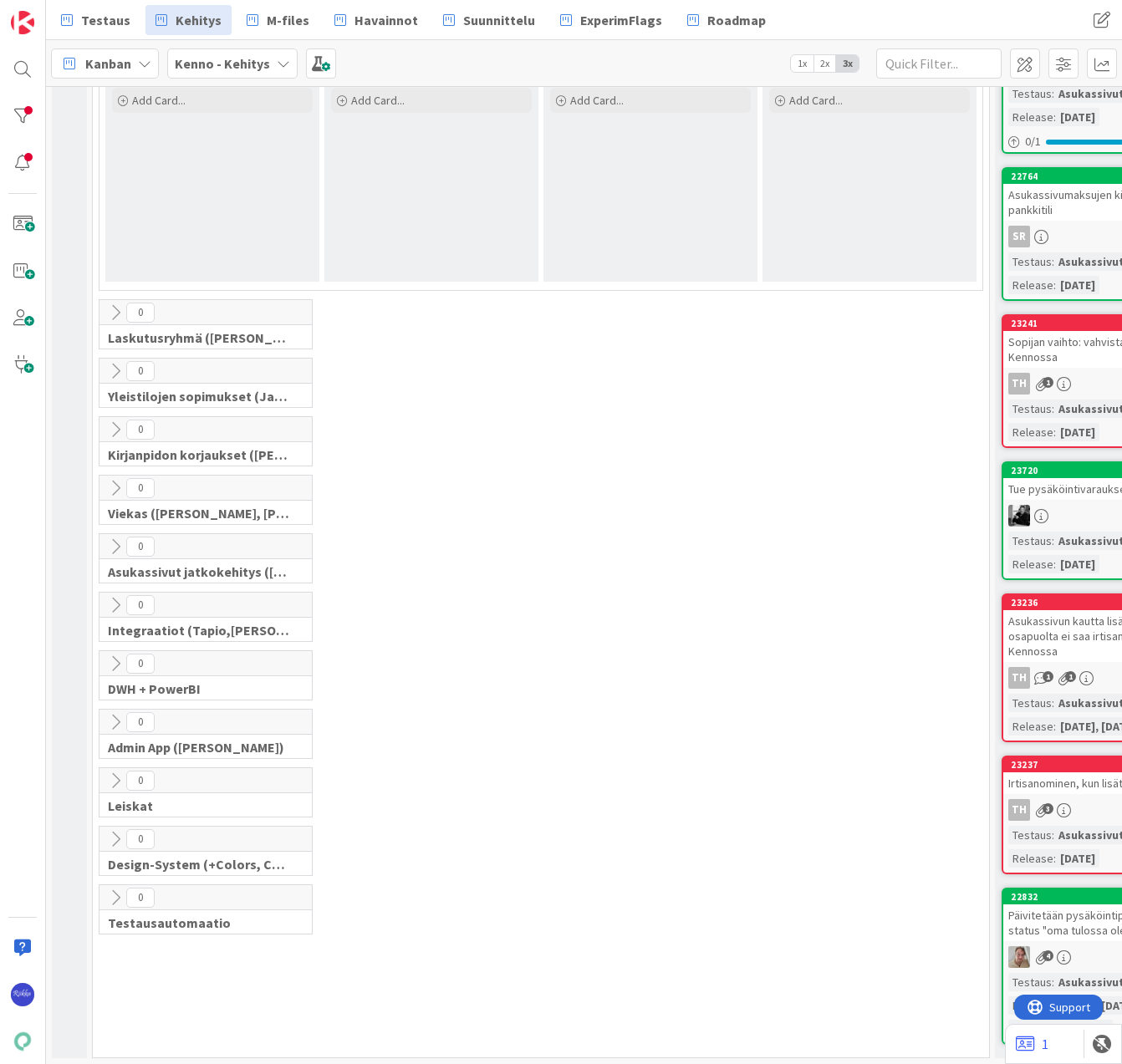
click at [106, 65] on span "Kanban" at bounding box center [108, 63] width 46 height 20
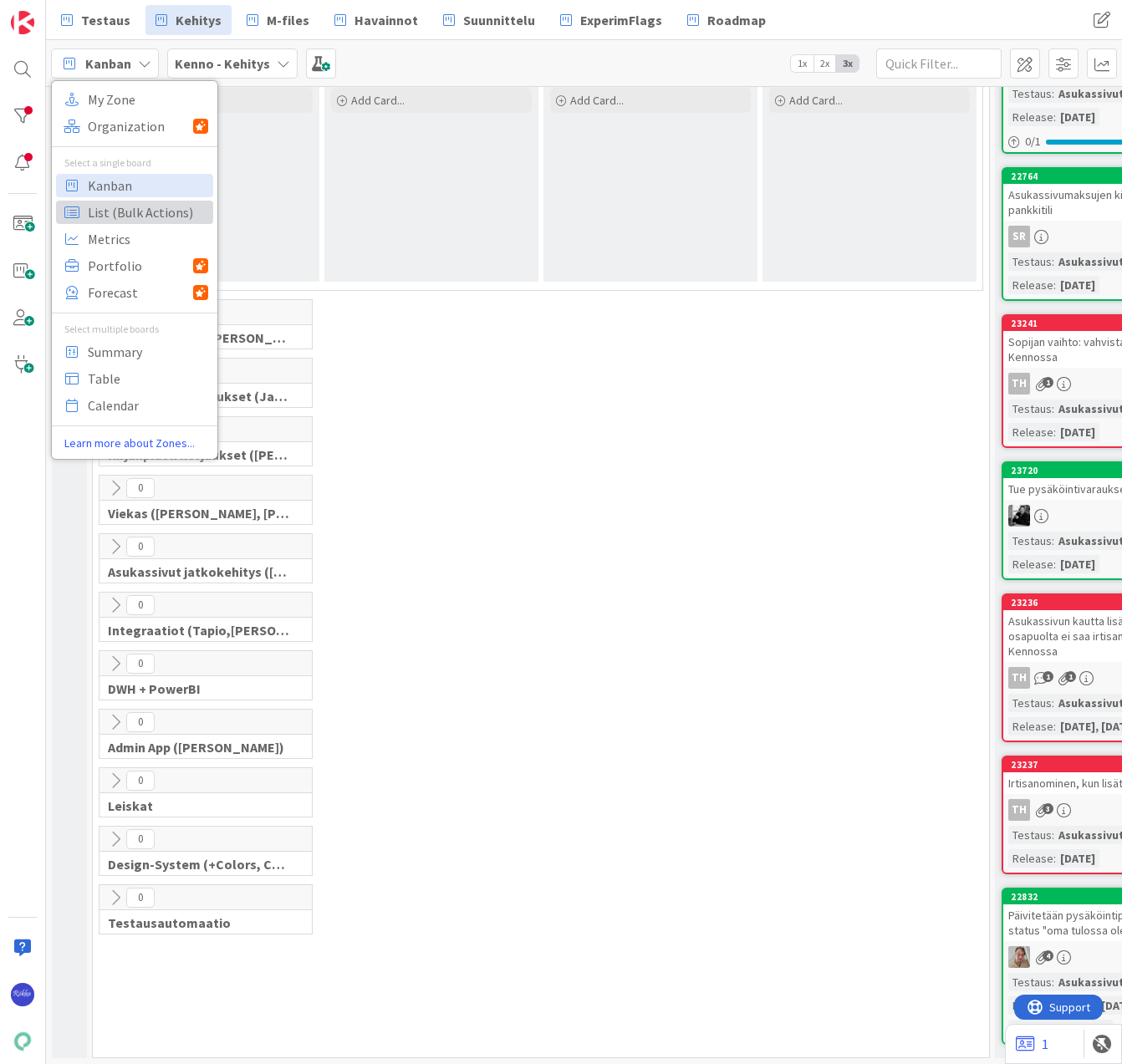
click at [136, 210] on span "List (Bulk Actions)" at bounding box center [148, 212] width 121 height 25
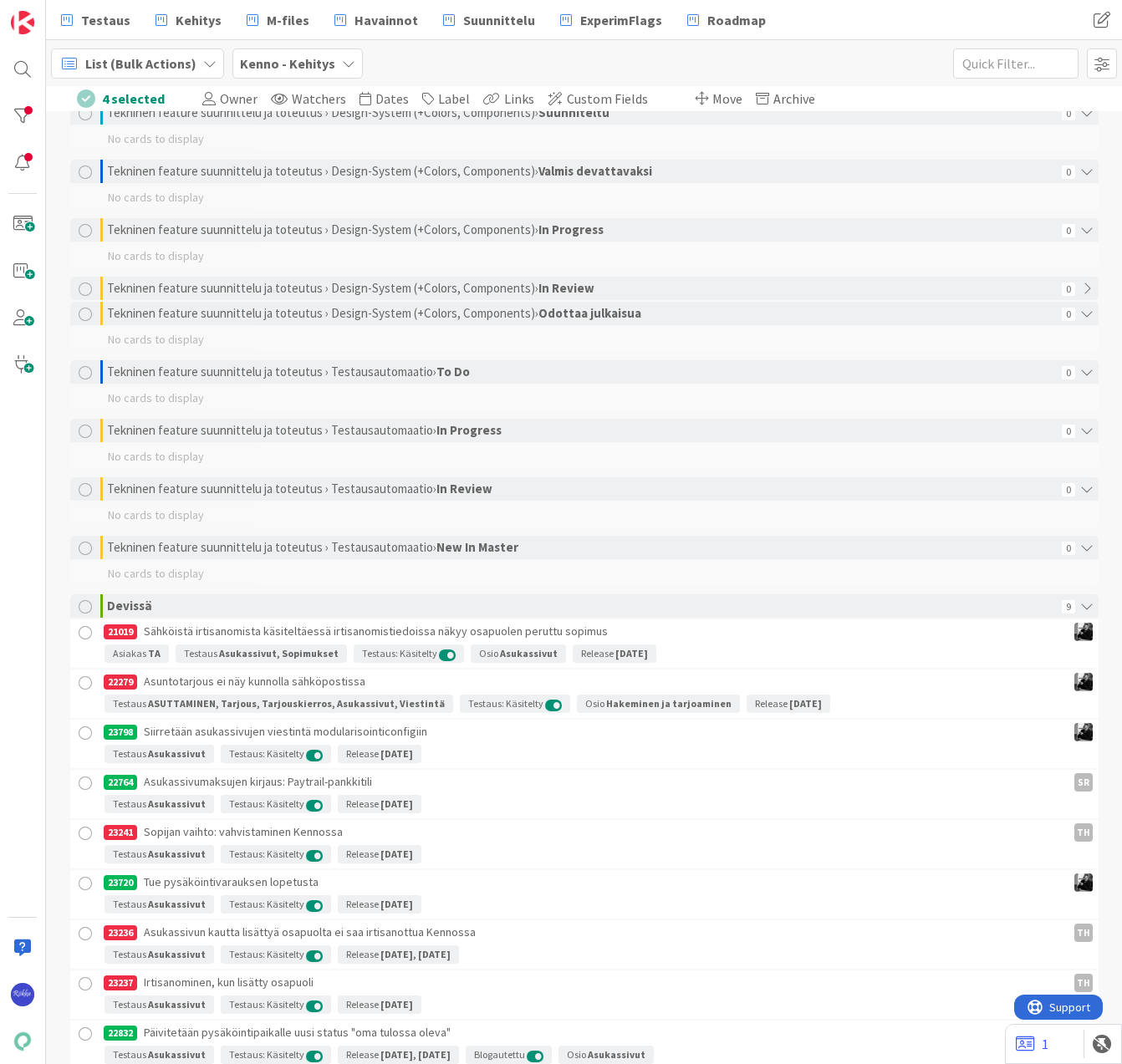
scroll to position [3024, 0]
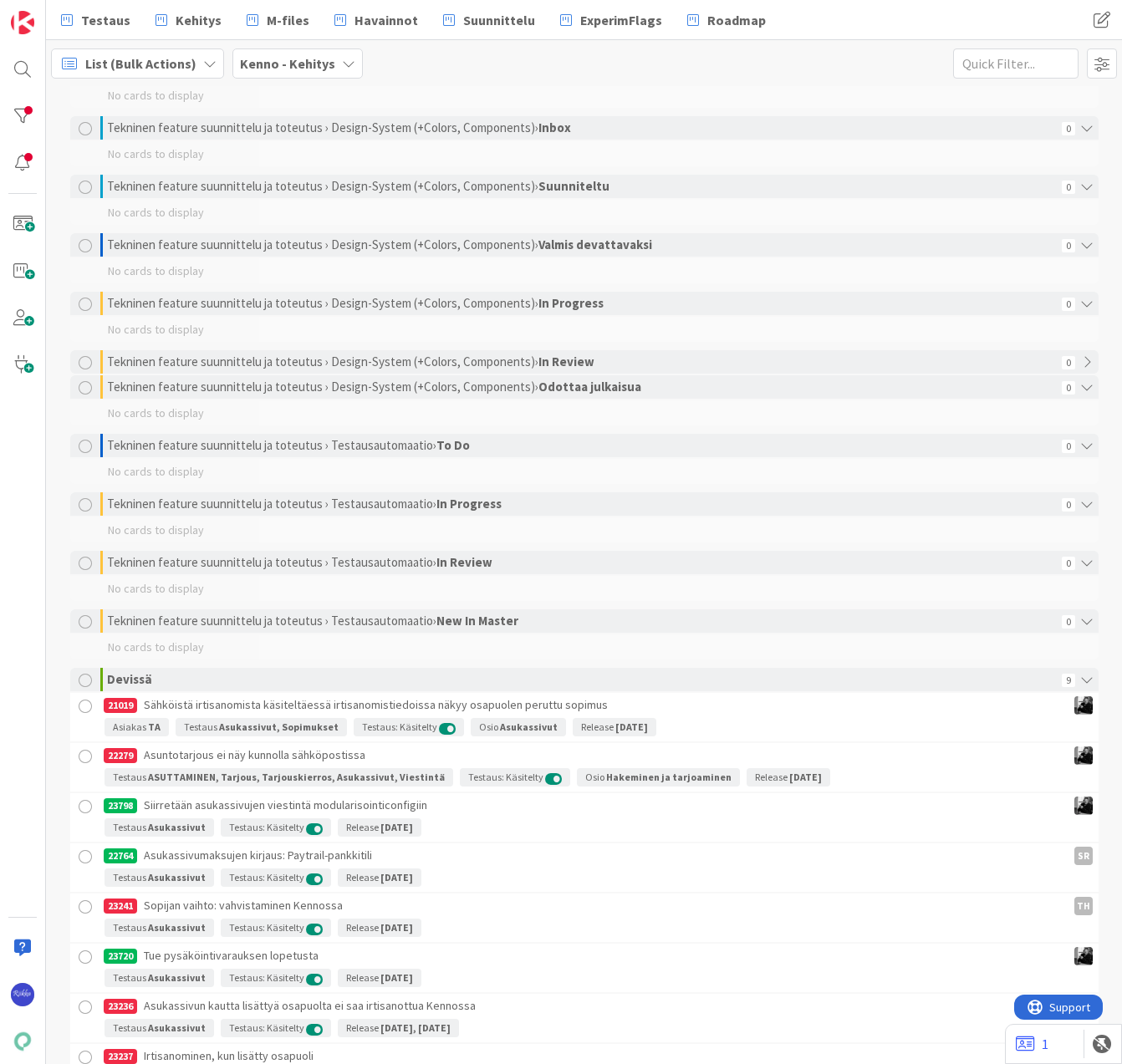
scroll to position [2972, 0]
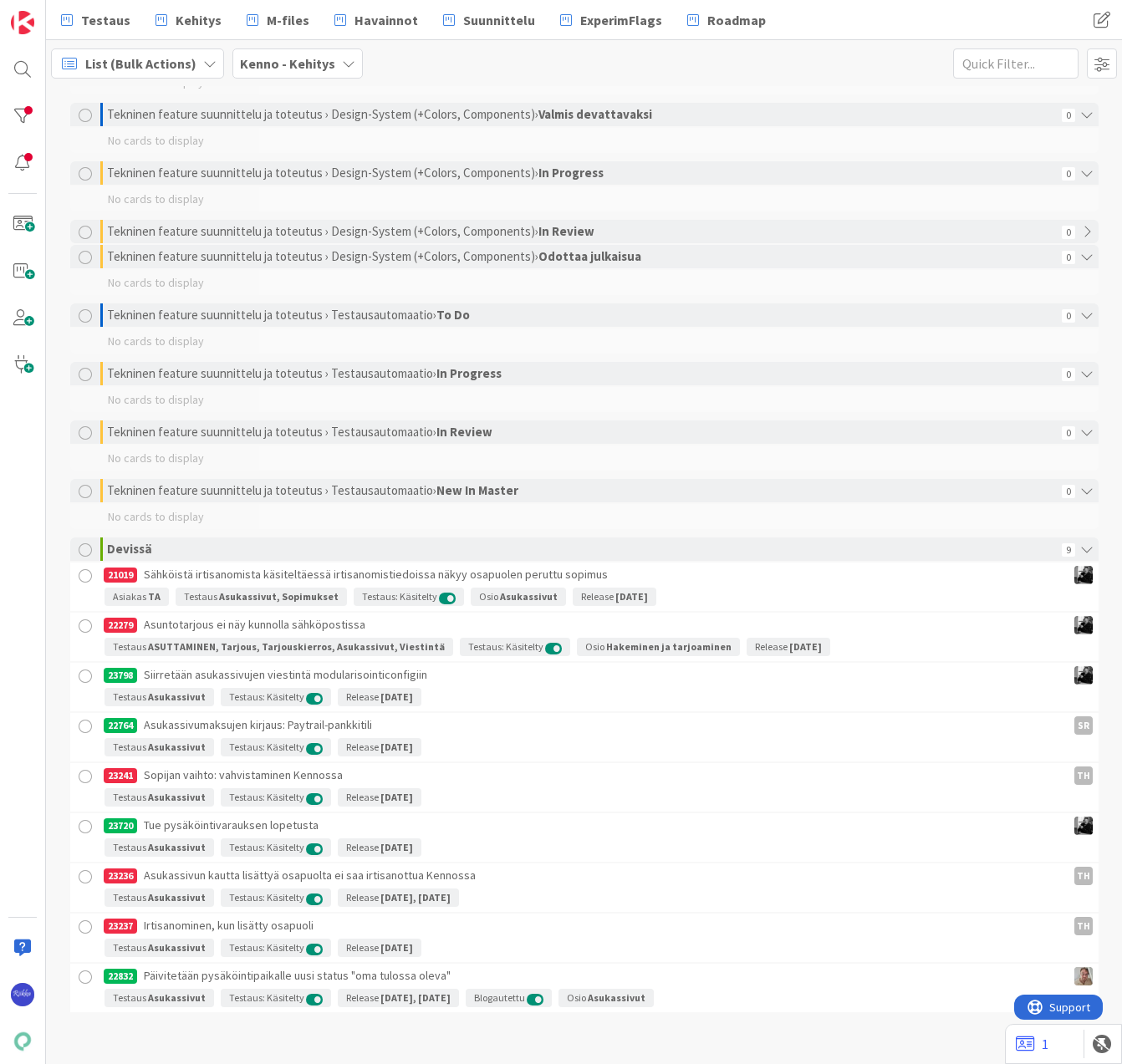
click at [78, 876] on div at bounding box center [85, 877] width 21 height 21
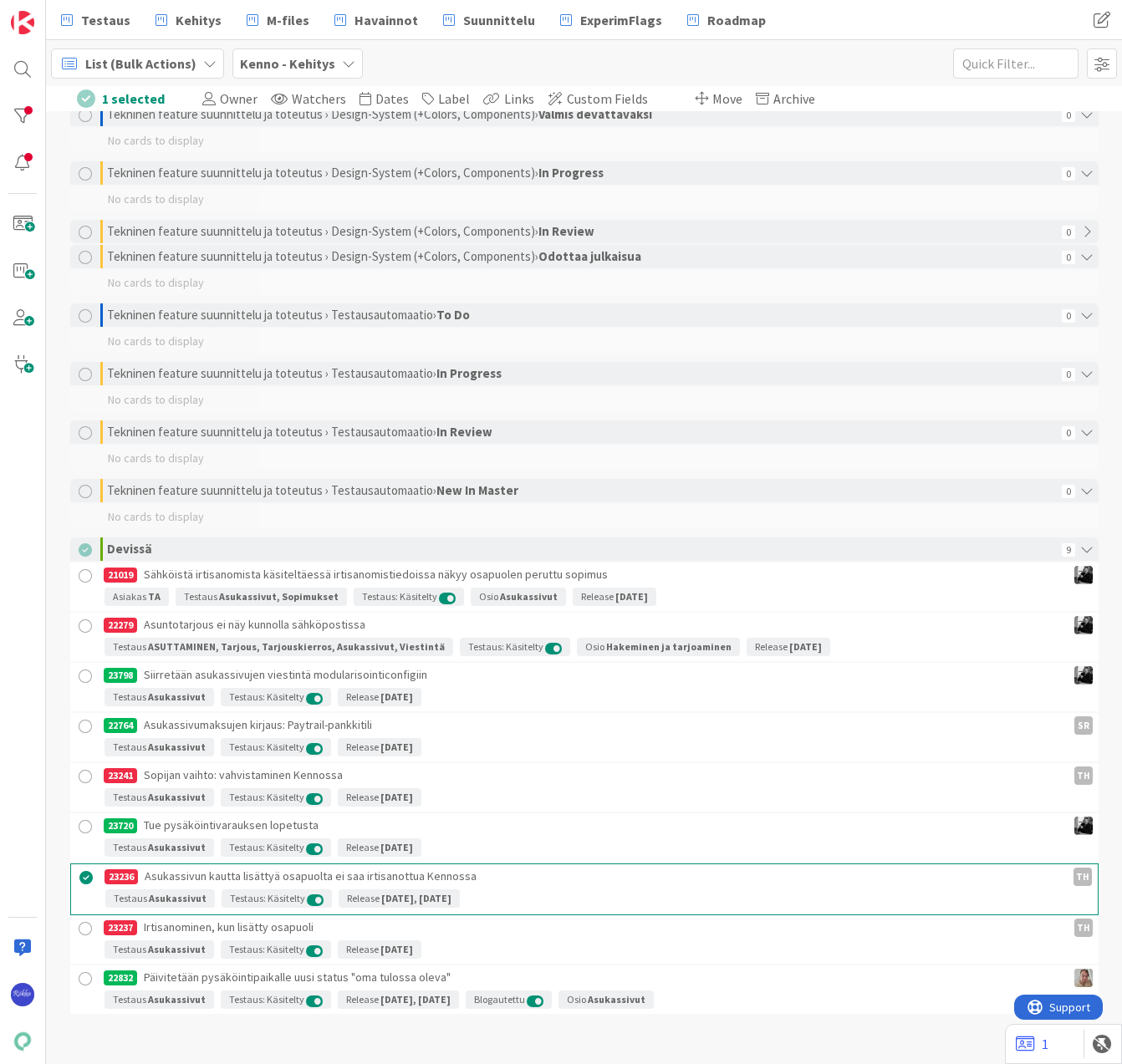
click at [78, 927] on div at bounding box center [85, 929] width 21 height 21
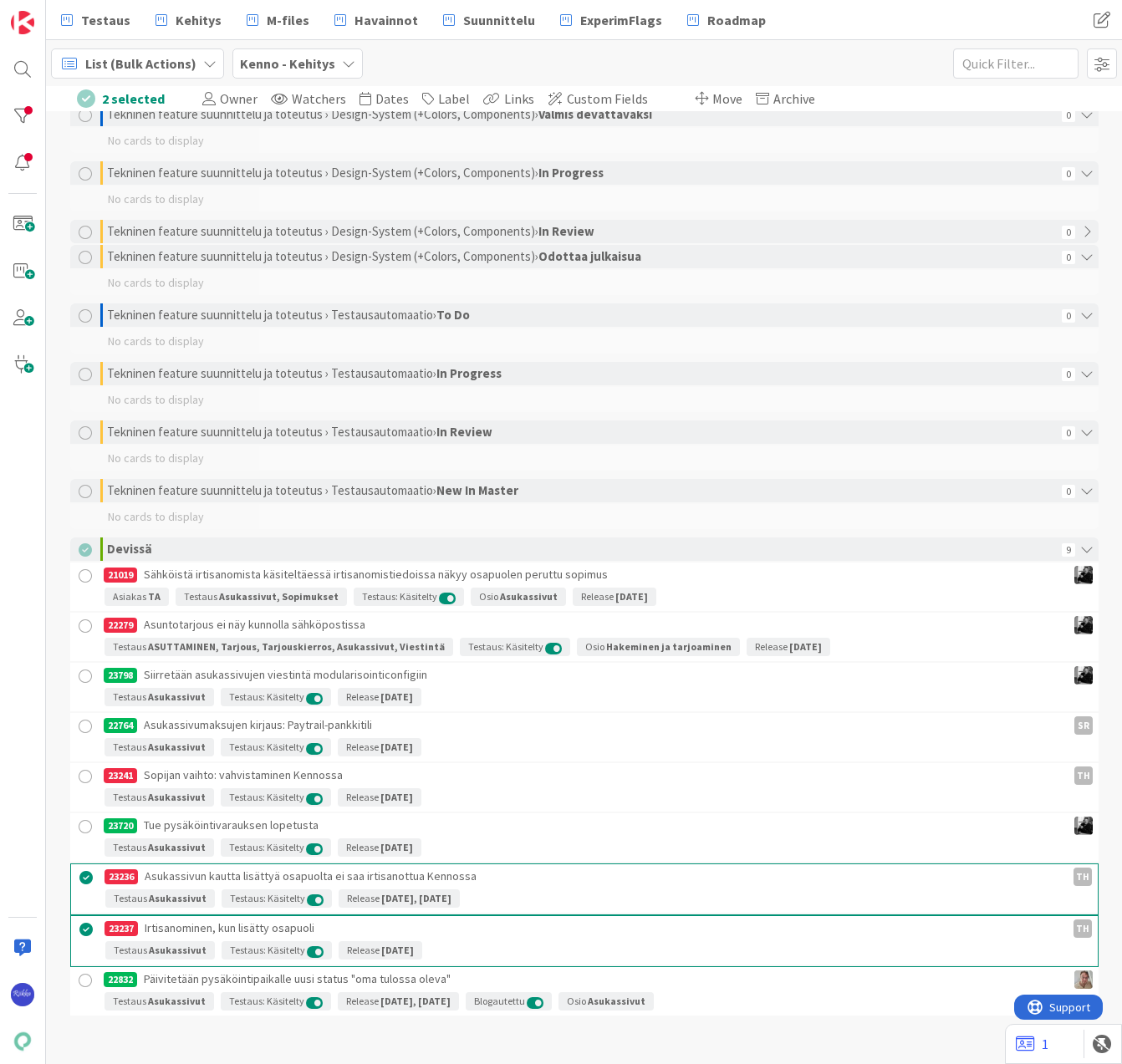
click at [79, 782] on div at bounding box center [85, 776] width 21 height 21
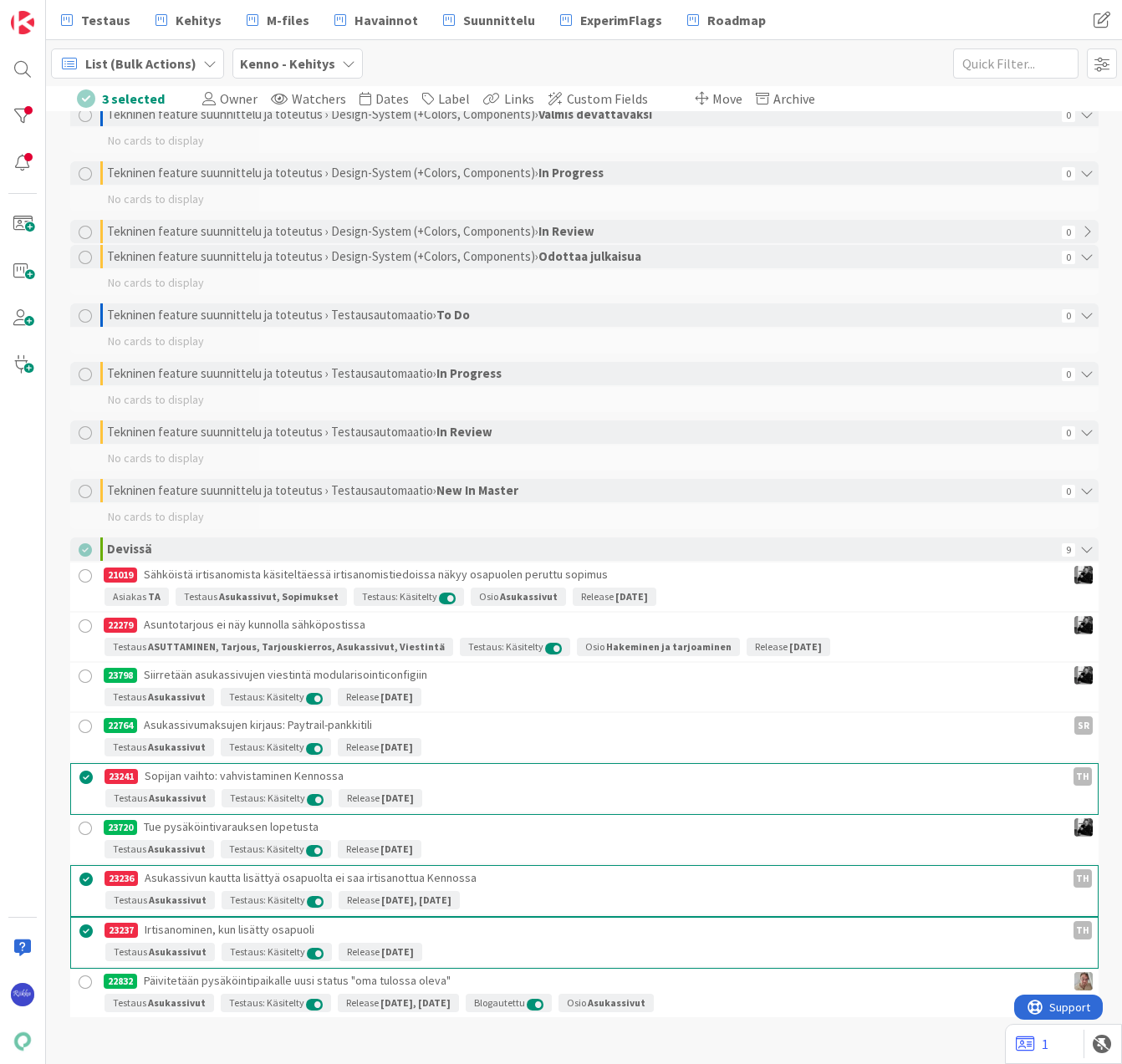
click at [75, 629] on div at bounding box center [85, 626] width 21 height 21
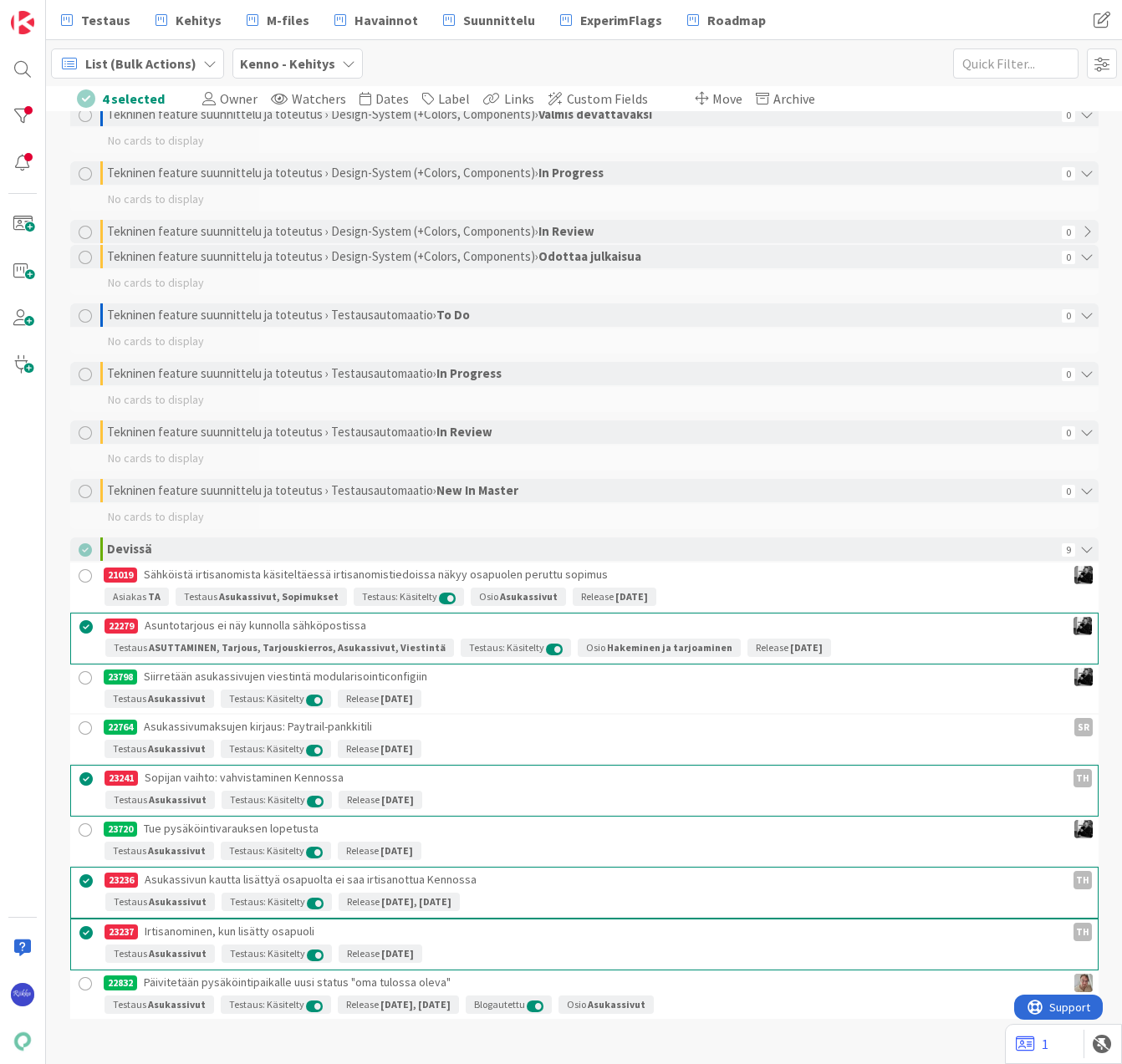
click at [76, 578] on div at bounding box center [85, 576] width 21 height 21
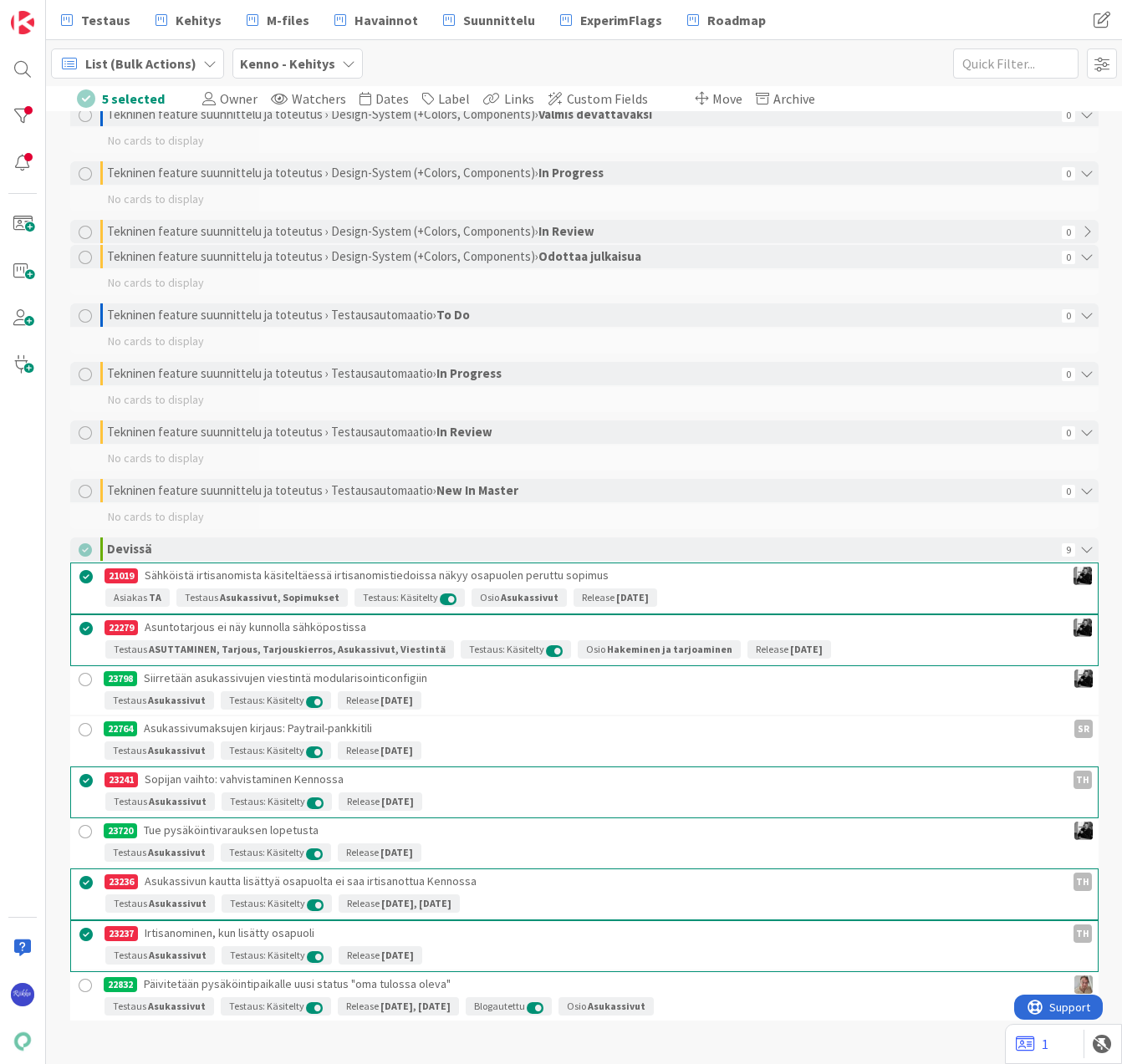
click at [690, 99] on div "Move" at bounding box center [718, 99] width 56 height 18
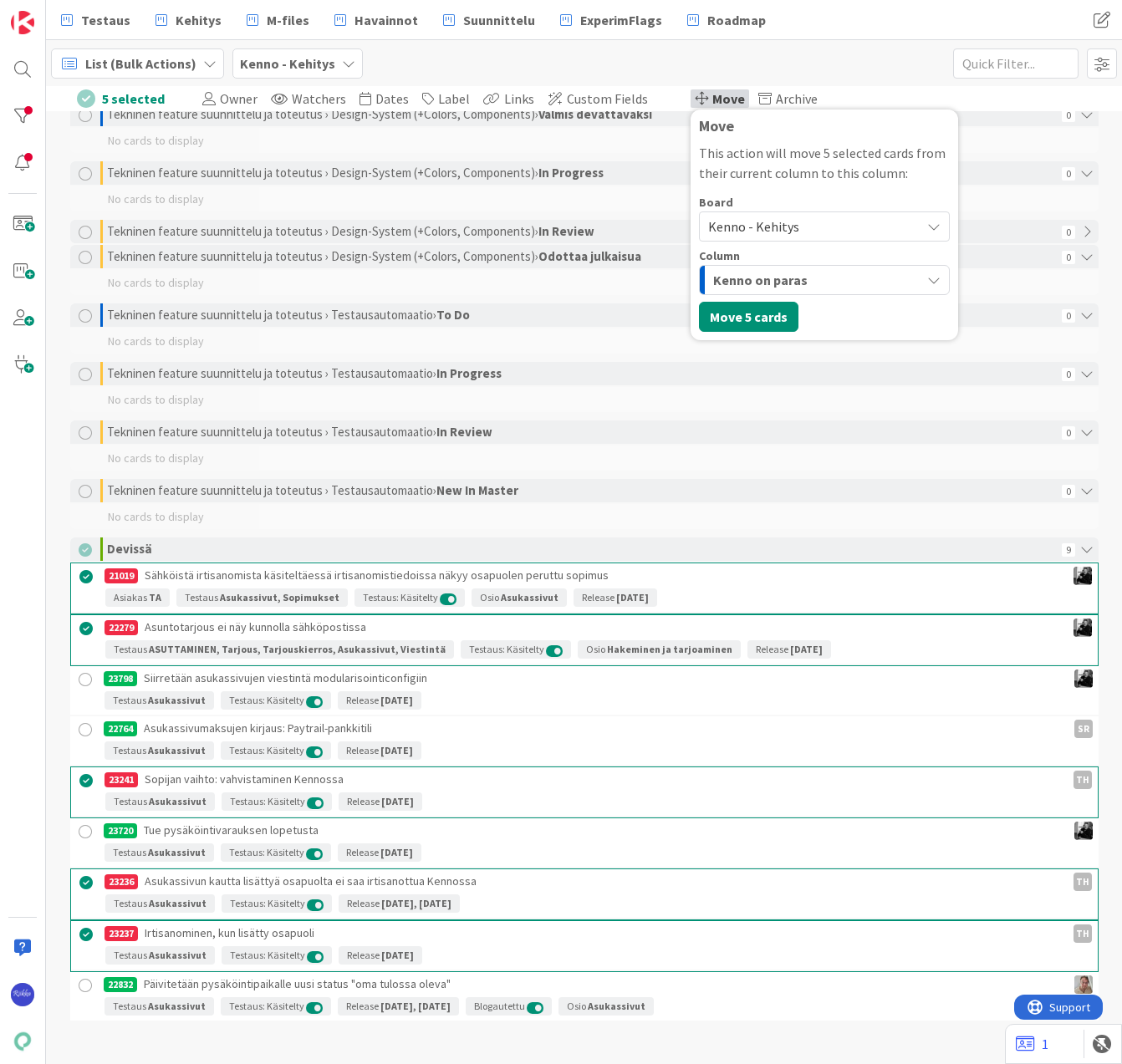
click at [780, 220] on span "Kenno - Kehitys" at bounding box center [810, 227] width 204 height 24
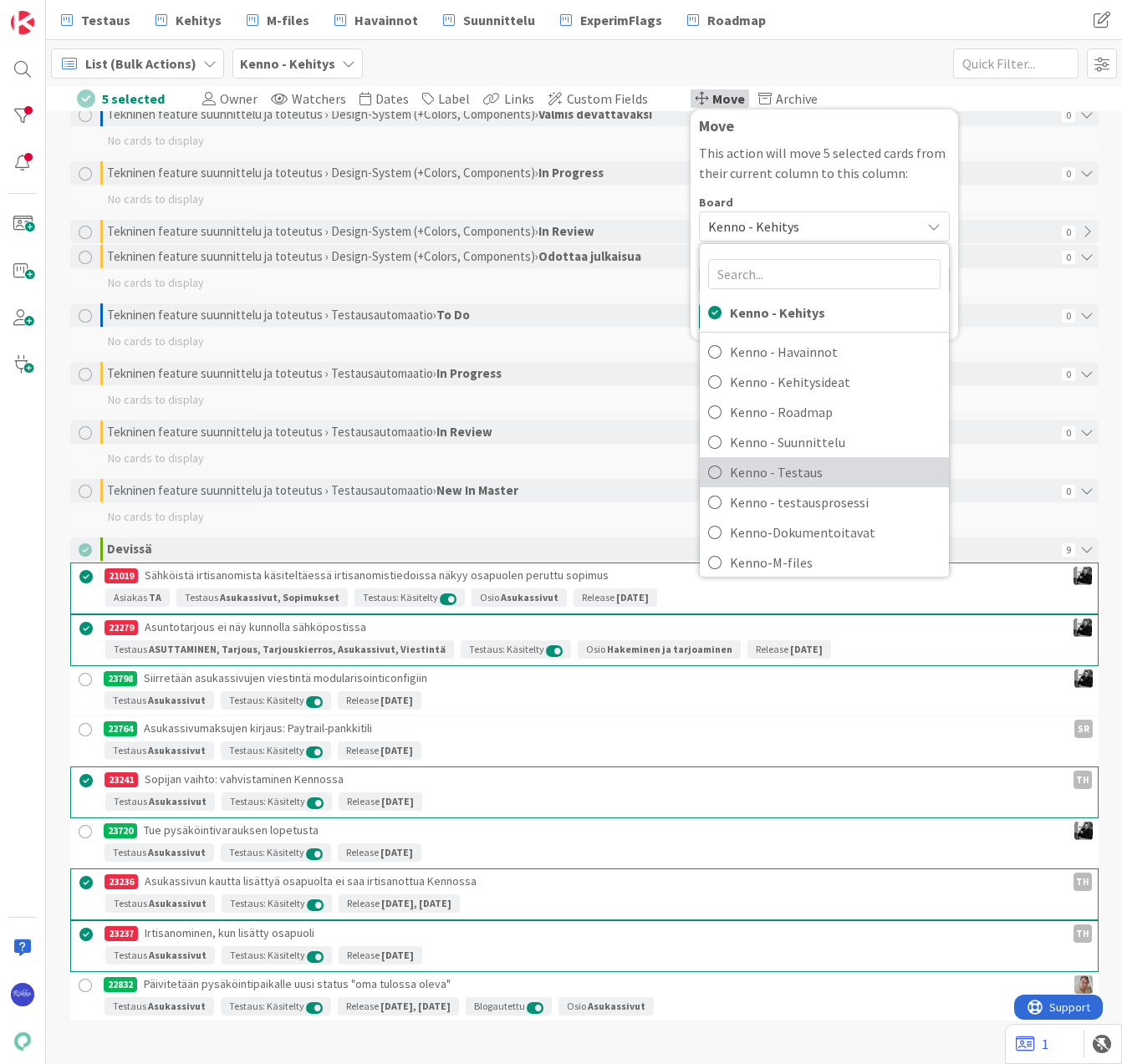
click at [811, 465] on span "Kenno - Testaus" at bounding box center [835, 473] width 210 height 25
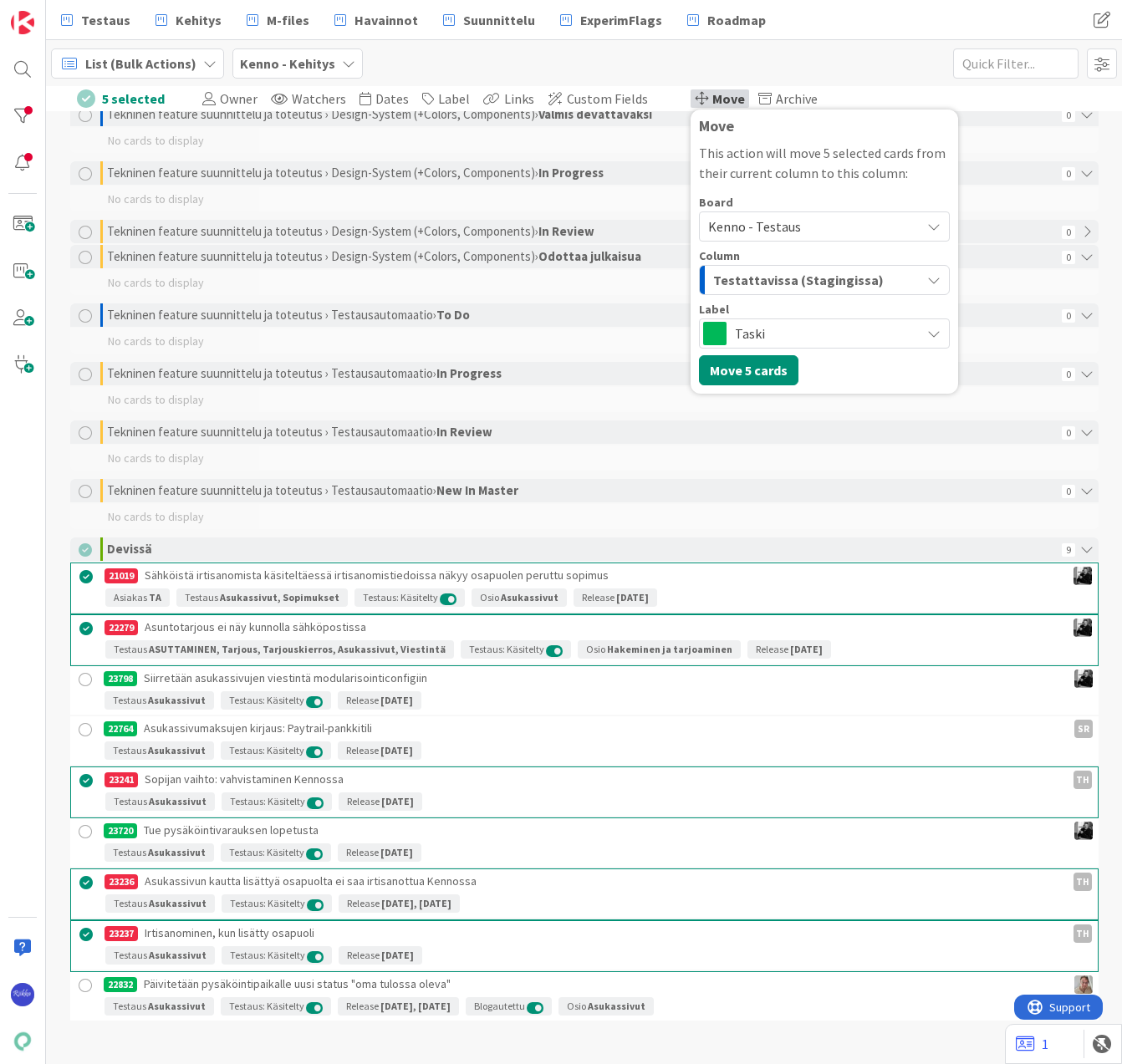
click at [836, 327] on span "Taski" at bounding box center [823, 334] width 177 height 24
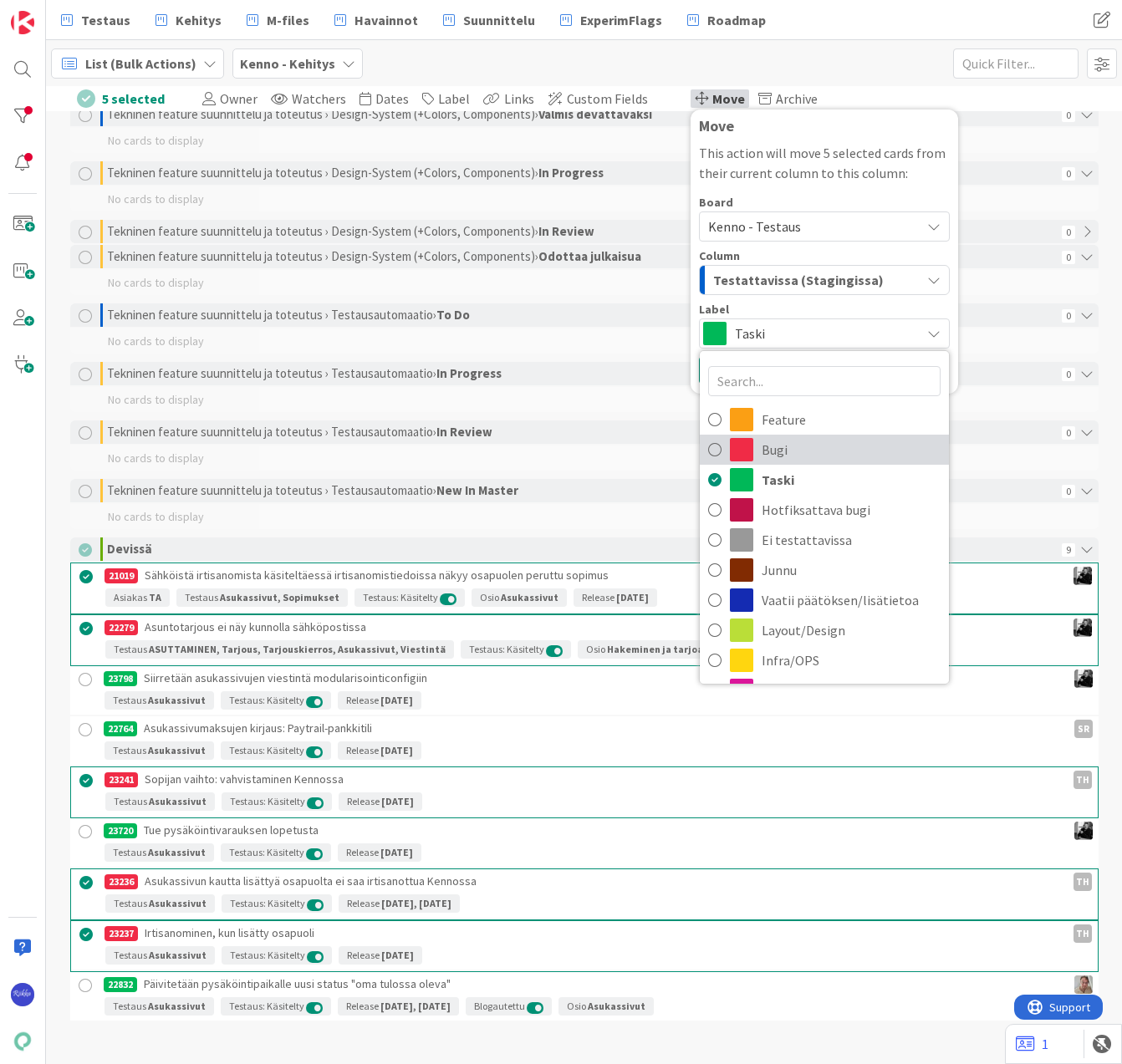
click at [829, 444] on span "Bugi" at bounding box center [851, 450] width 179 height 25
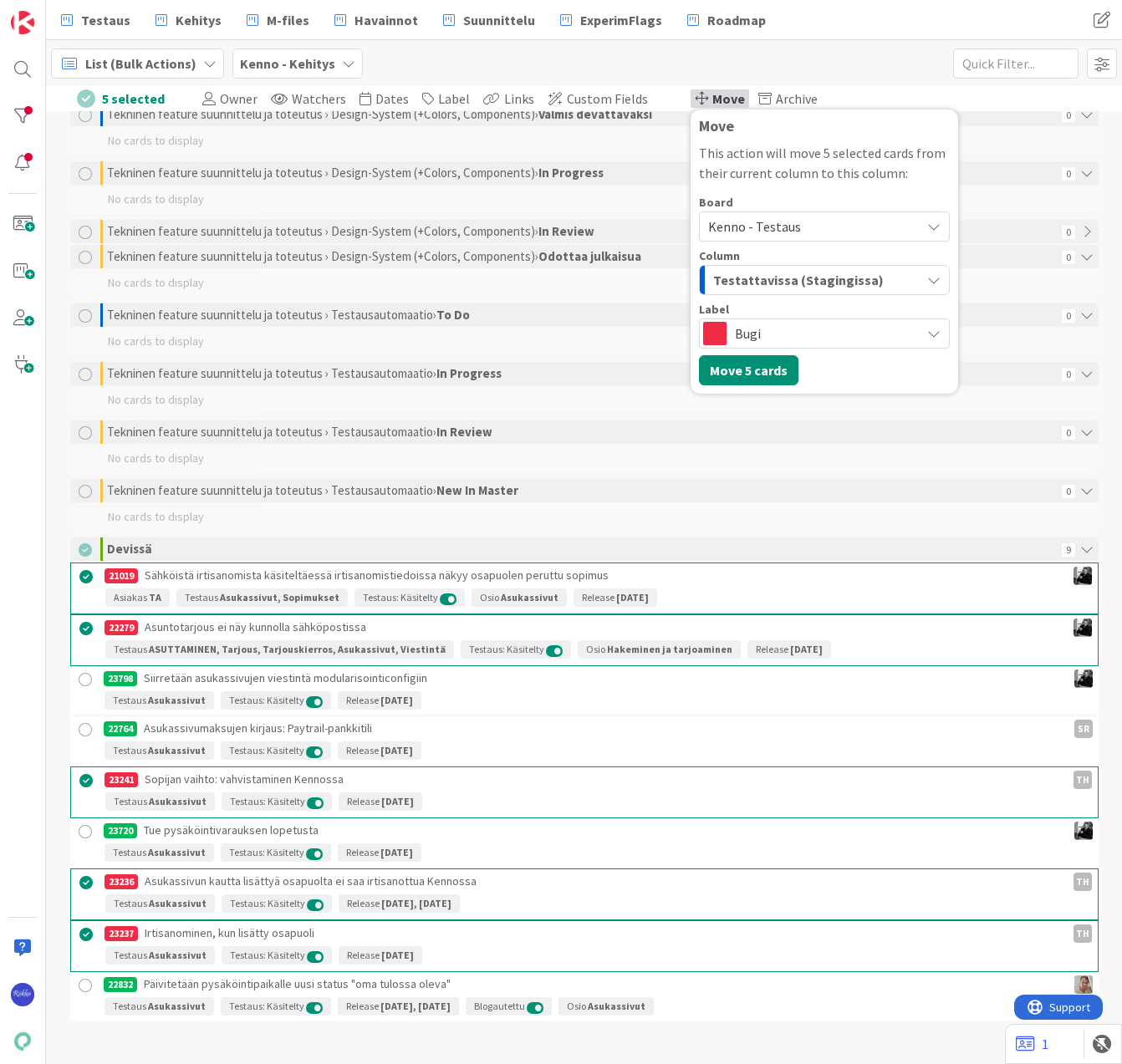
click at [849, 276] on div "Testattavissa (Stagingissa)" at bounding box center [814, 279] width 211 height 26
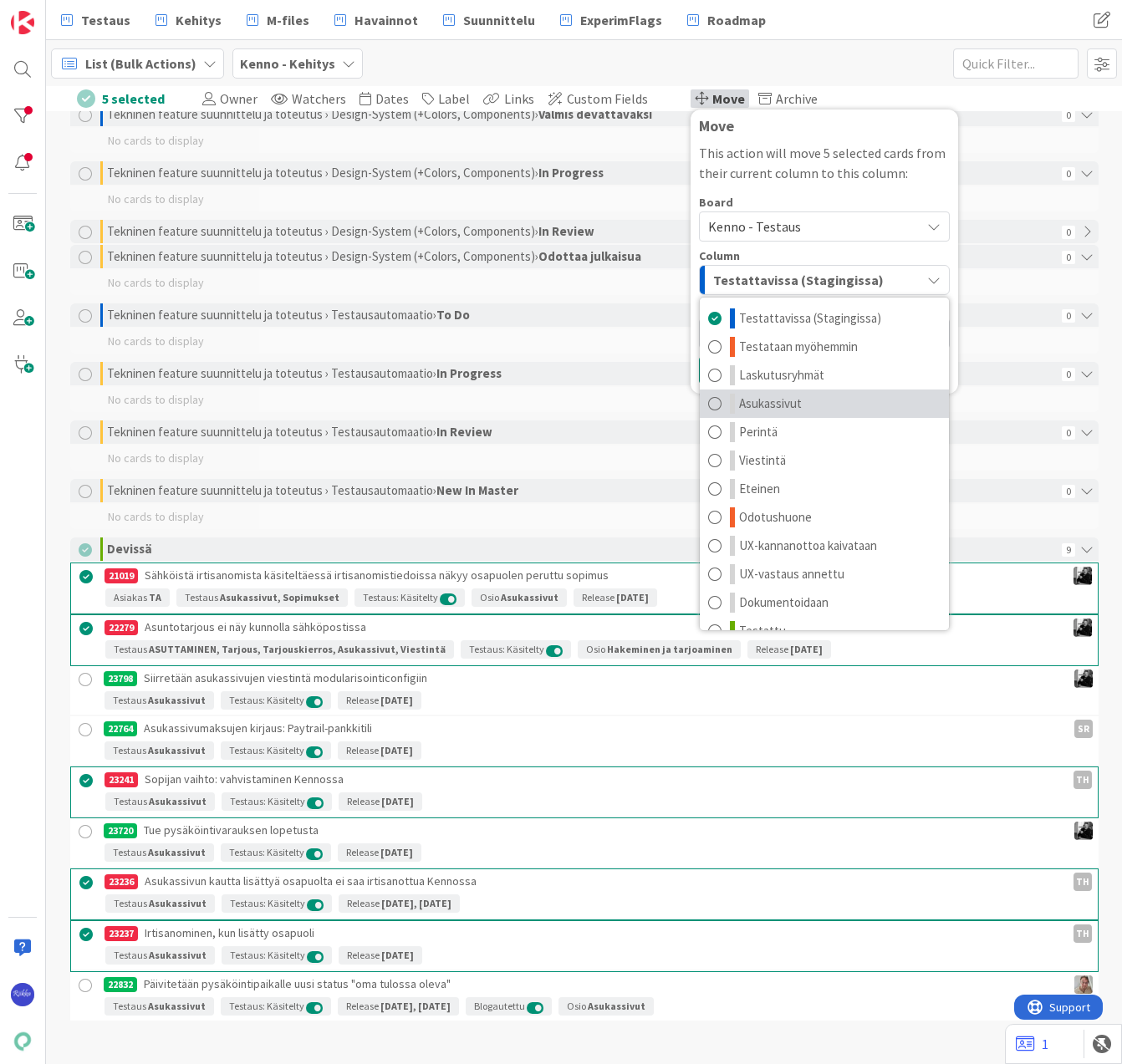
click at [838, 402] on link "Asukassivut" at bounding box center [824, 403] width 249 height 28
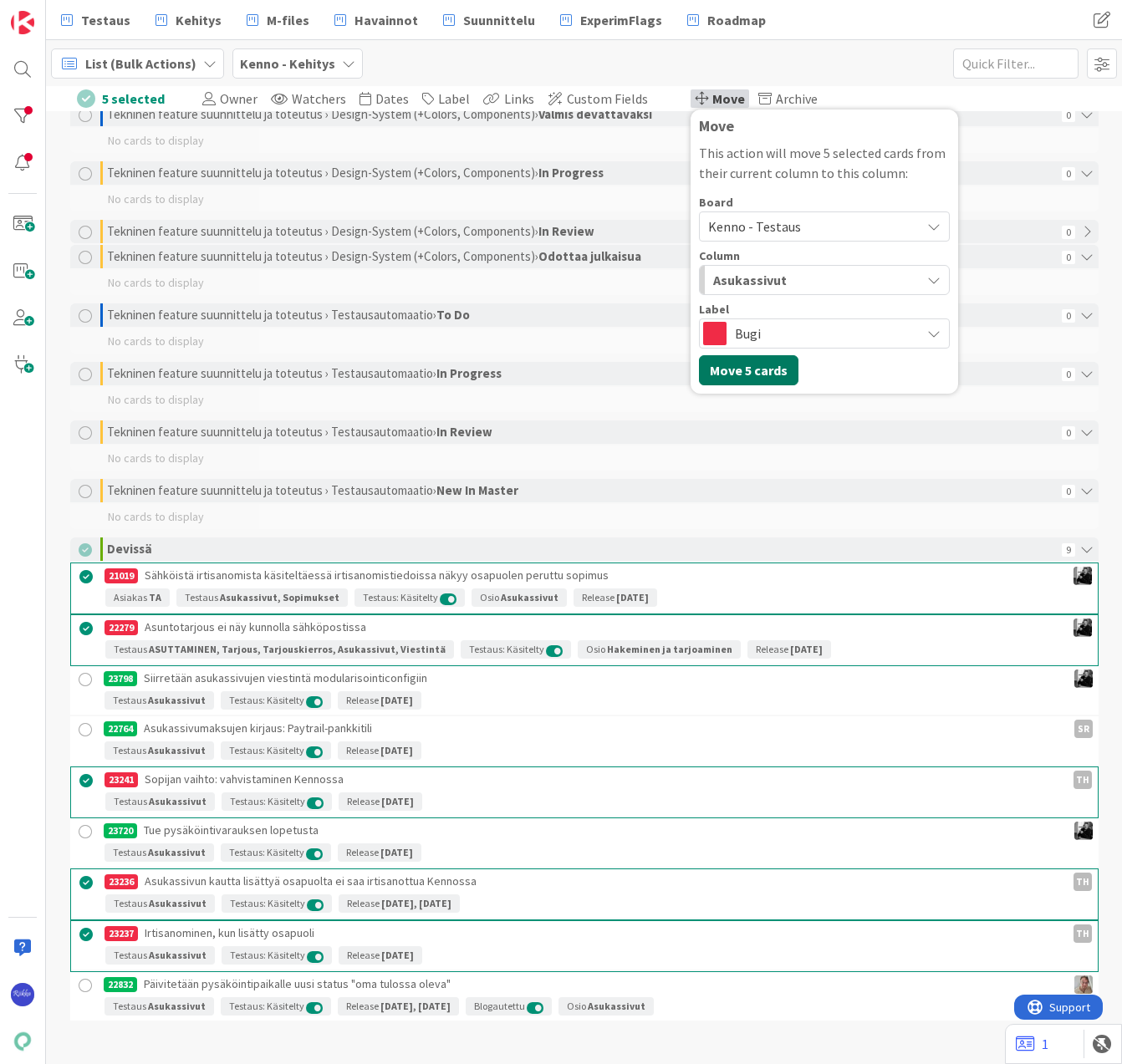
click at [704, 365] on button "Move 5 cards" at bounding box center [748, 370] width 100 height 30
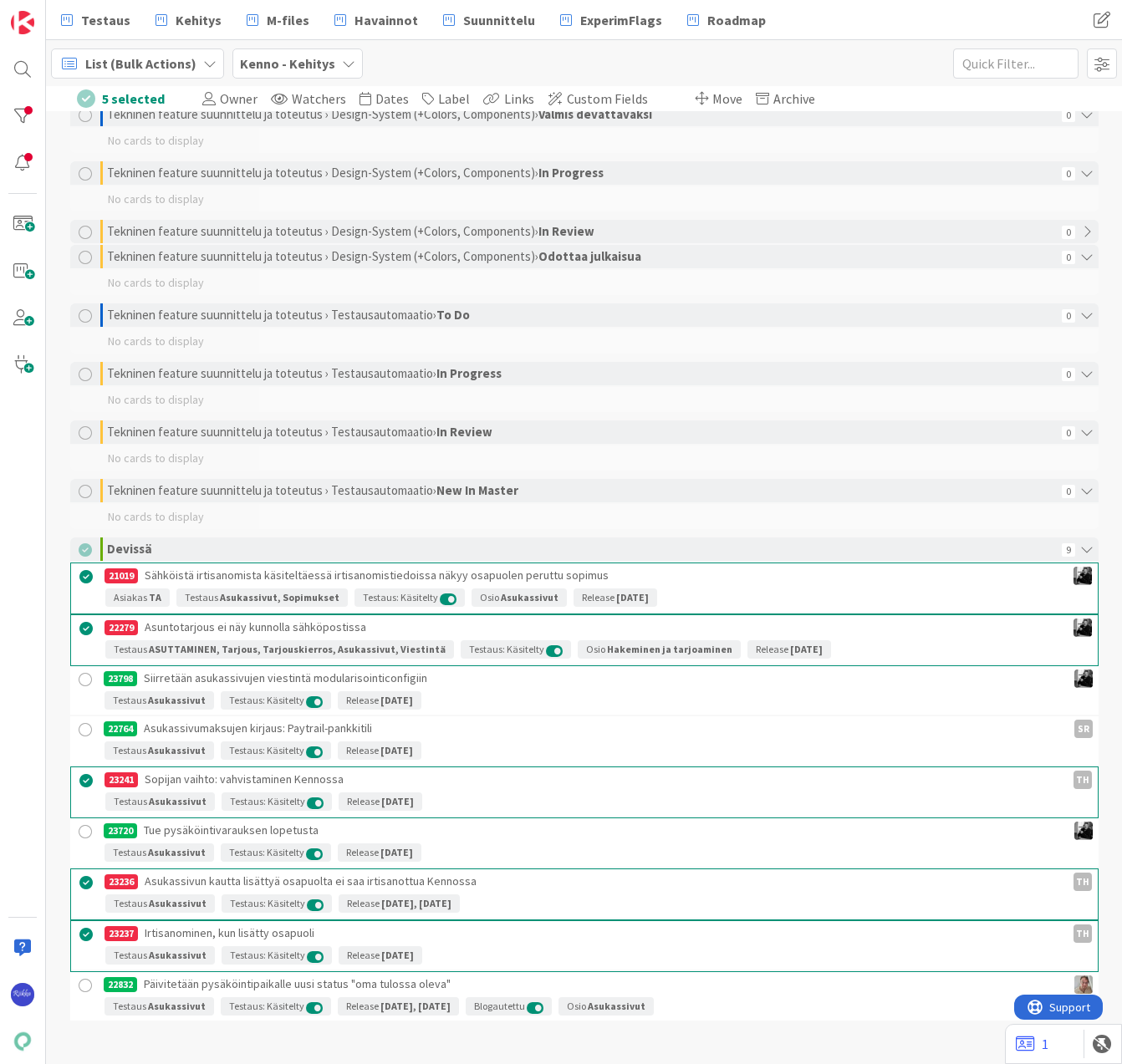
scroll to position [2722, 0]
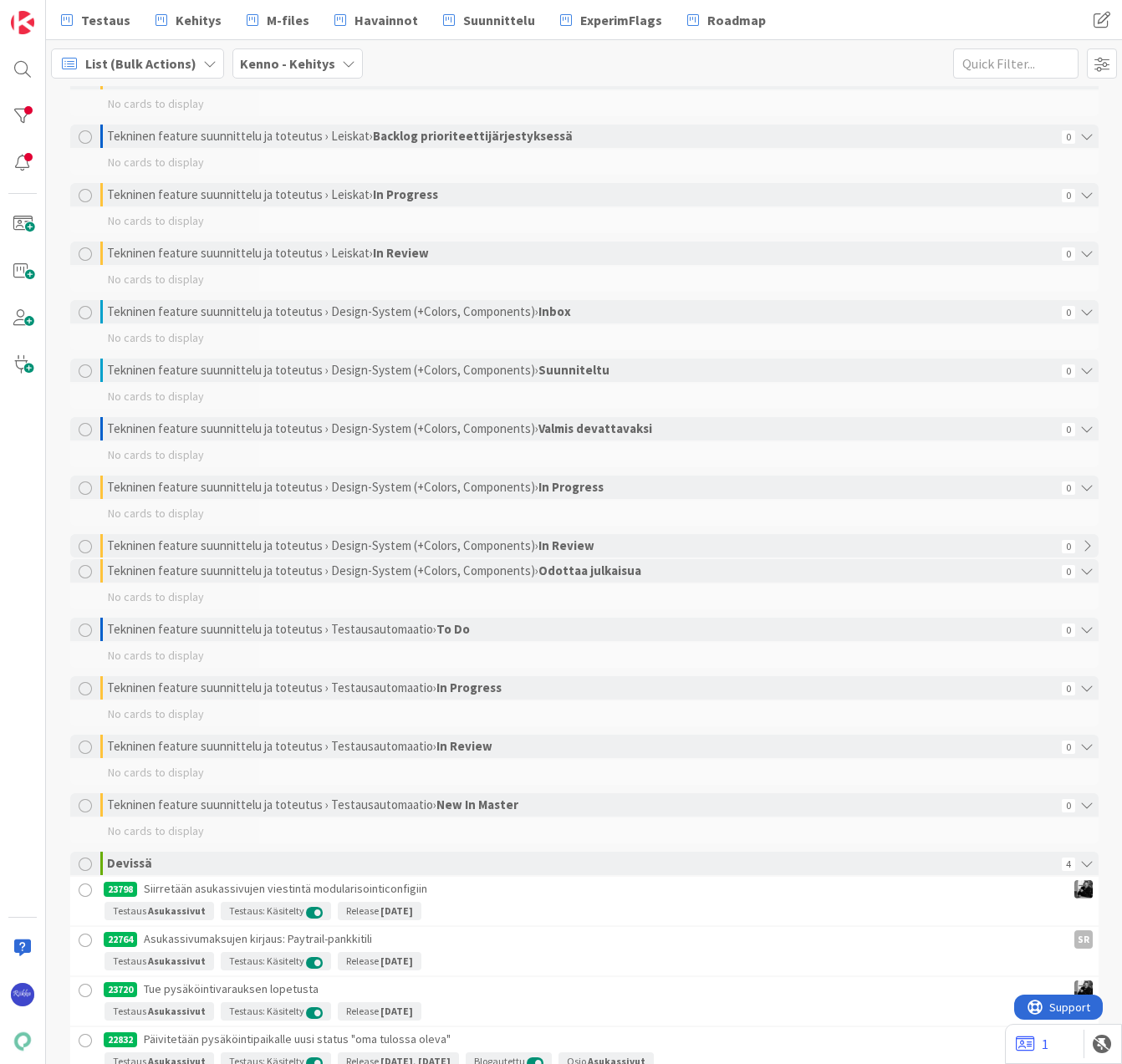
scroll to position [2722, 0]
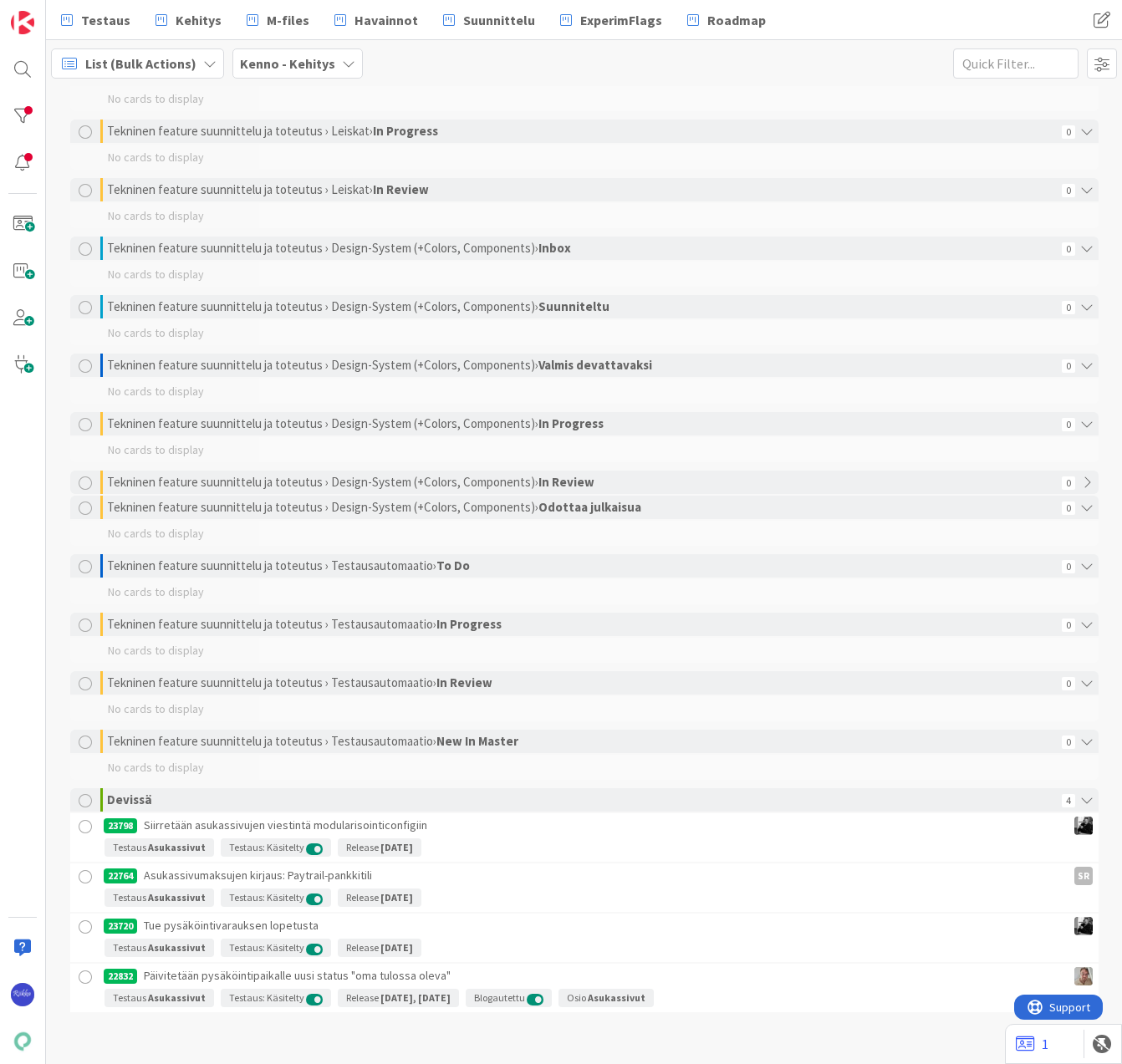
click at [79, 829] on div at bounding box center [85, 826] width 21 height 21
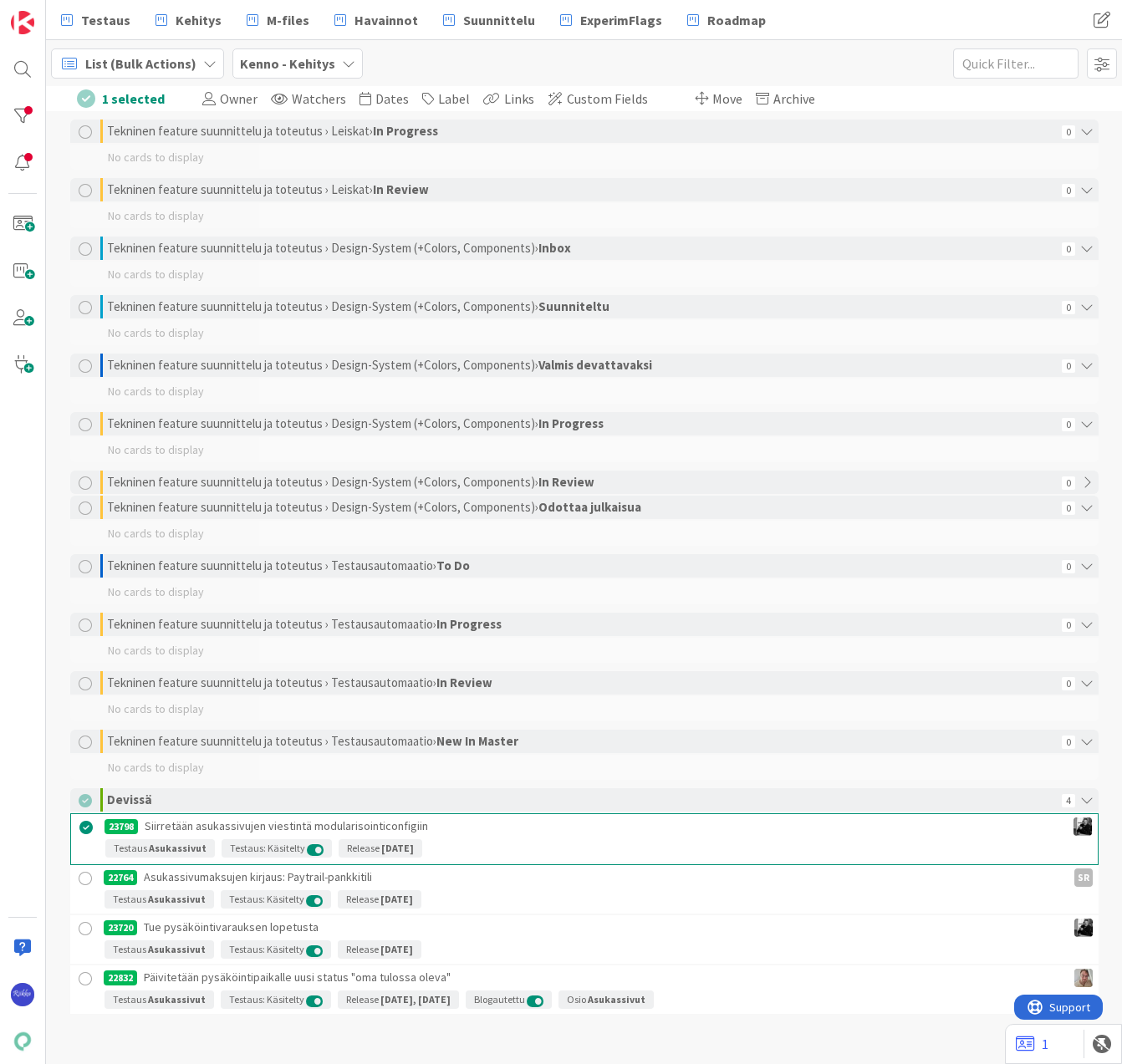
click at [80, 874] on div at bounding box center [85, 879] width 21 height 21
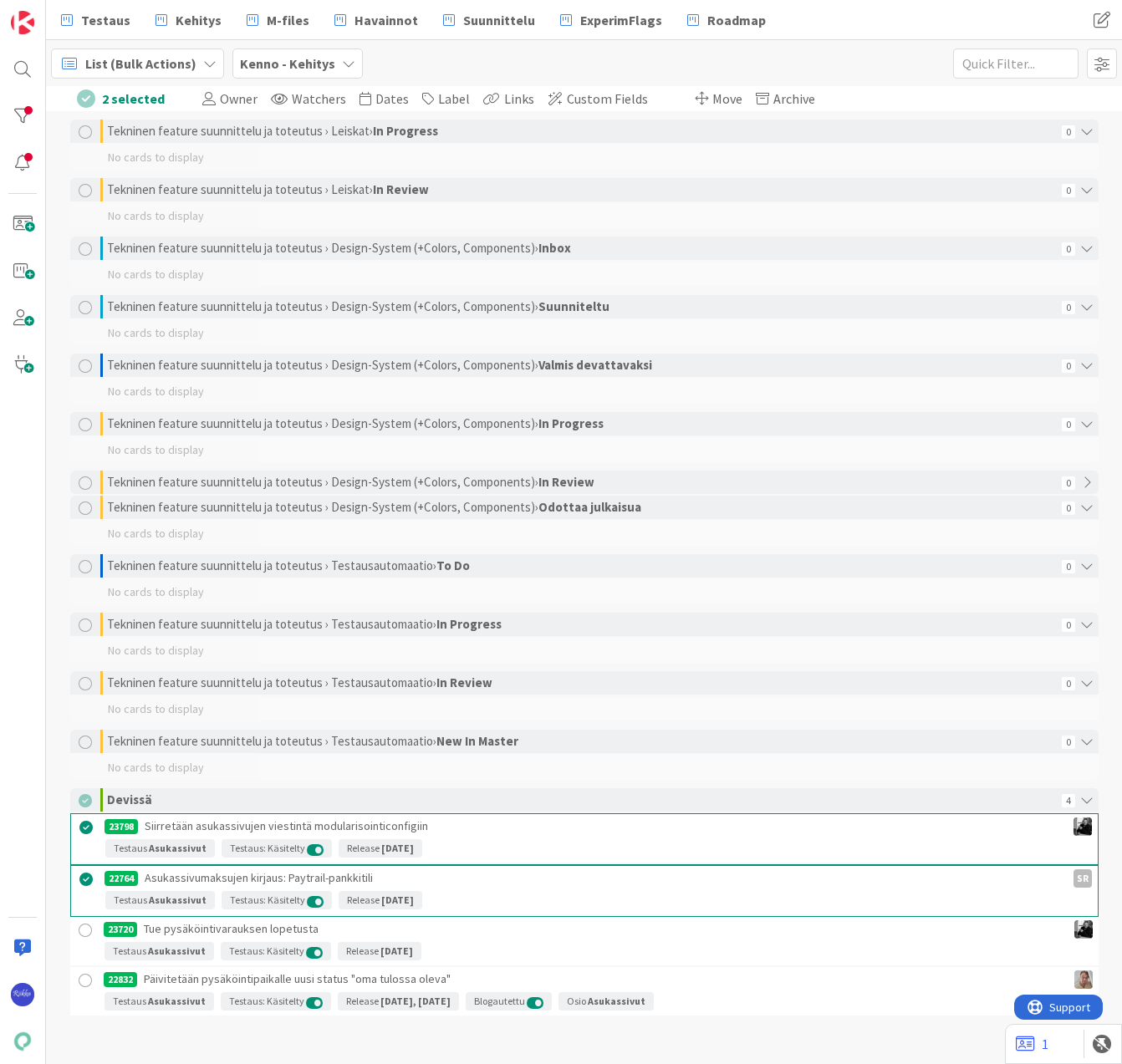
click at [80, 928] on div at bounding box center [85, 931] width 21 height 21
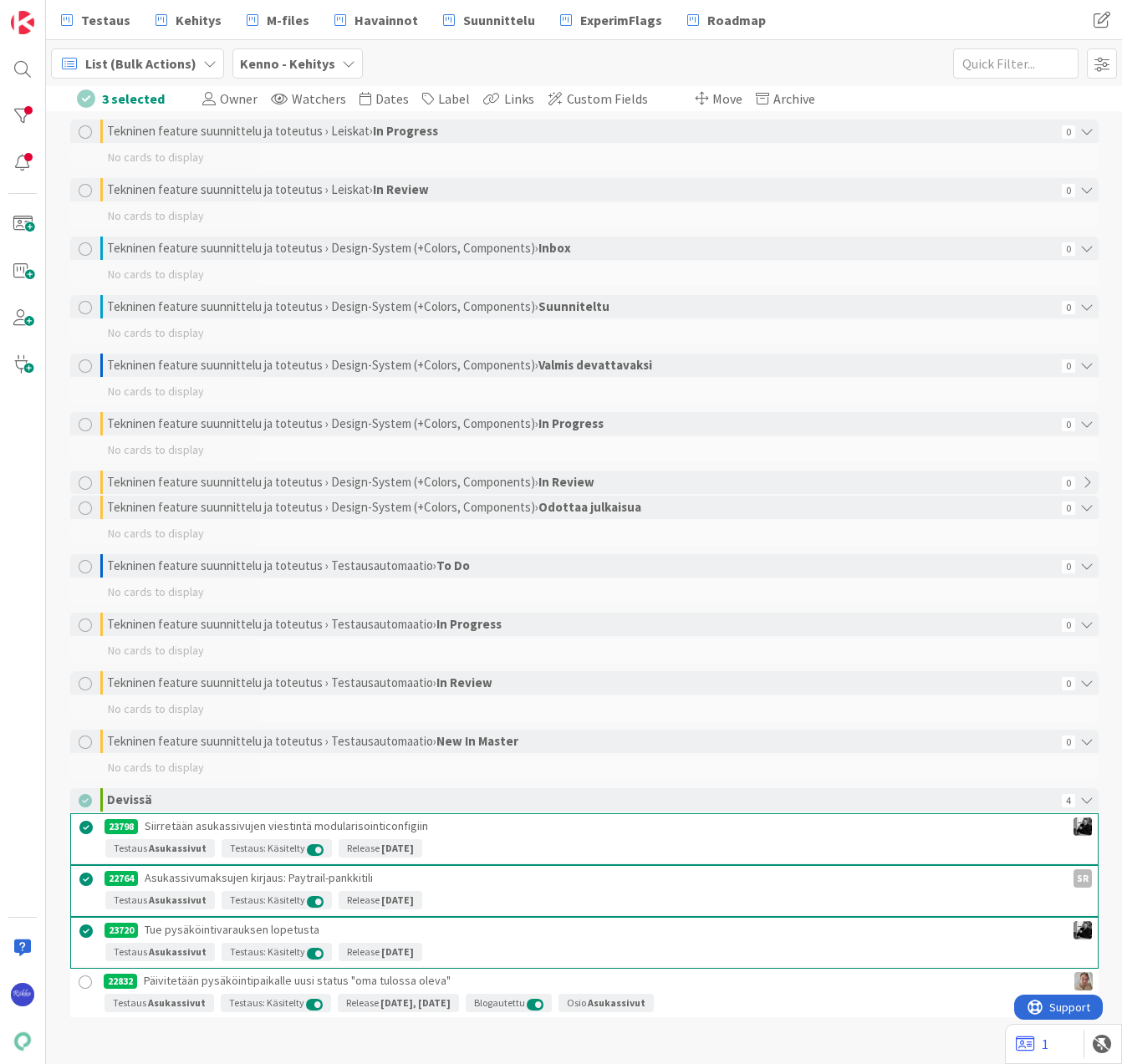
drag, startPoint x: 80, startPoint y: 979, endPoint x: 93, endPoint y: 968, distance: 17.0
click at [79, 979] on div at bounding box center [85, 982] width 21 height 21
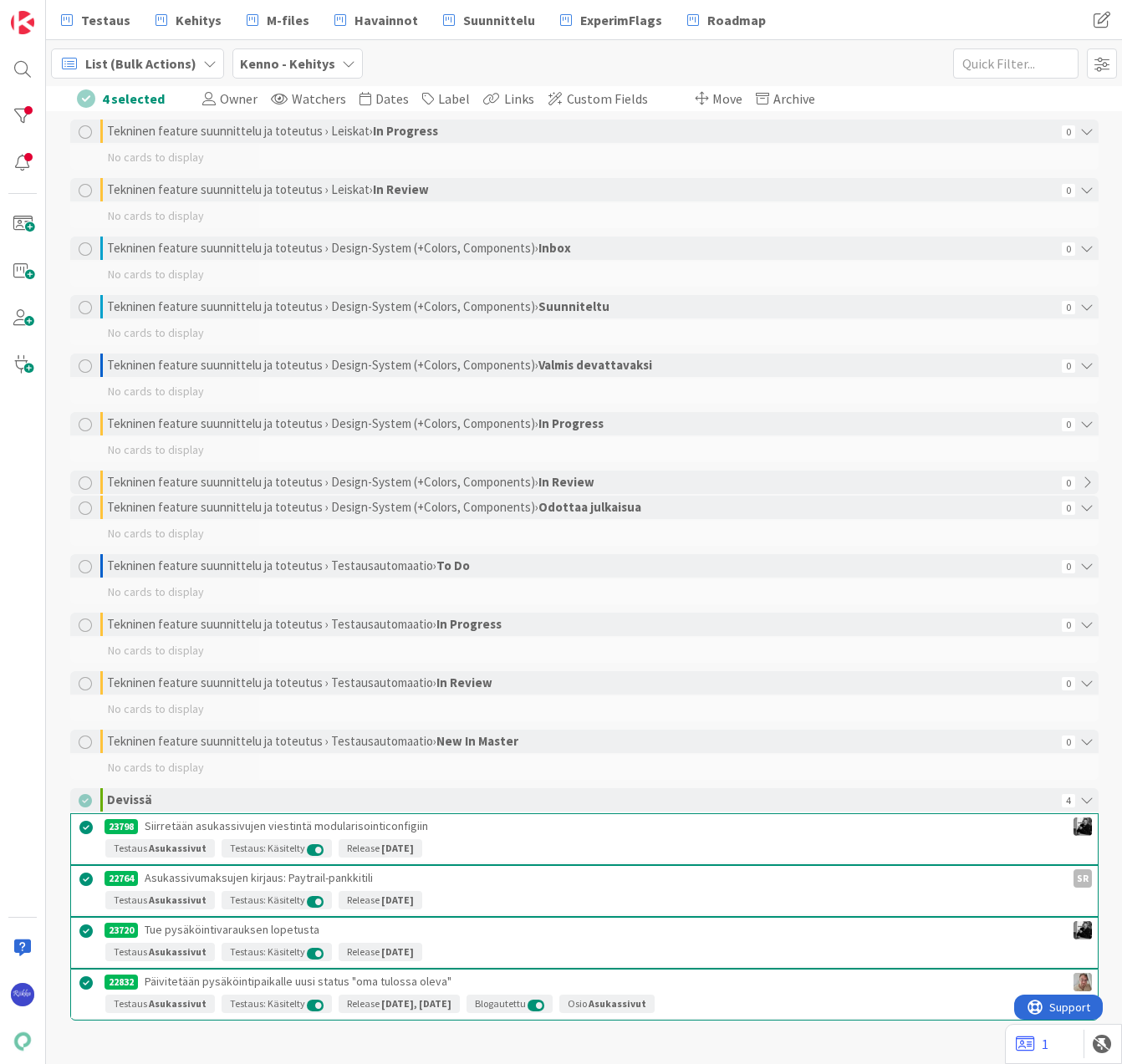
click at [712, 104] on span "Move" at bounding box center [727, 99] width 30 height 16
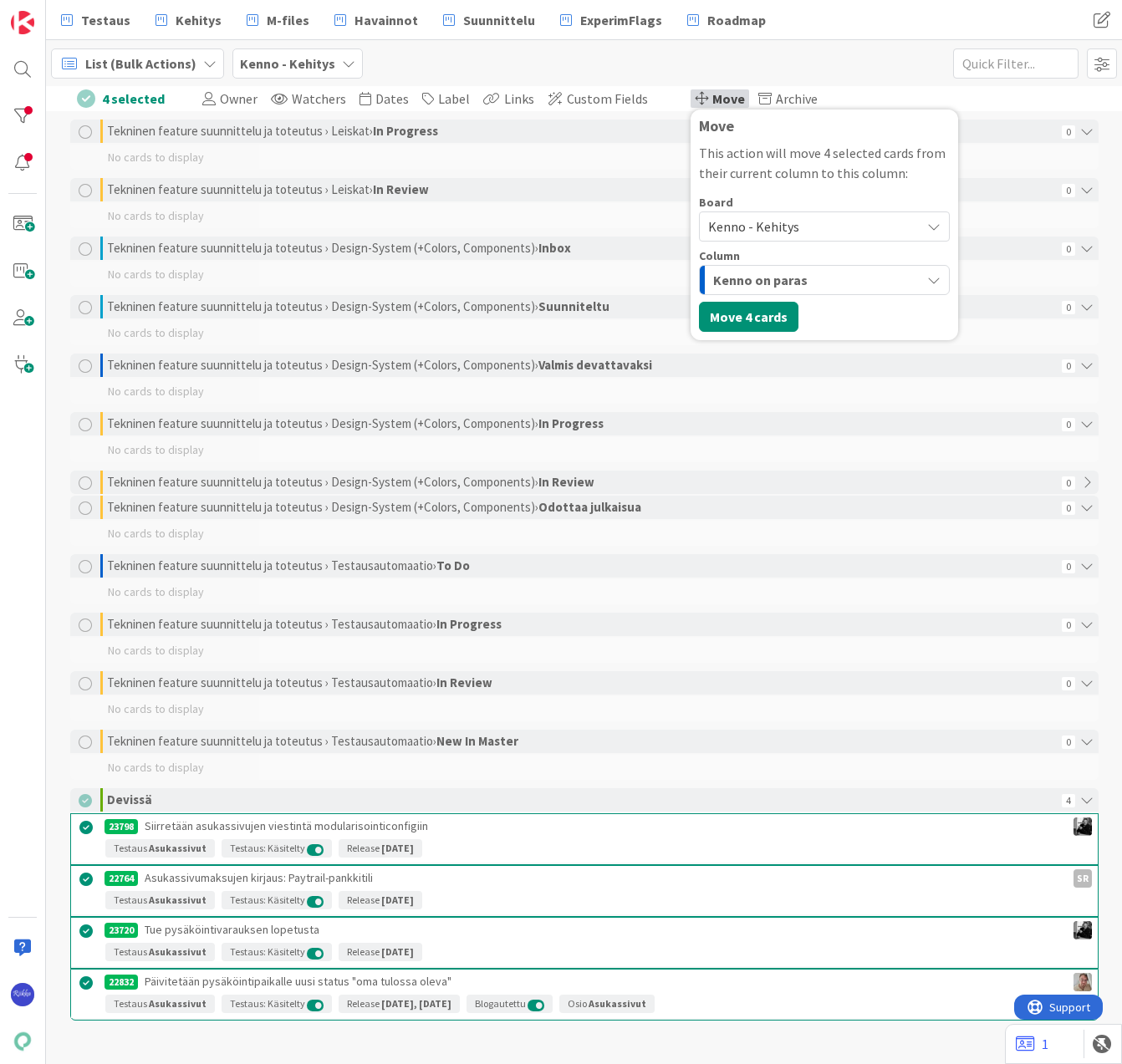
click at [765, 220] on span "Kenno - Kehitys" at bounding box center [754, 227] width 91 height 16
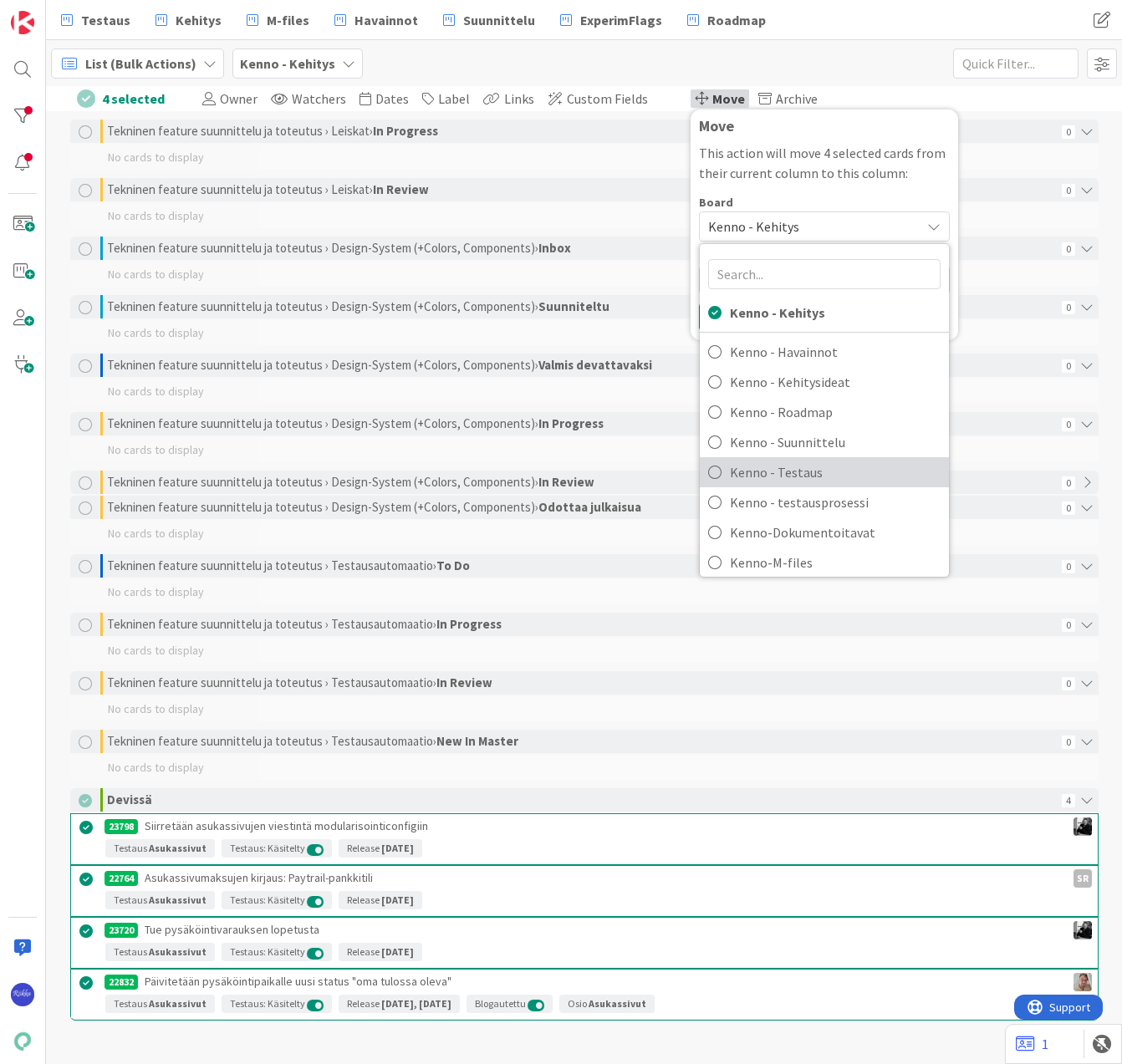
click at [779, 467] on span "Kenno - Testaus" at bounding box center [835, 473] width 210 height 25
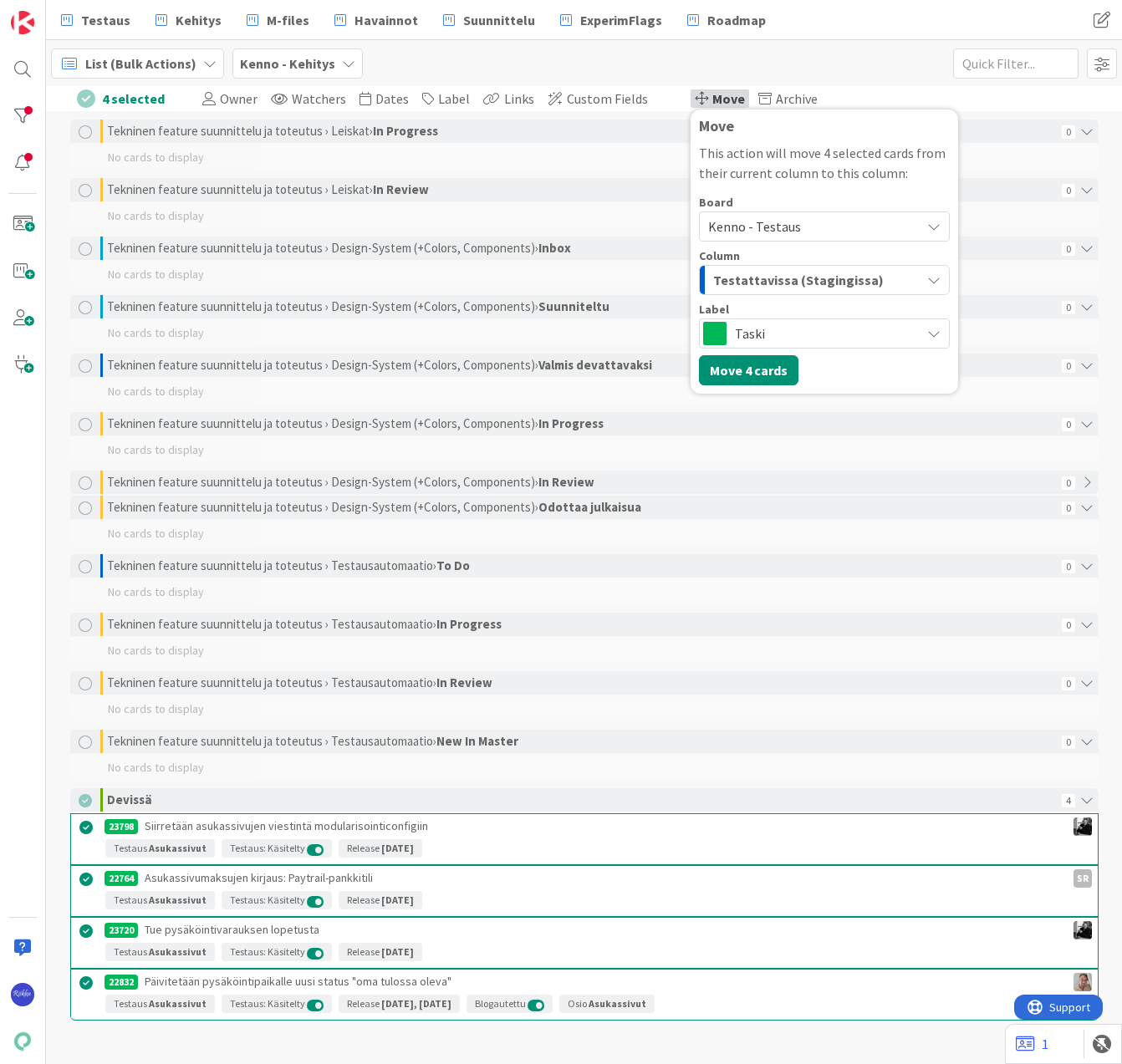
click at [749, 273] on span "Testattavissa (Stagingissa)" at bounding box center [798, 280] width 171 height 22
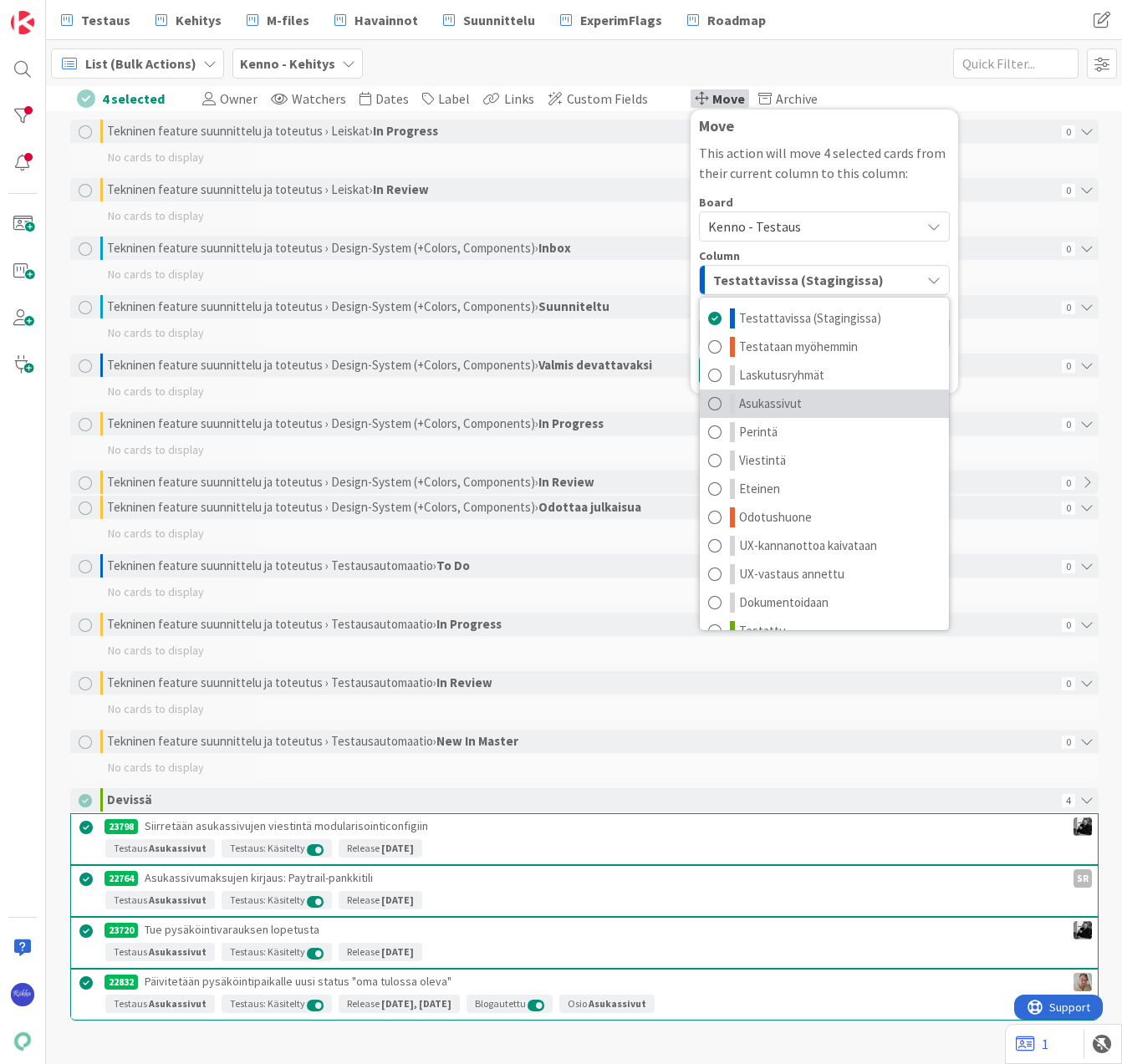
click at [788, 403] on link "Asukassivut" at bounding box center [824, 403] width 249 height 28
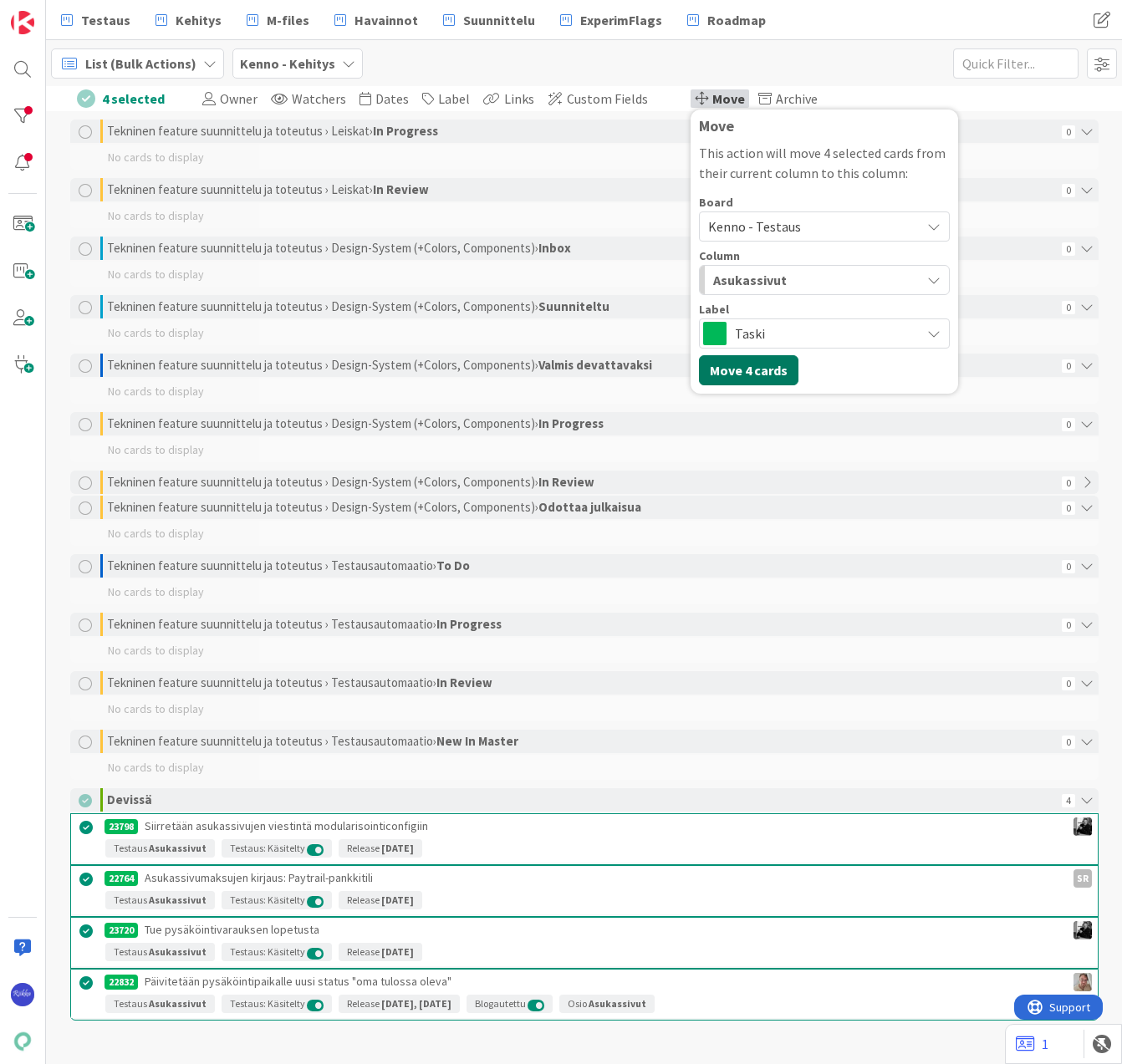
click at [738, 367] on button "Move 4 cards" at bounding box center [748, 370] width 100 height 30
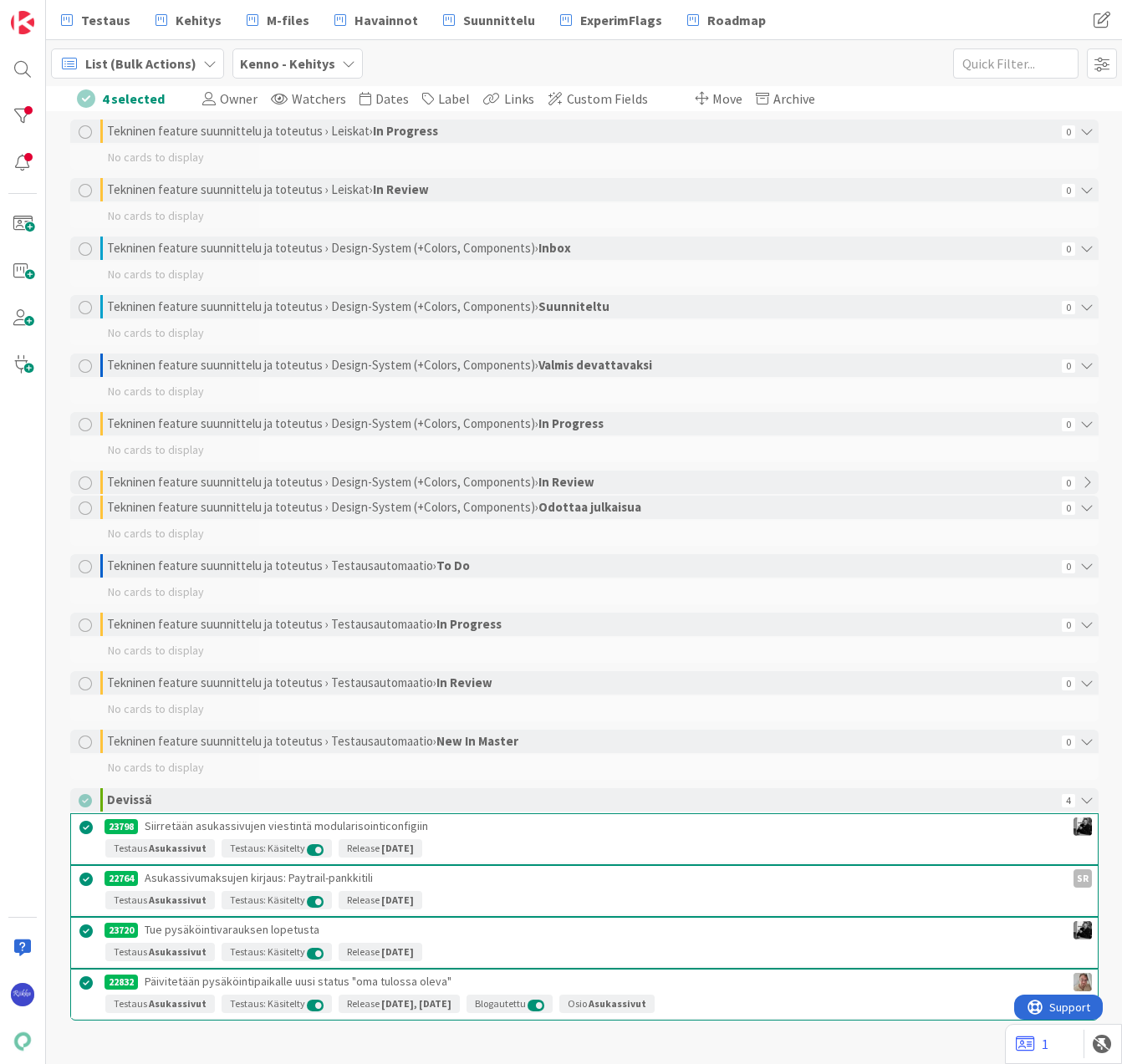
scroll to position [2546, 0]
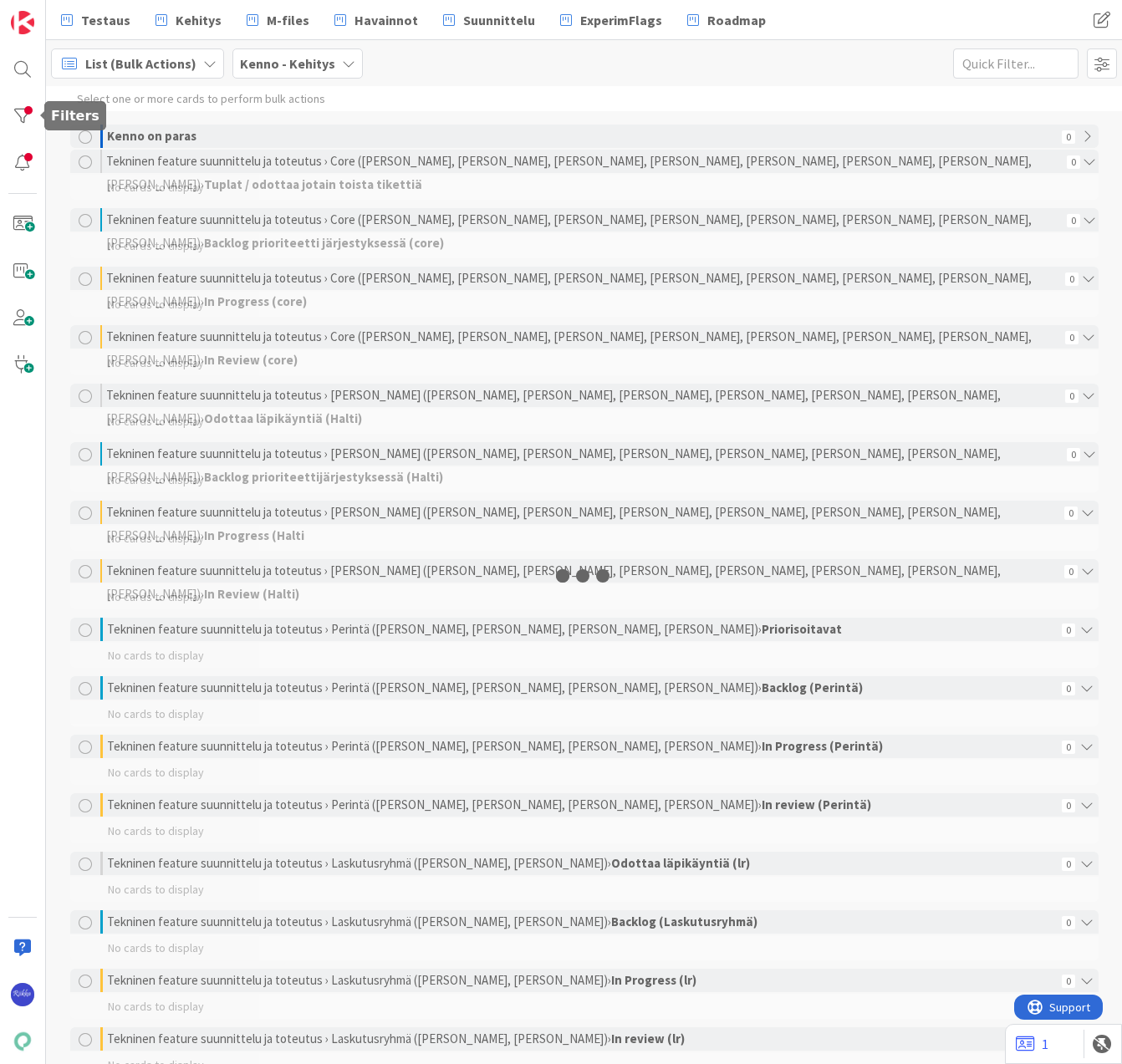
click at [24, 105] on div at bounding box center [22, 116] width 34 height 34
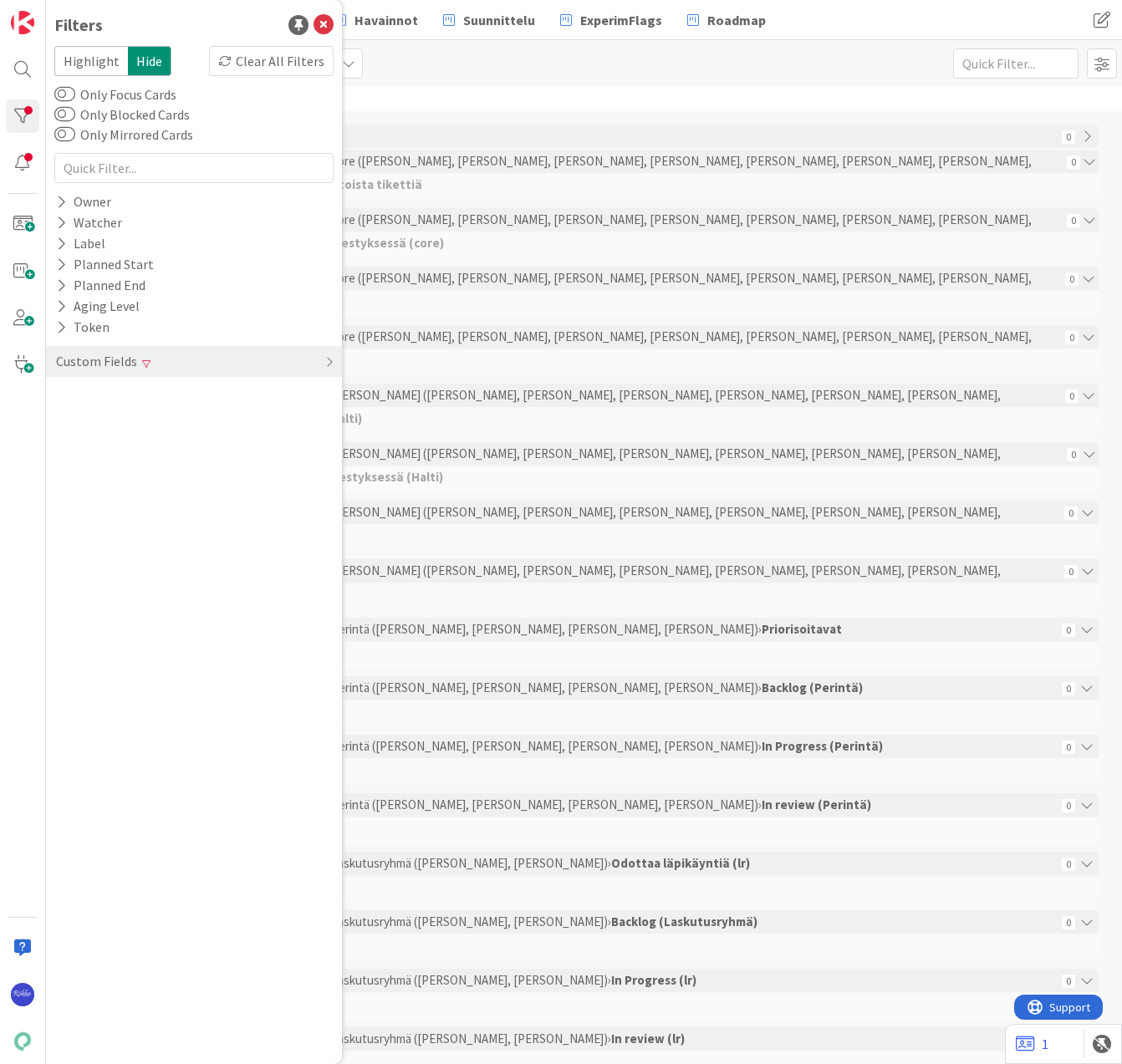
click at [79, 365] on div "Custom Fields" at bounding box center [96, 361] width 84 height 21
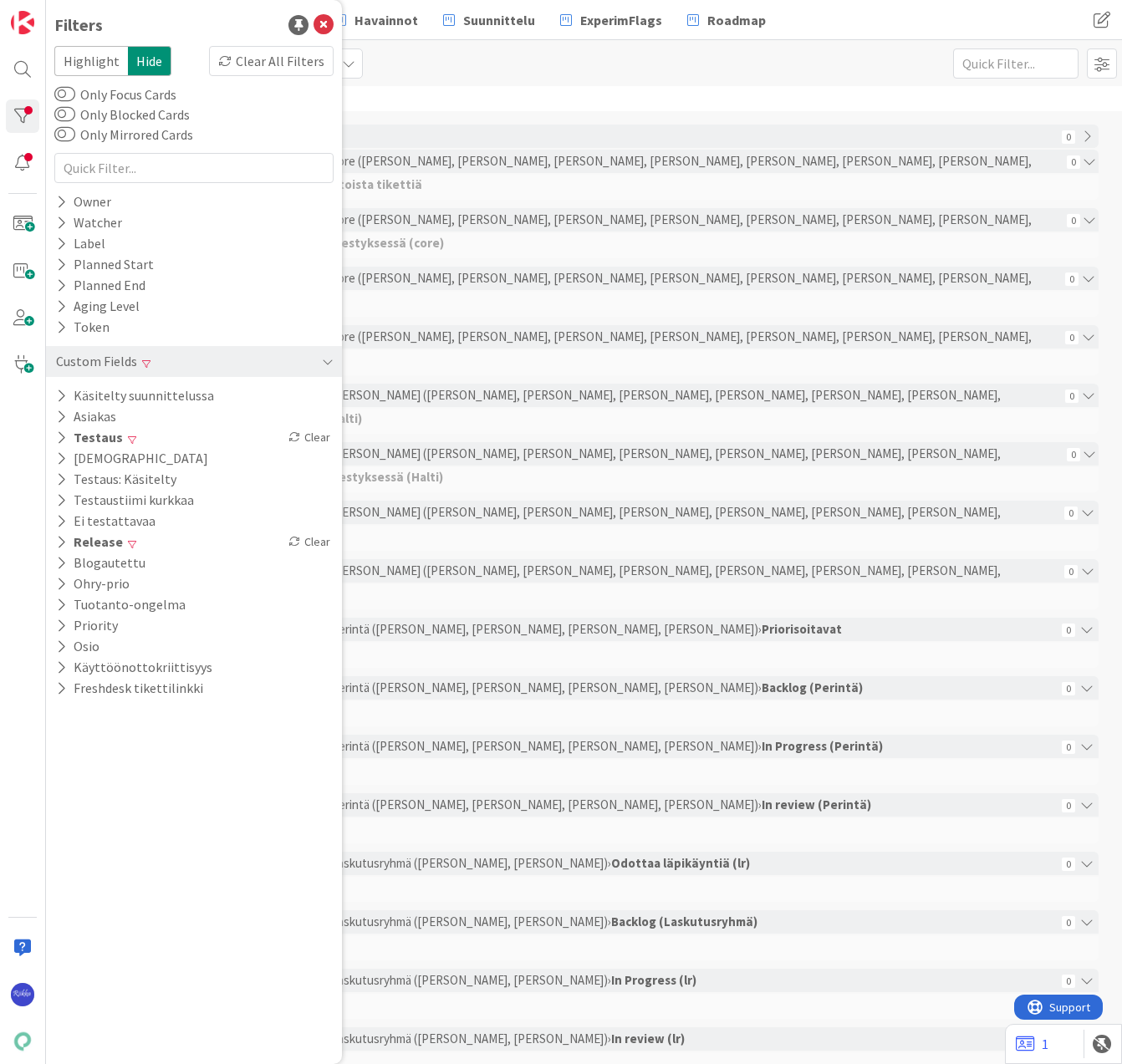
click at [62, 432] on icon at bounding box center [62, 438] width 11 height 15
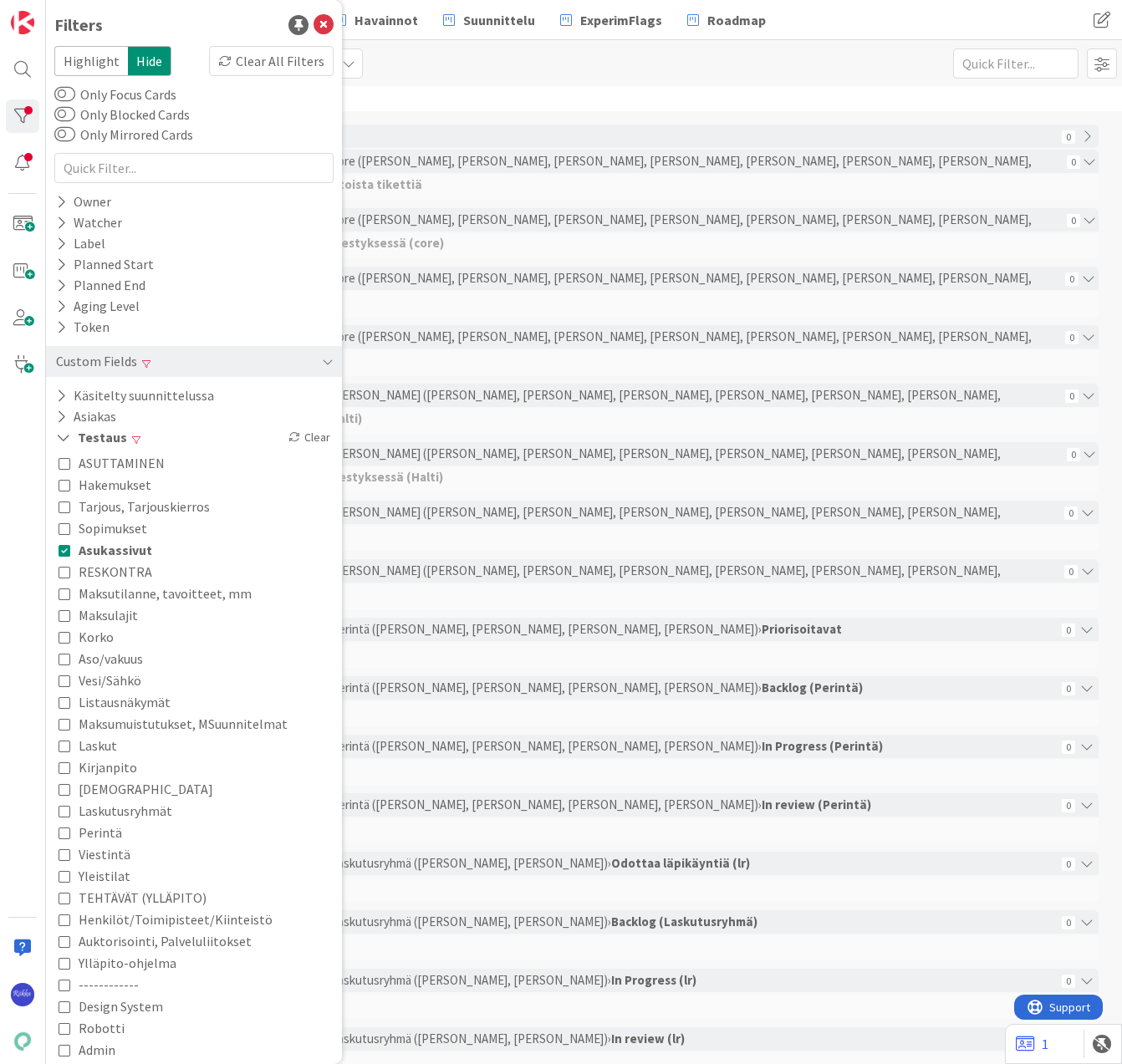
click at [59, 551] on icon at bounding box center [64, 550] width 12 height 12
click at [65, 854] on icon at bounding box center [64, 854] width 12 height 12
click at [314, 26] on icon at bounding box center [324, 25] width 20 height 20
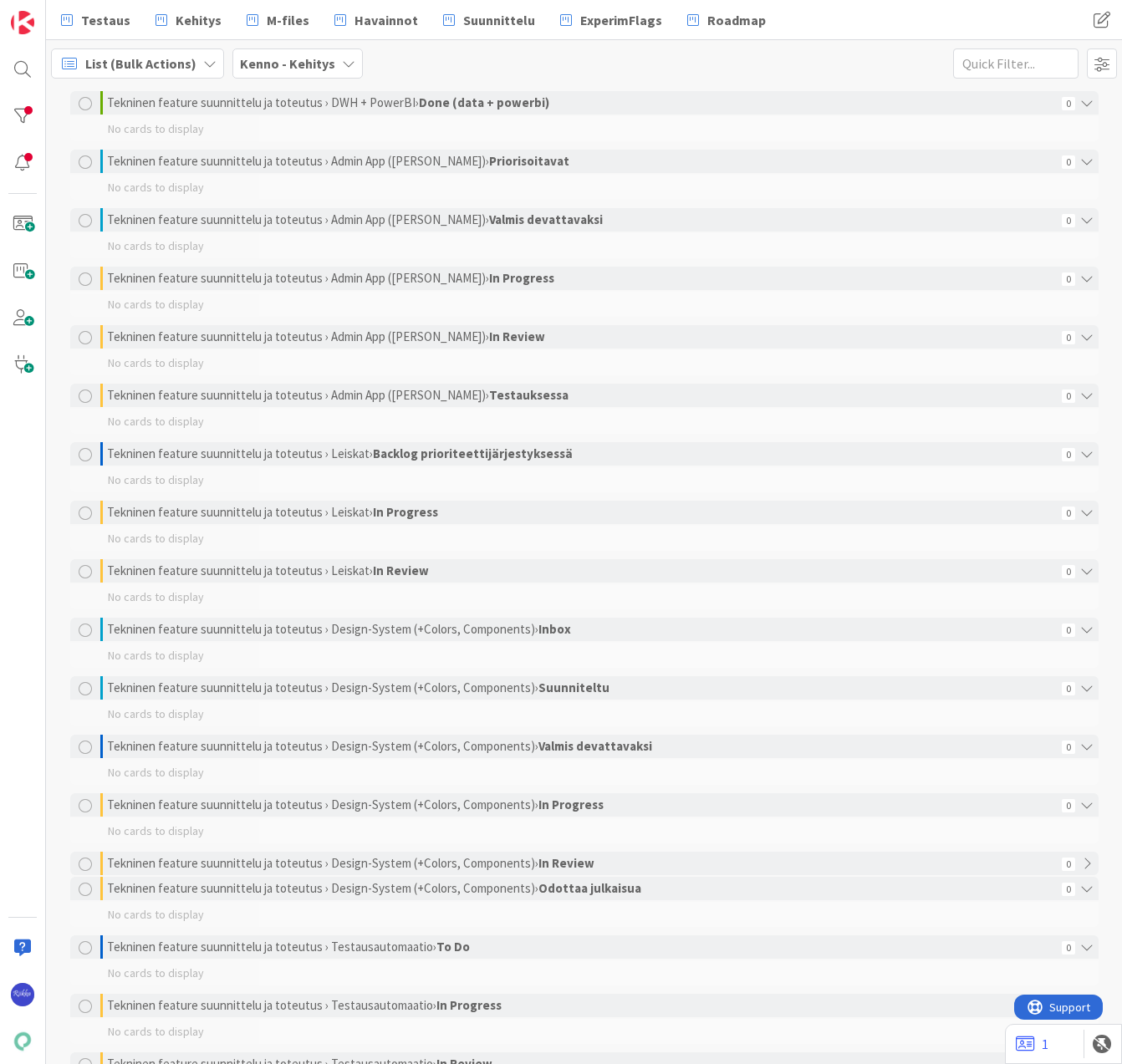
scroll to position [2572, 0]
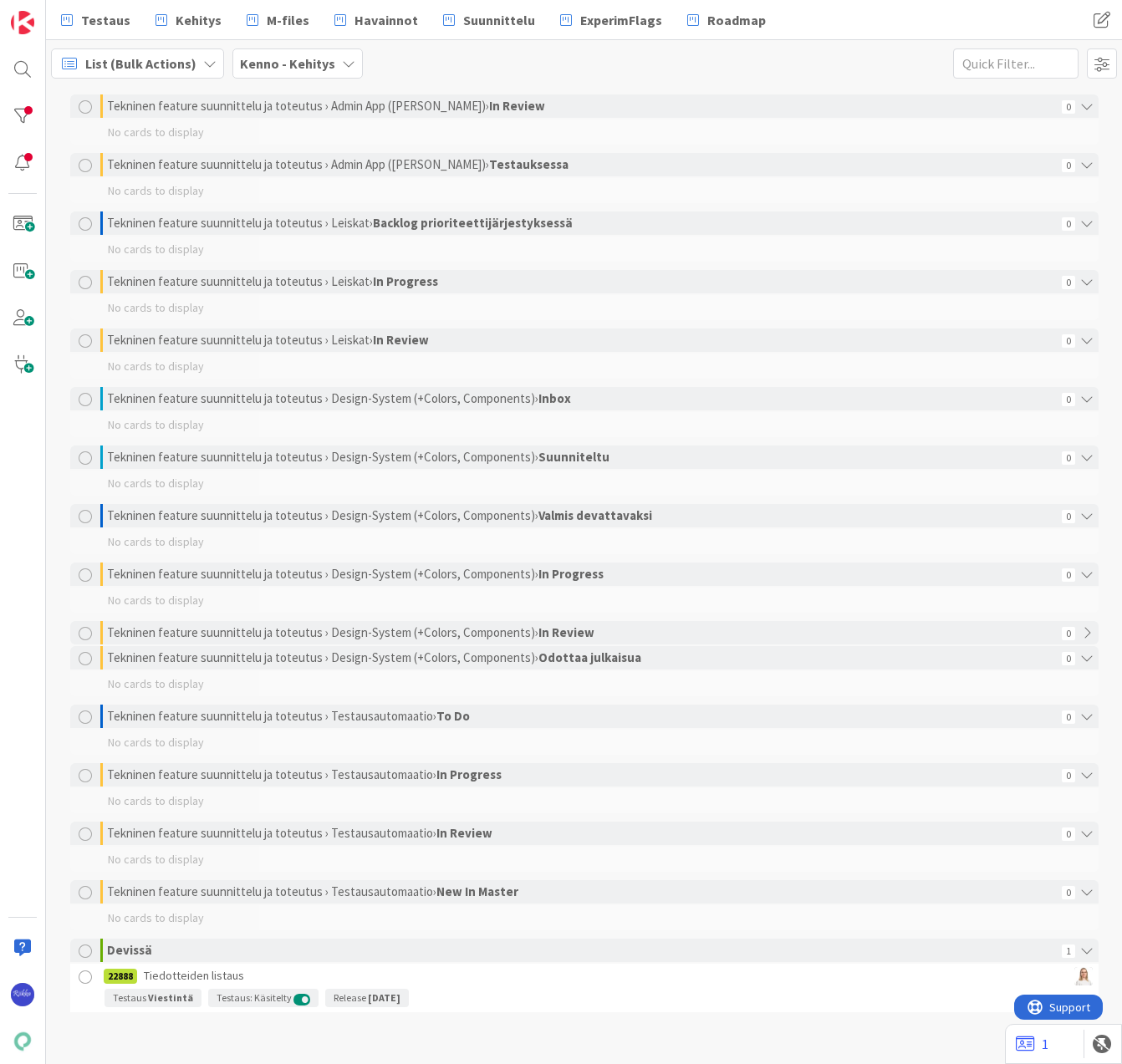
click at [80, 979] on div at bounding box center [85, 977] width 21 height 21
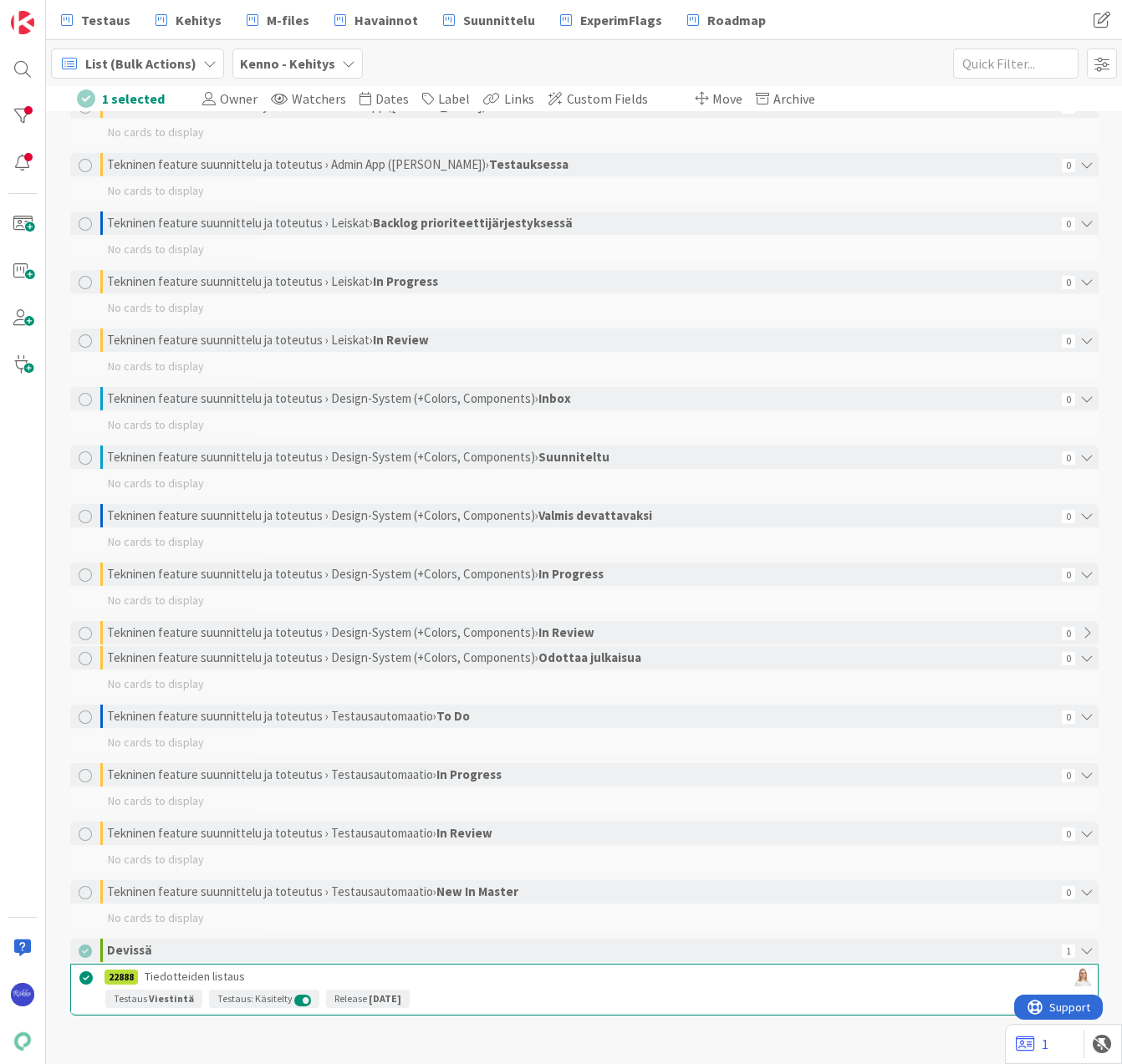
click at [712, 102] on span "Move" at bounding box center [727, 99] width 30 height 16
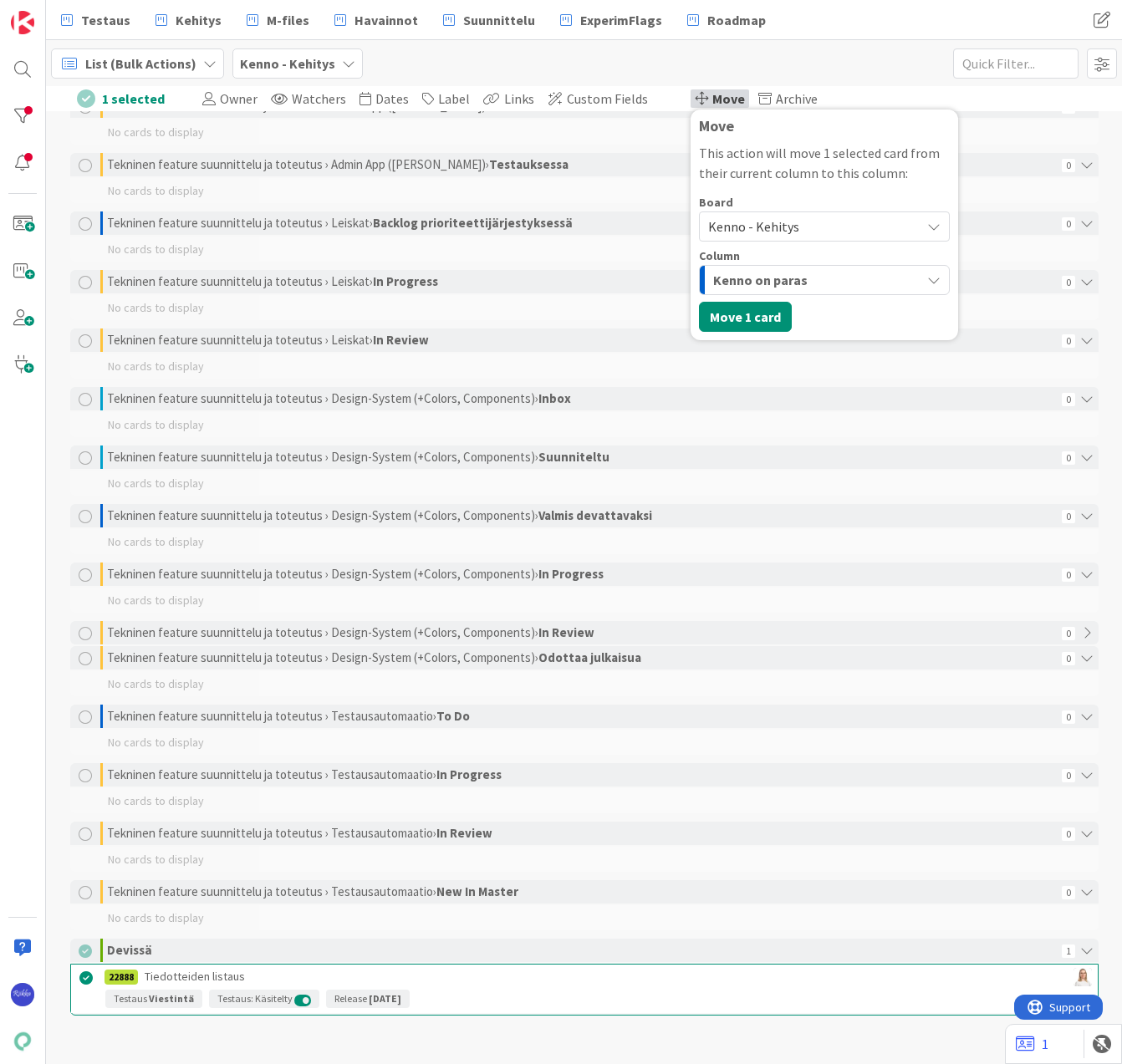
click at [776, 229] on span "Kenno - Kehitys" at bounding box center [810, 227] width 204 height 24
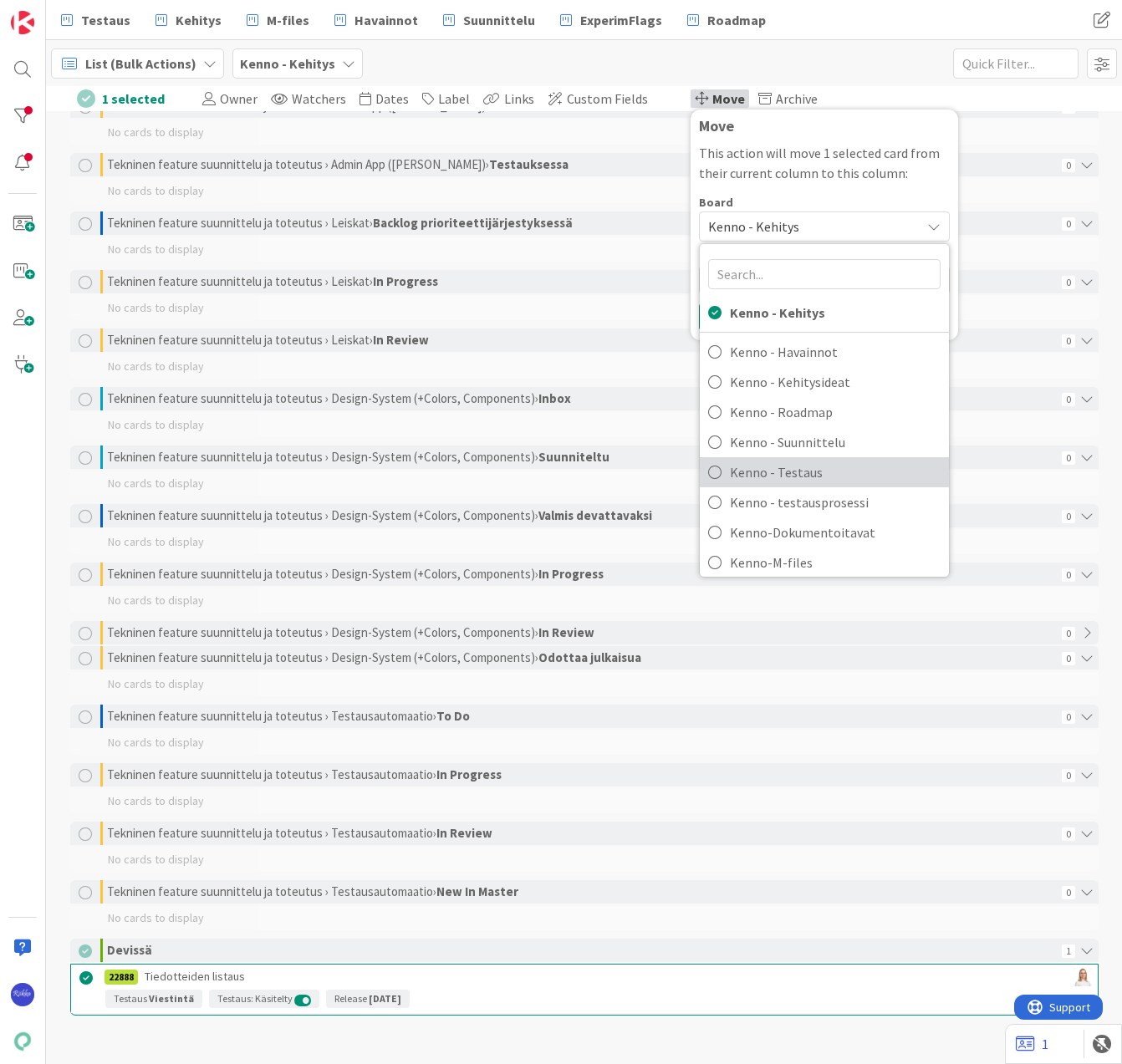
click at [791, 475] on span "Kenno - Testaus" at bounding box center [835, 473] width 210 height 25
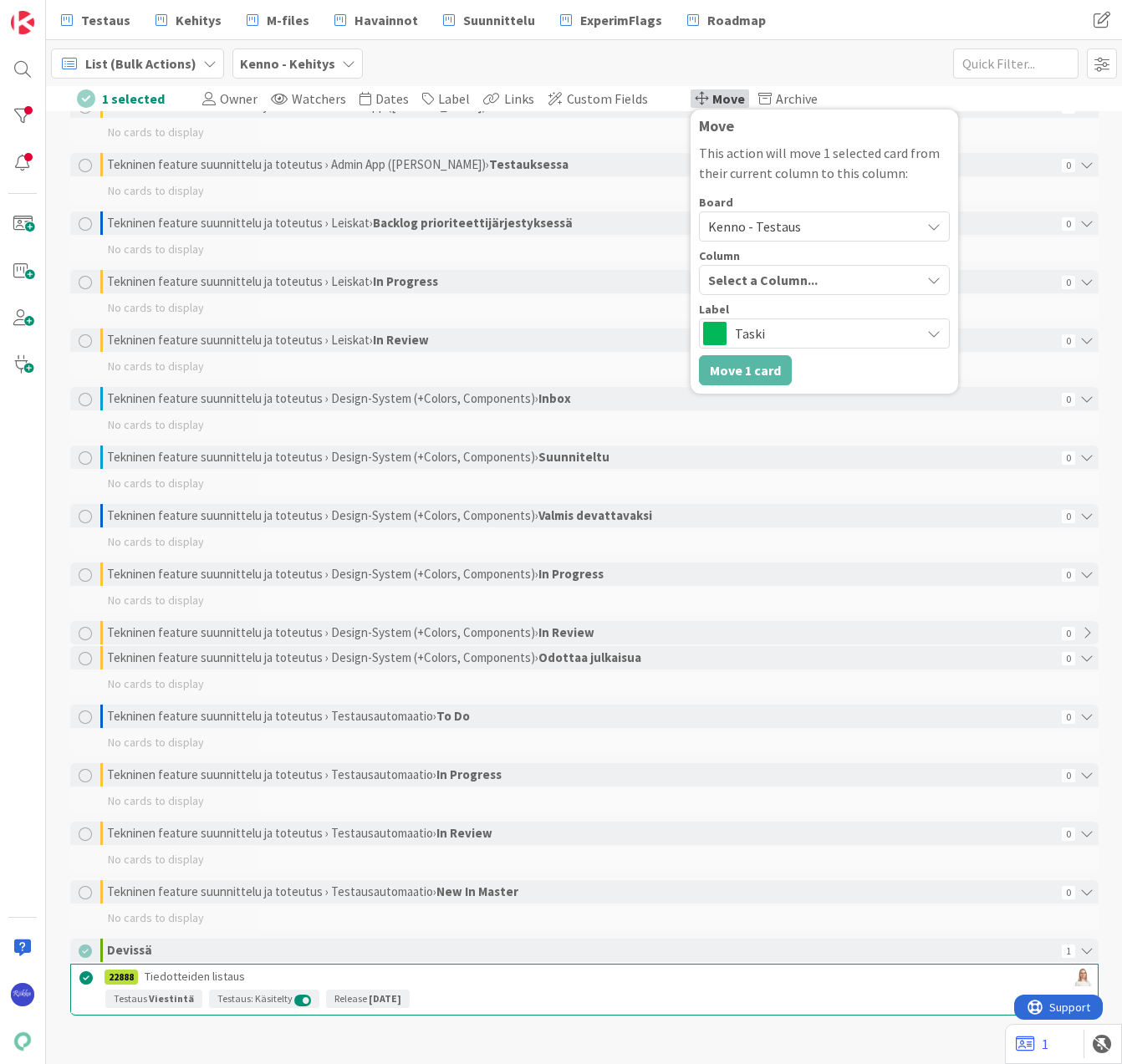
click at [818, 276] on div "Select a Column..." at bounding box center [812, 279] width 217 height 26
click at [809, 153] on p "This action will move 1 selected card from their current column to this column:" at bounding box center [824, 163] width 250 height 40
click at [819, 279] on span "Testattavissa (Stagingissa)" at bounding box center [798, 280] width 171 height 22
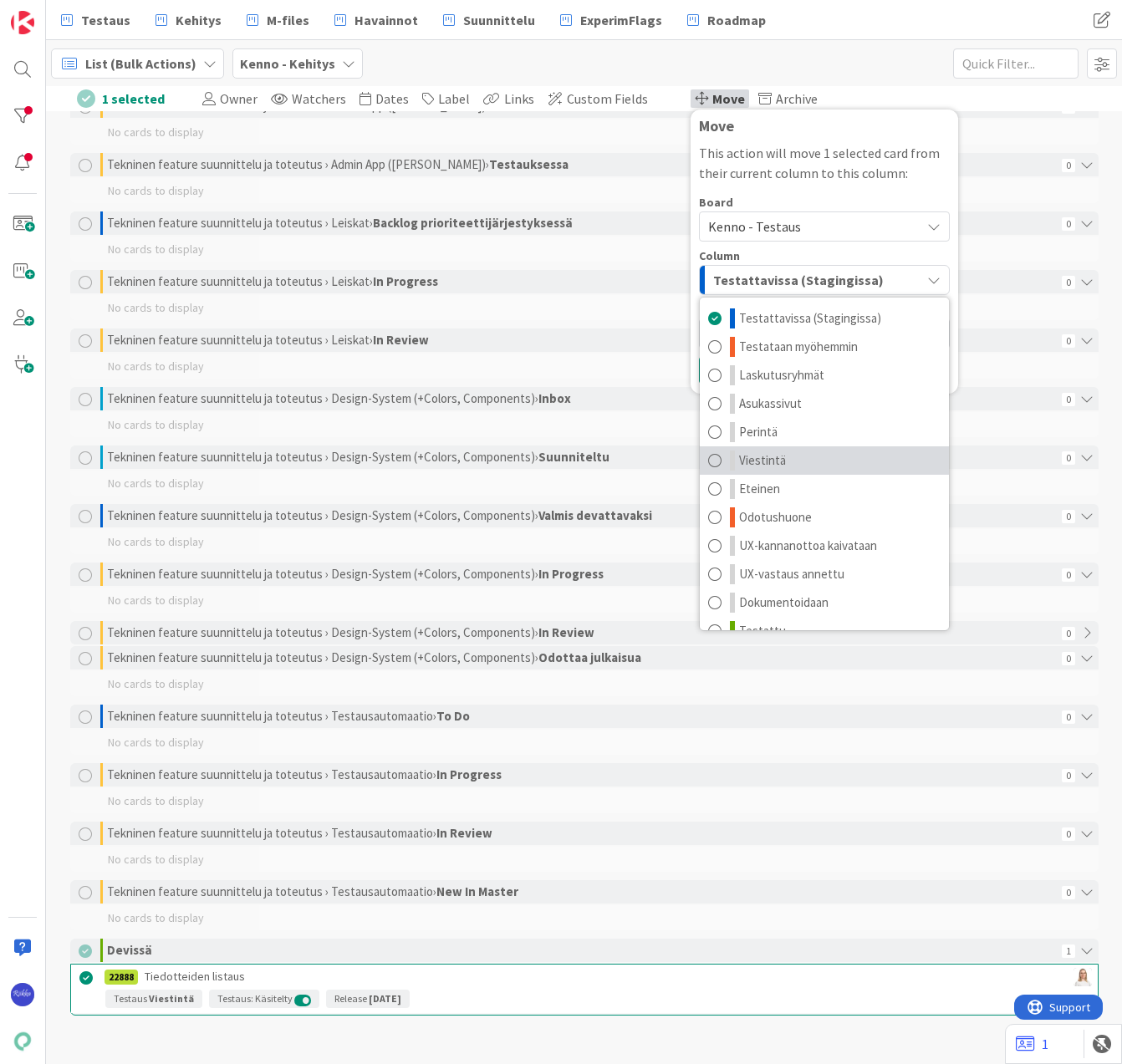
click at [827, 468] on link "Viestintä" at bounding box center [824, 460] width 249 height 28
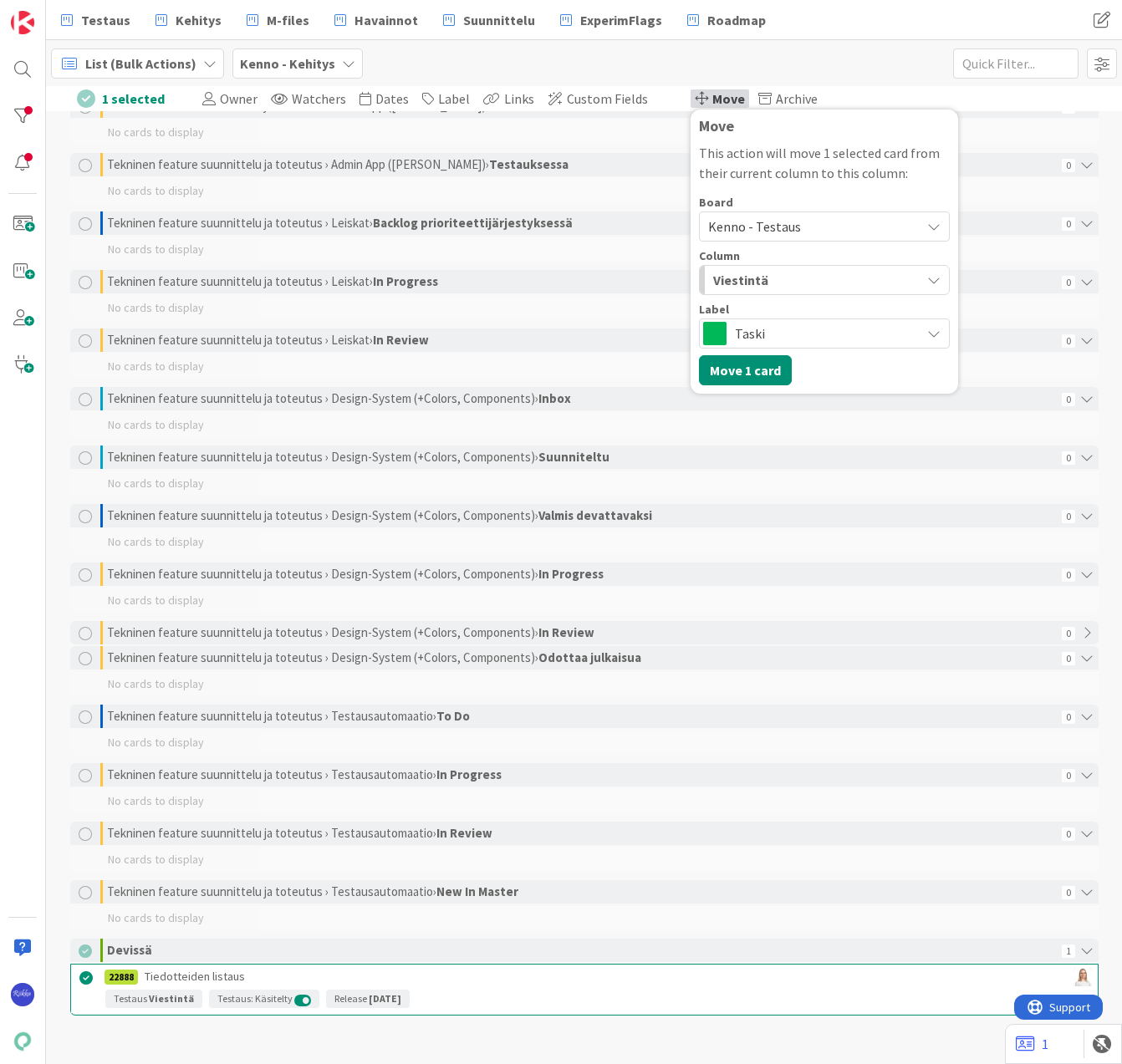
click at [805, 336] on span "Taski" at bounding box center [823, 334] width 177 height 24
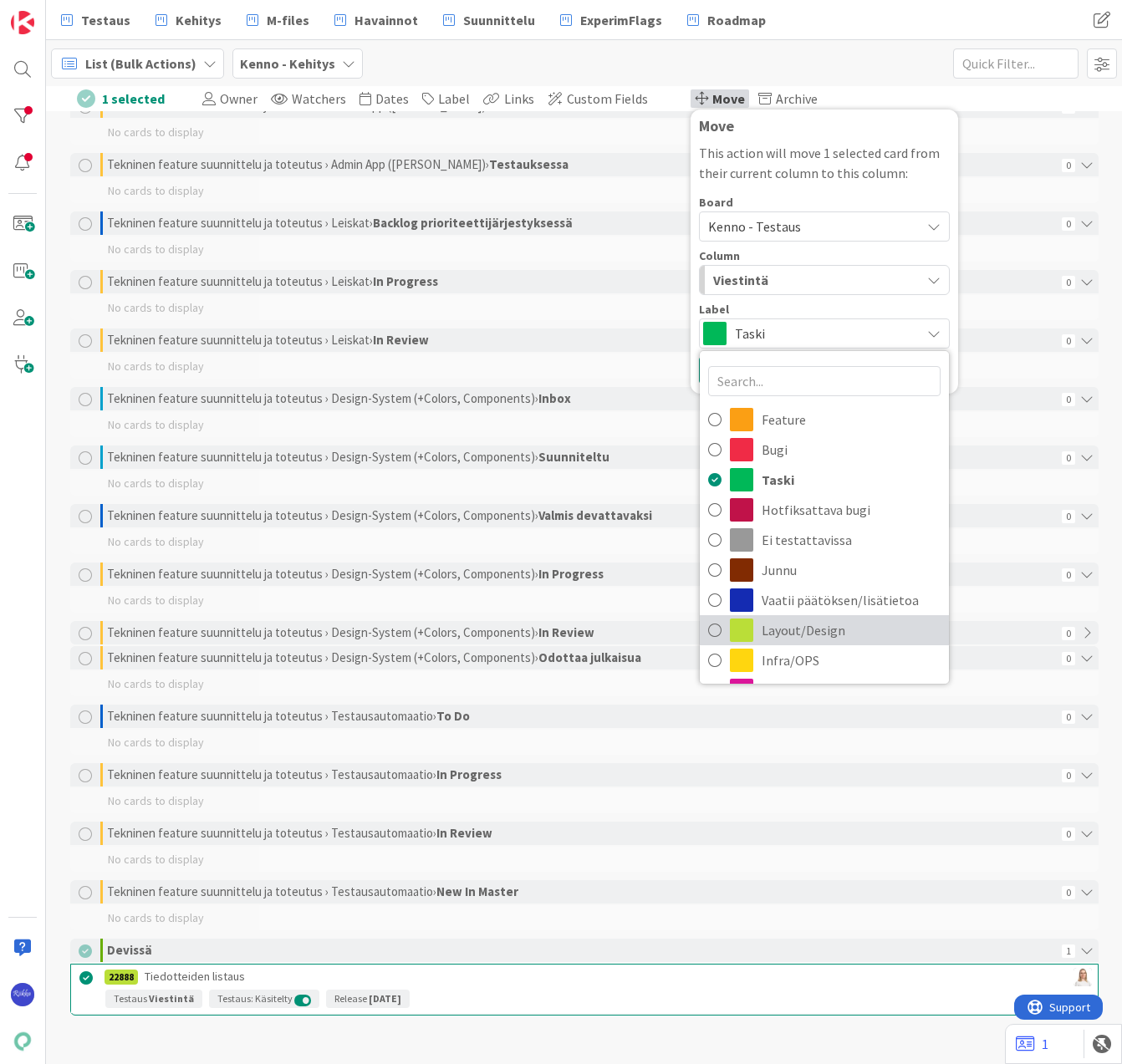
click at [825, 622] on span "Layout/Design" at bounding box center [851, 630] width 179 height 25
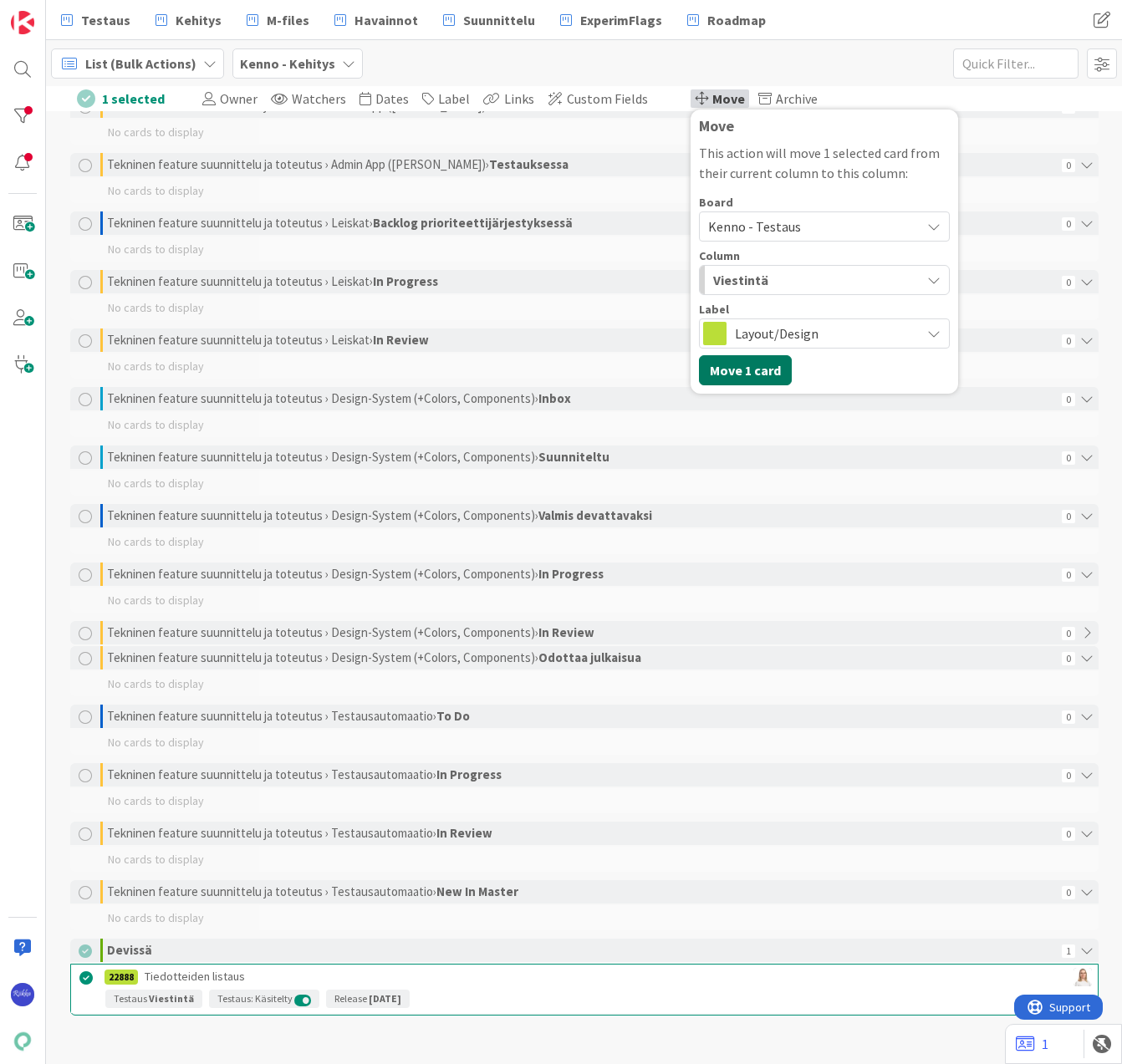
click at [721, 368] on button "Move 1 card" at bounding box center [745, 370] width 93 height 30
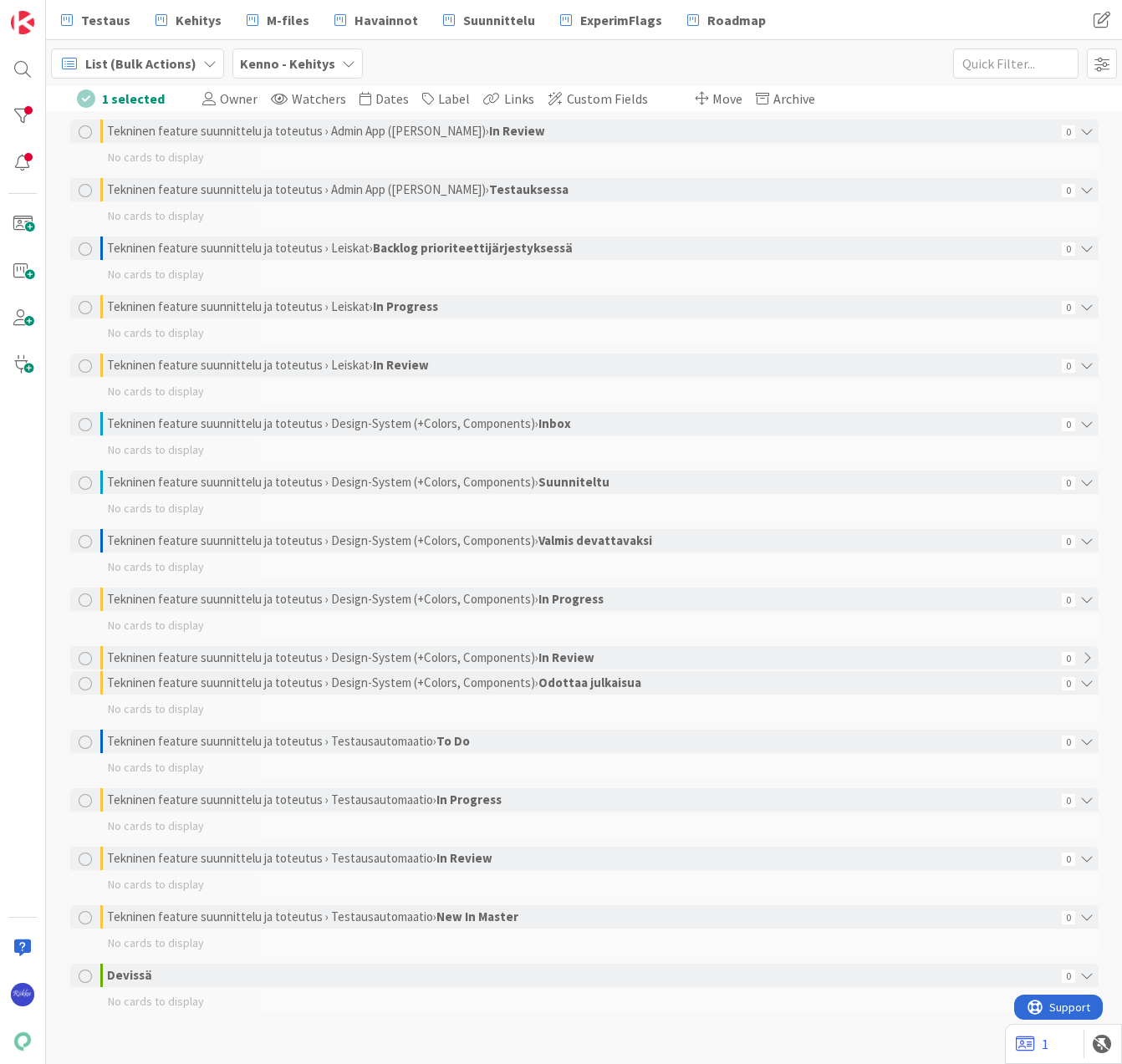
scroll to position [2546, 0]
click at [22, 114] on div at bounding box center [22, 116] width 34 height 34
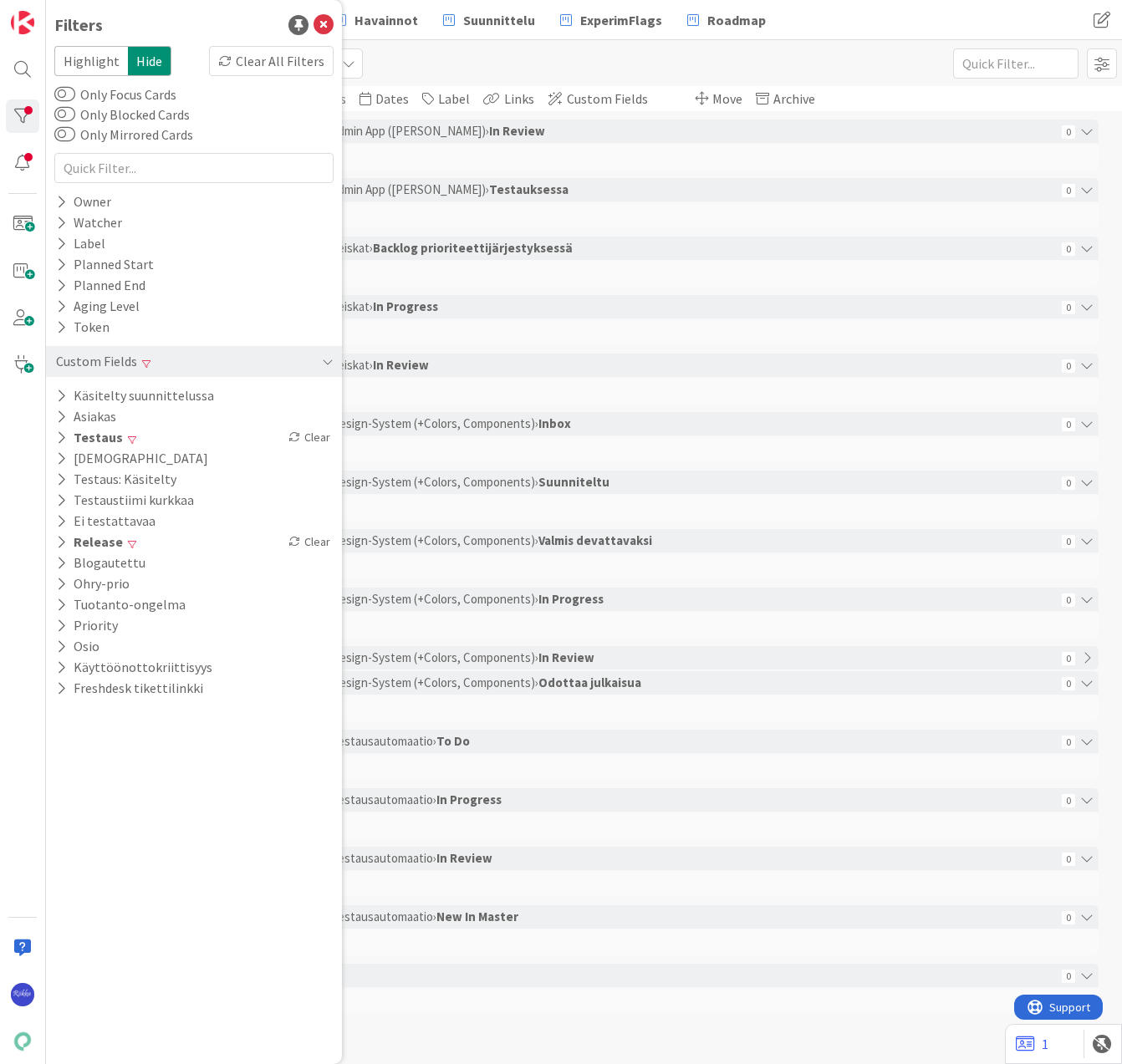
click at [317, 540] on div "Clear" at bounding box center [308, 542] width 48 height 21
click at [327, 25] on icon at bounding box center [324, 25] width 20 height 20
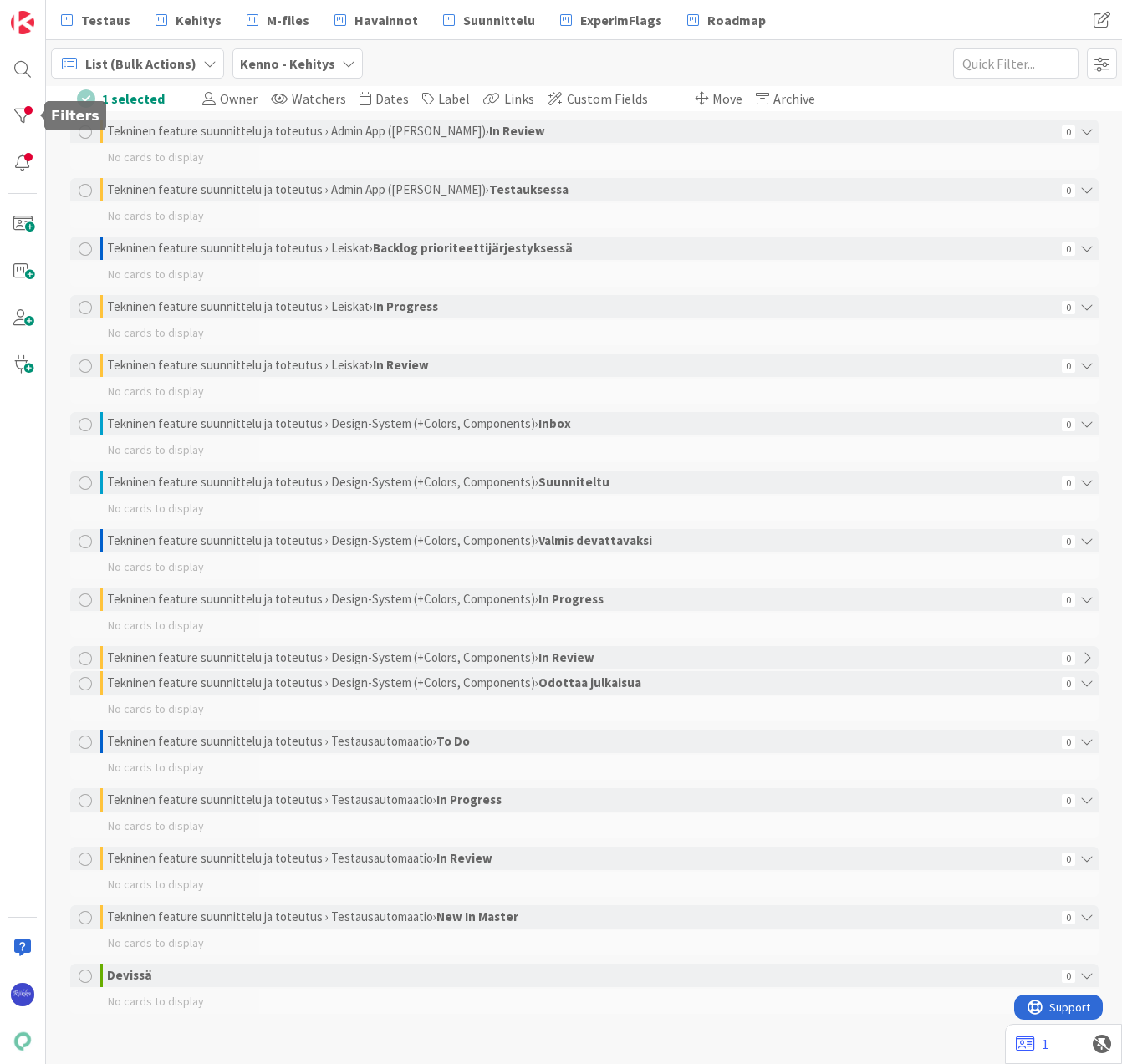
click at [16, 115] on div at bounding box center [22, 116] width 34 height 34
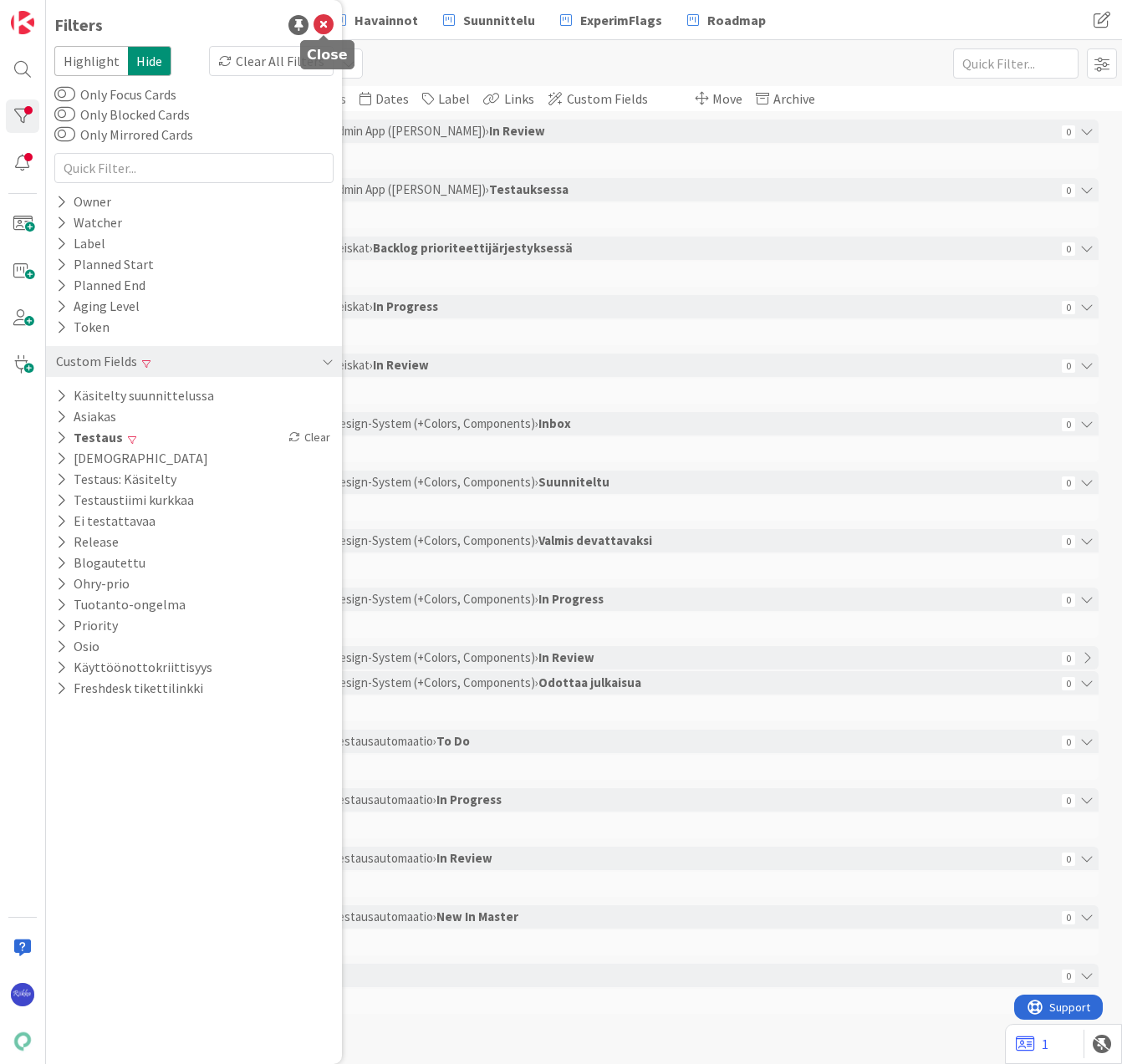
click at [323, 20] on icon at bounding box center [324, 25] width 20 height 20
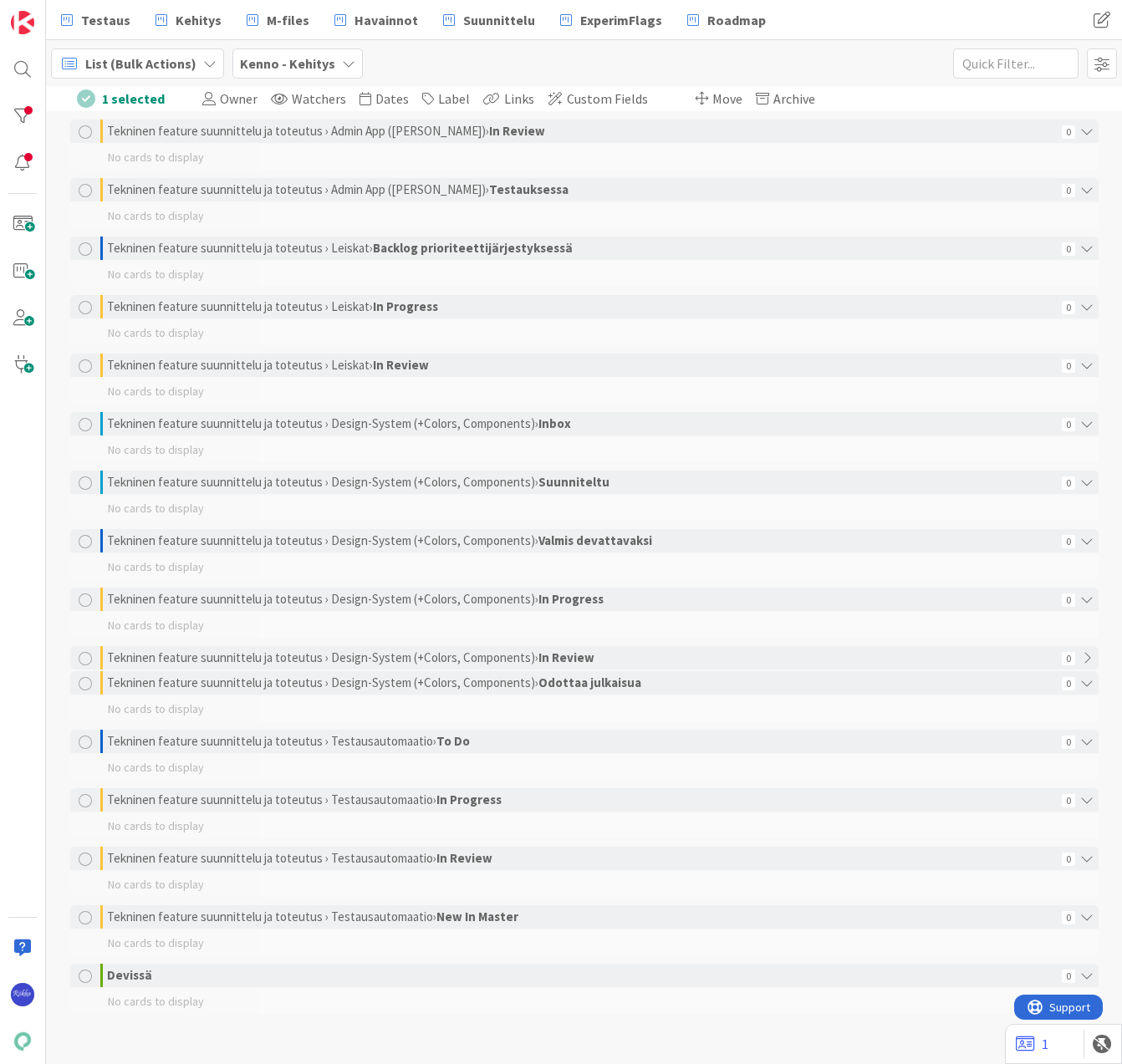
click at [122, 65] on span "List (Bulk Actions)" at bounding box center [141, 63] width 112 height 20
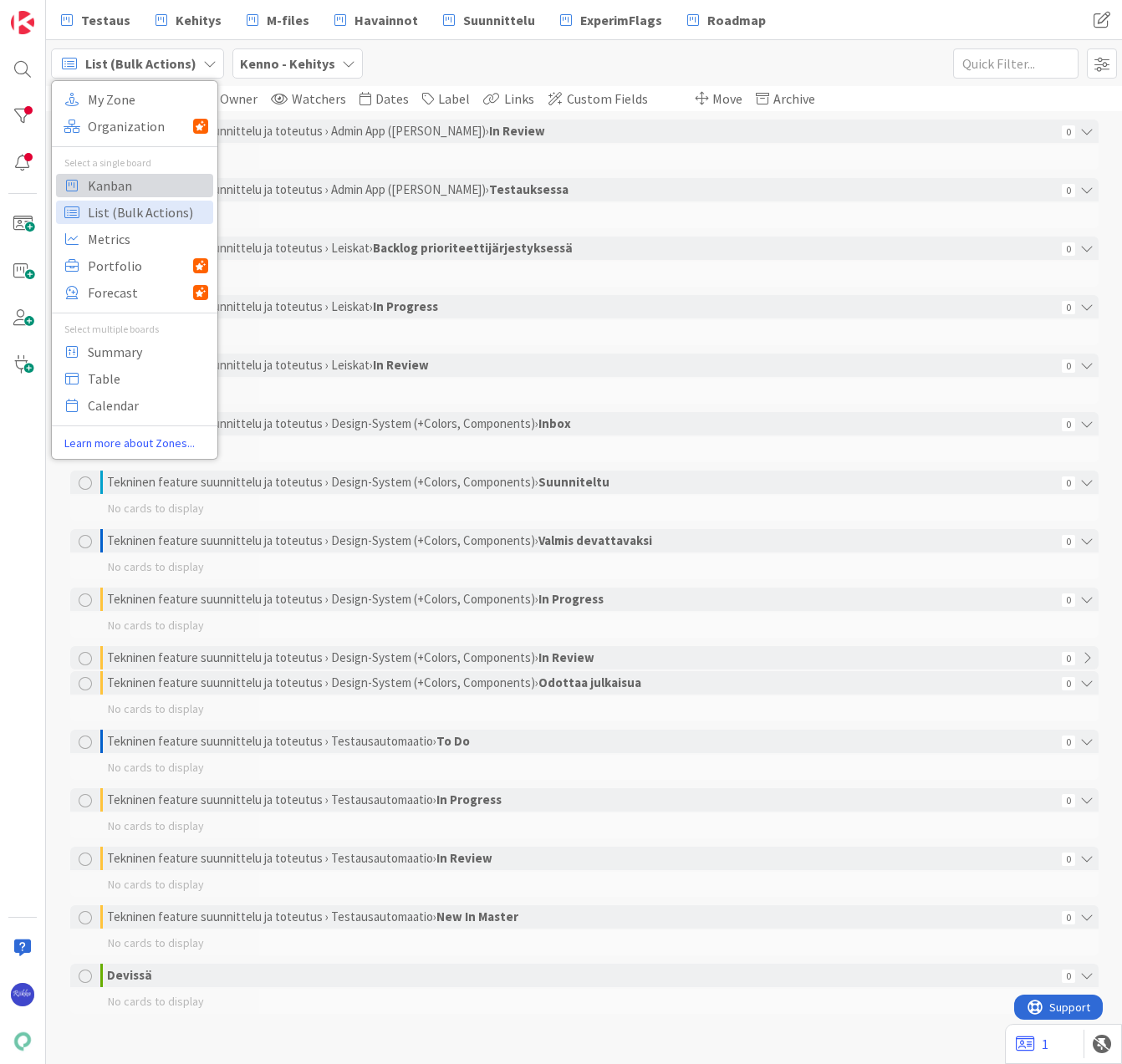
click at [124, 183] on span "Kanban" at bounding box center [148, 186] width 121 height 25
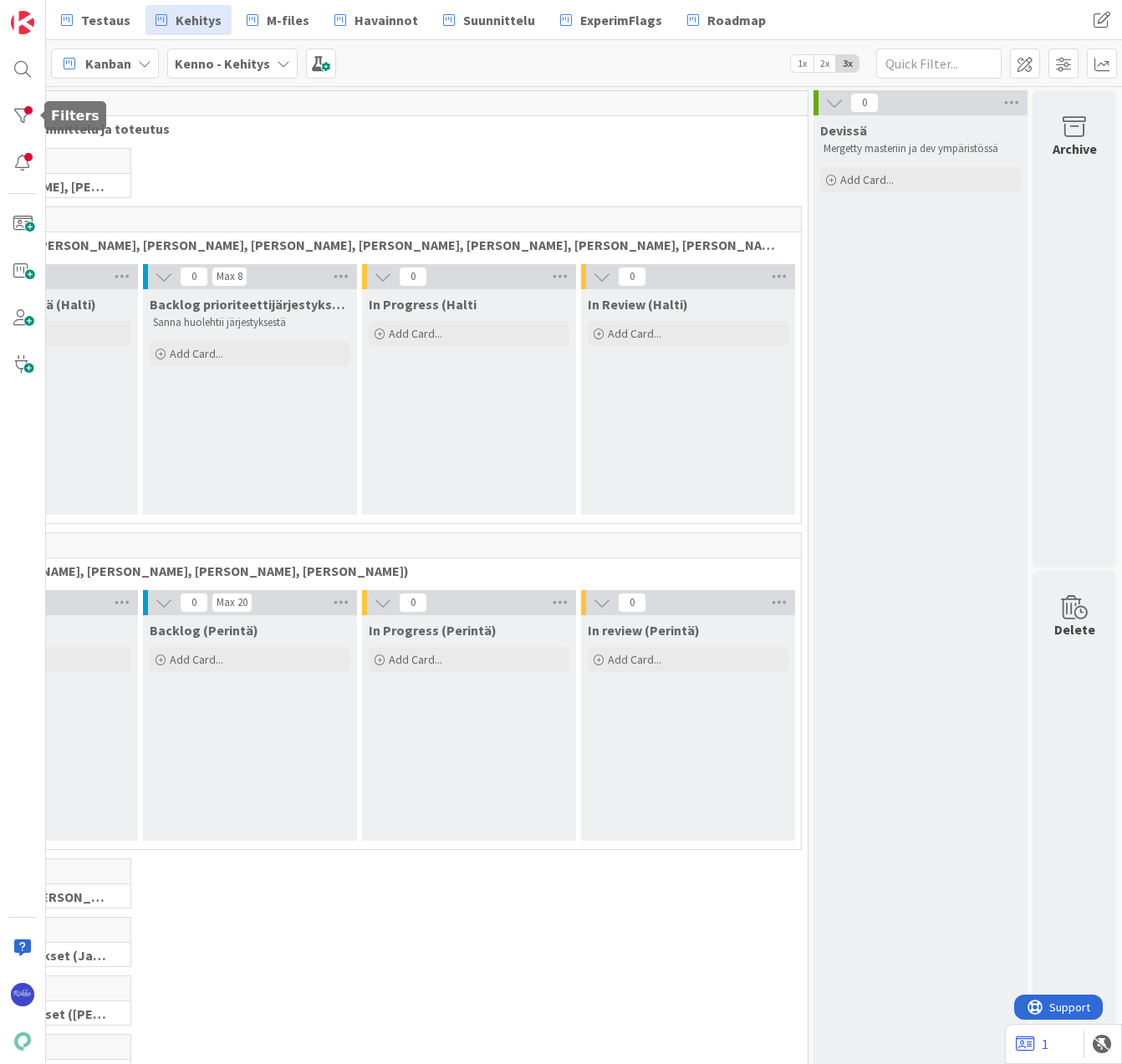
click at [22, 110] on div at bounding box center [22, 116] width 34 height 34
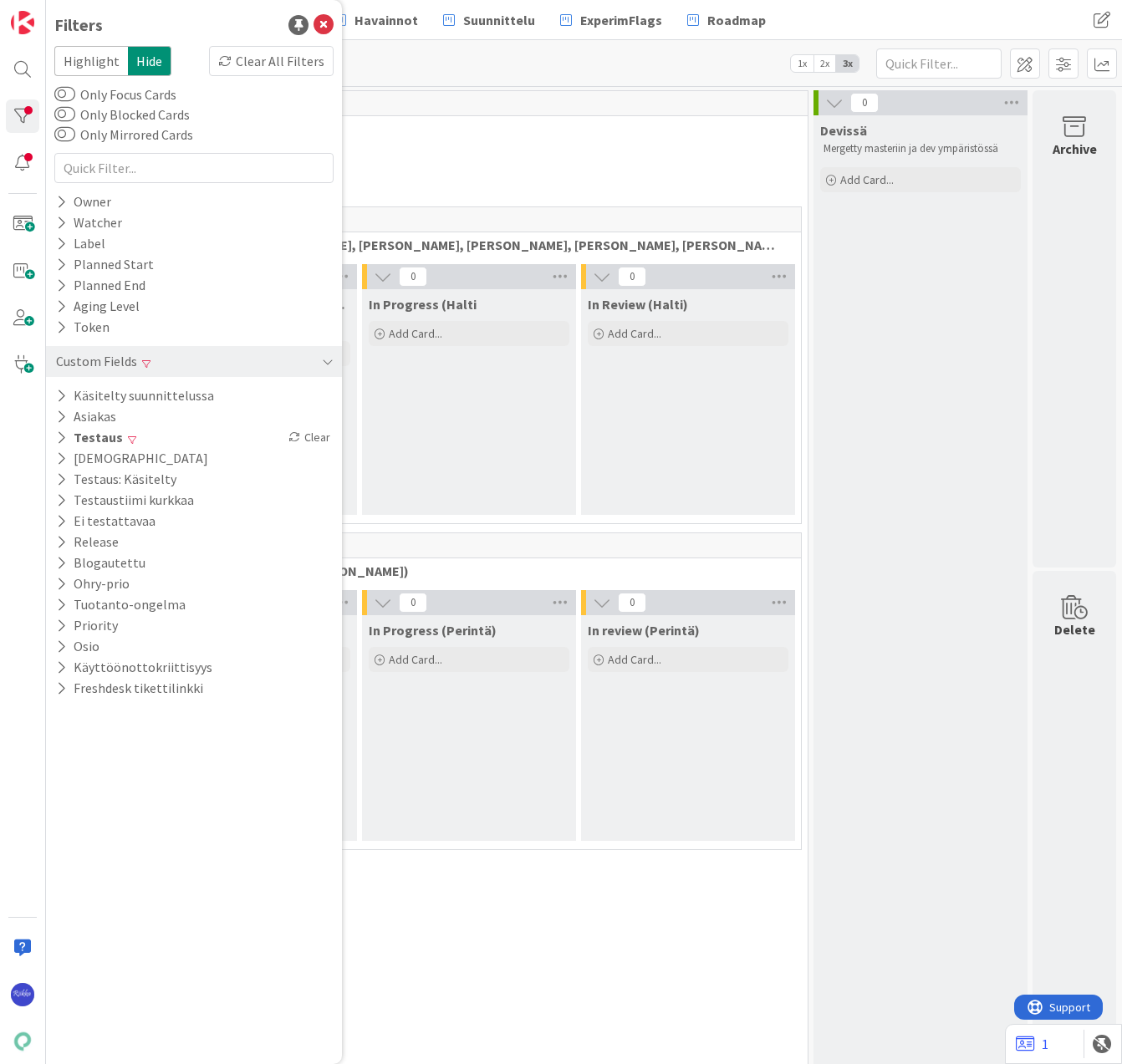
click at [59, 434] on icon at bounding box center [62, 438] width 11 height 15
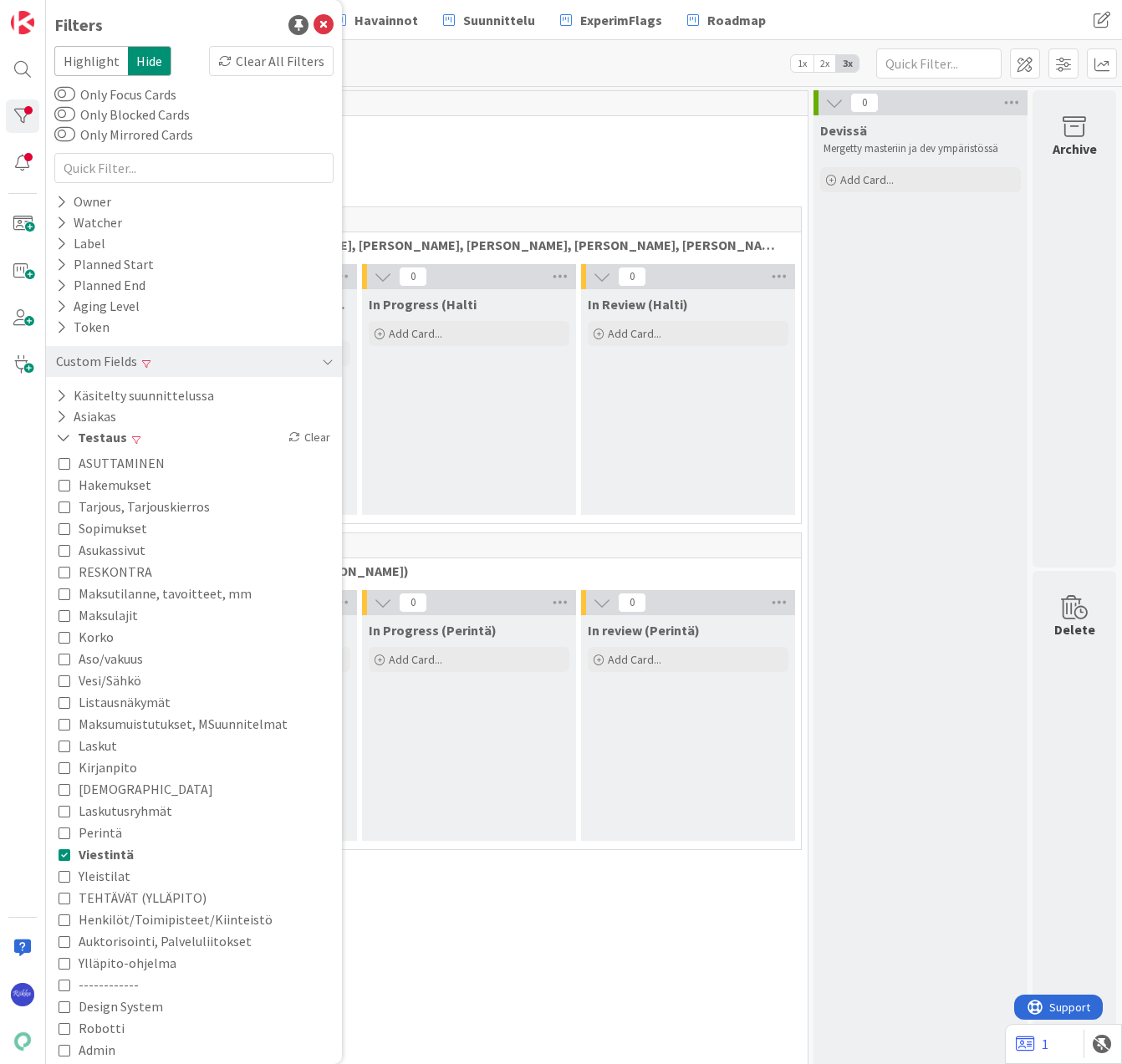
click at [66, 848] on icon at bounding box center [64, 854] width 12 height 12
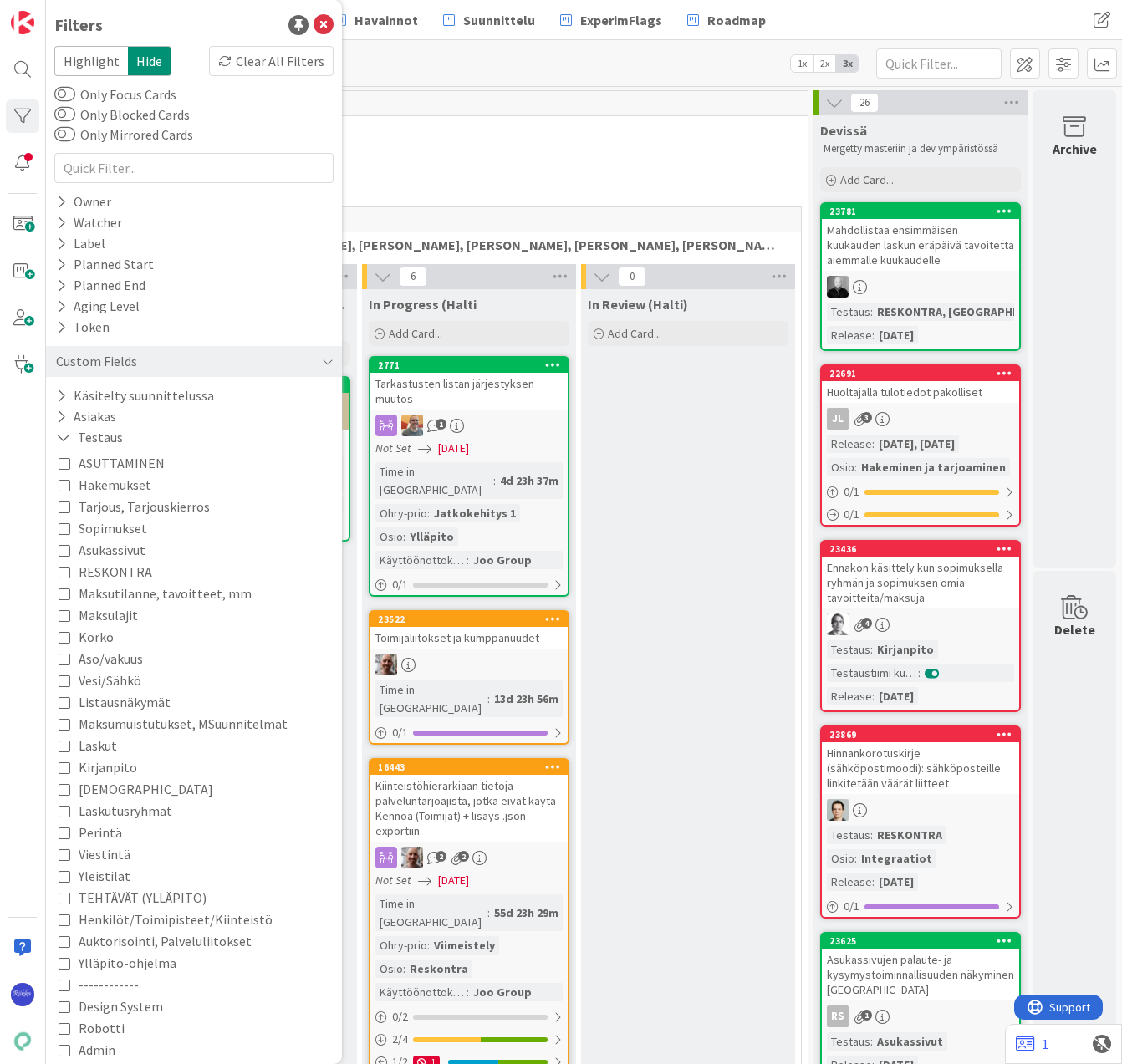
scroll to position [482, 0]
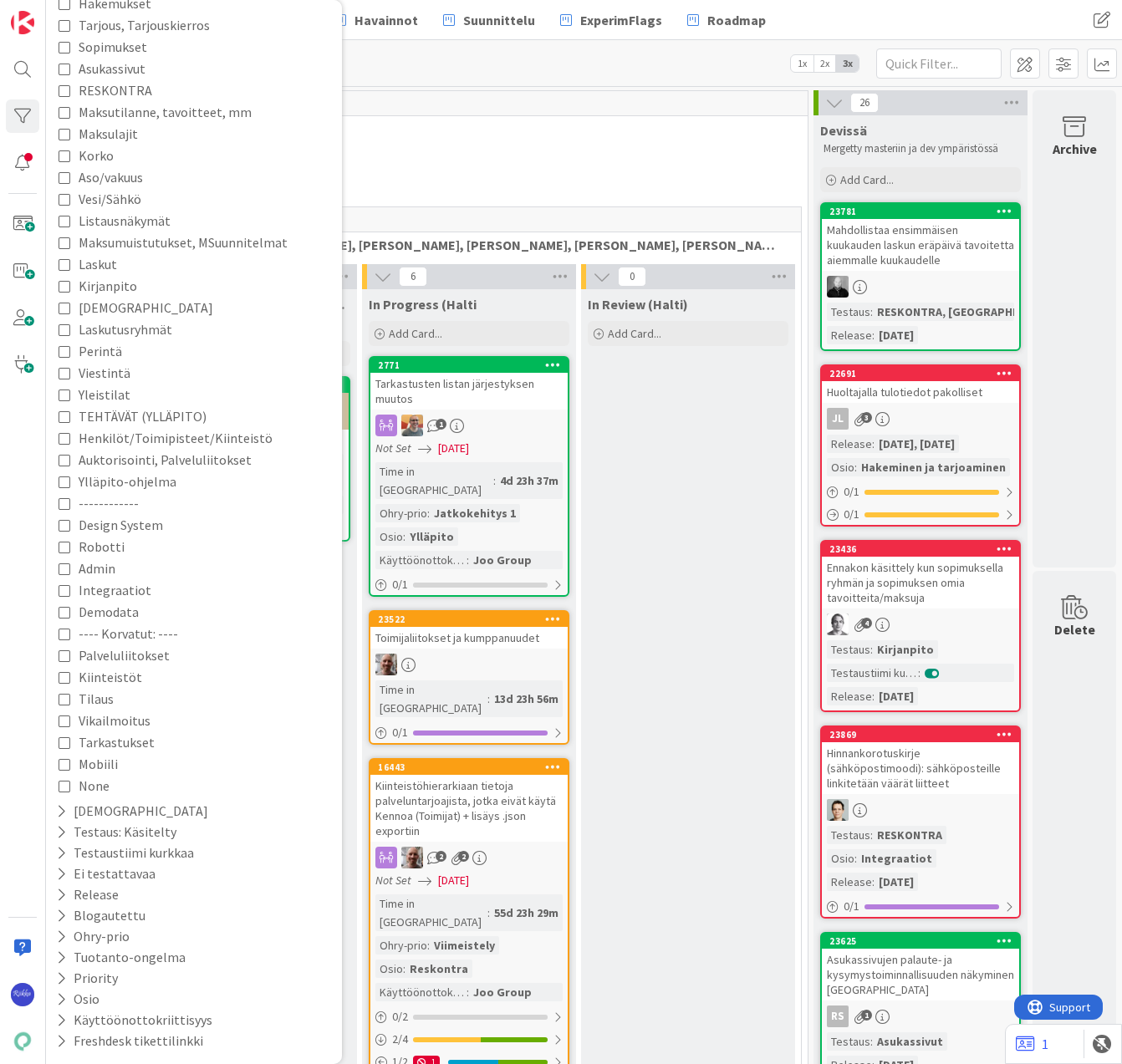
click at [59, 895] on icon at bounding box center [62, 895] width 11 height 15
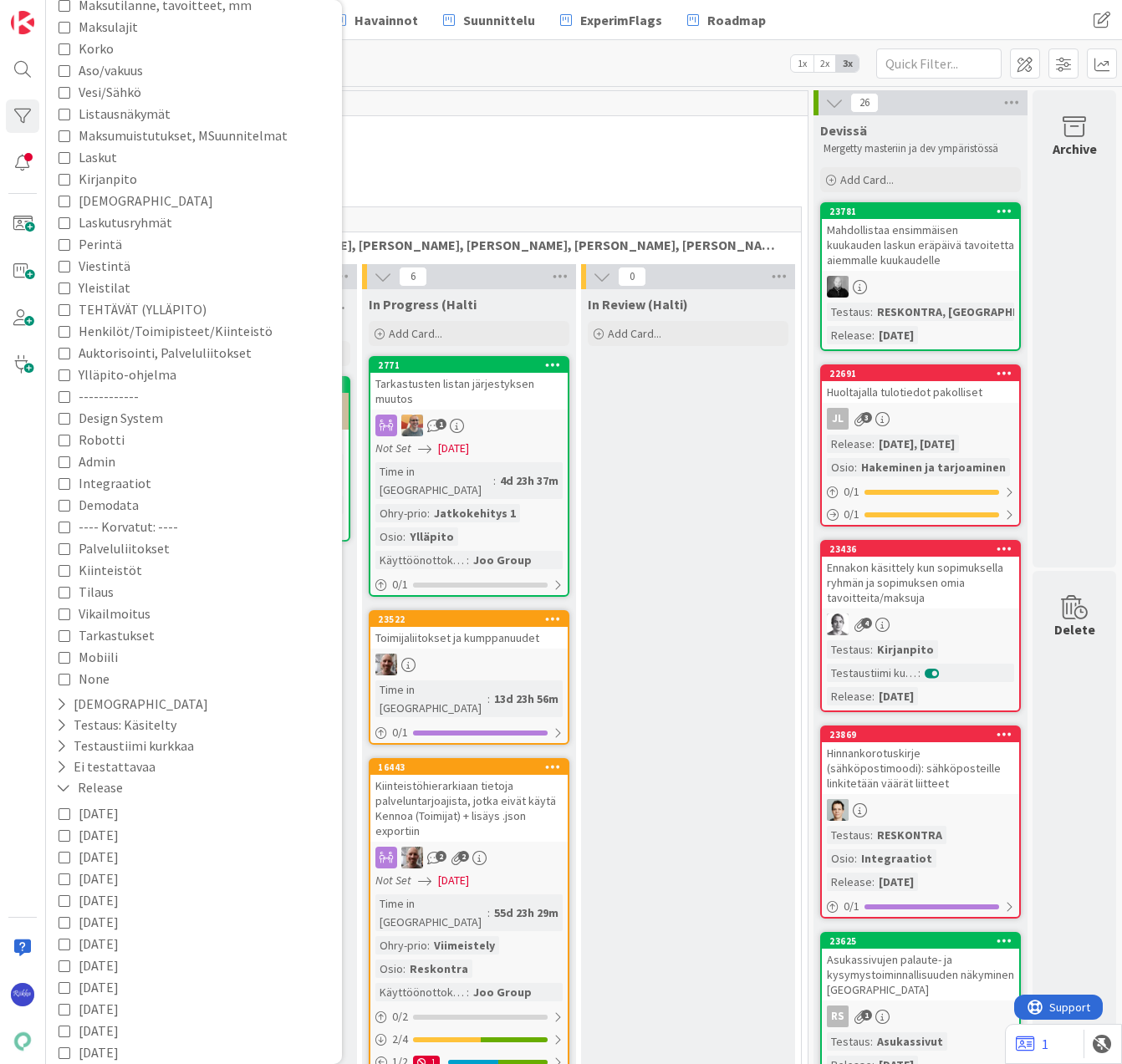
scroll to position [732, 0]
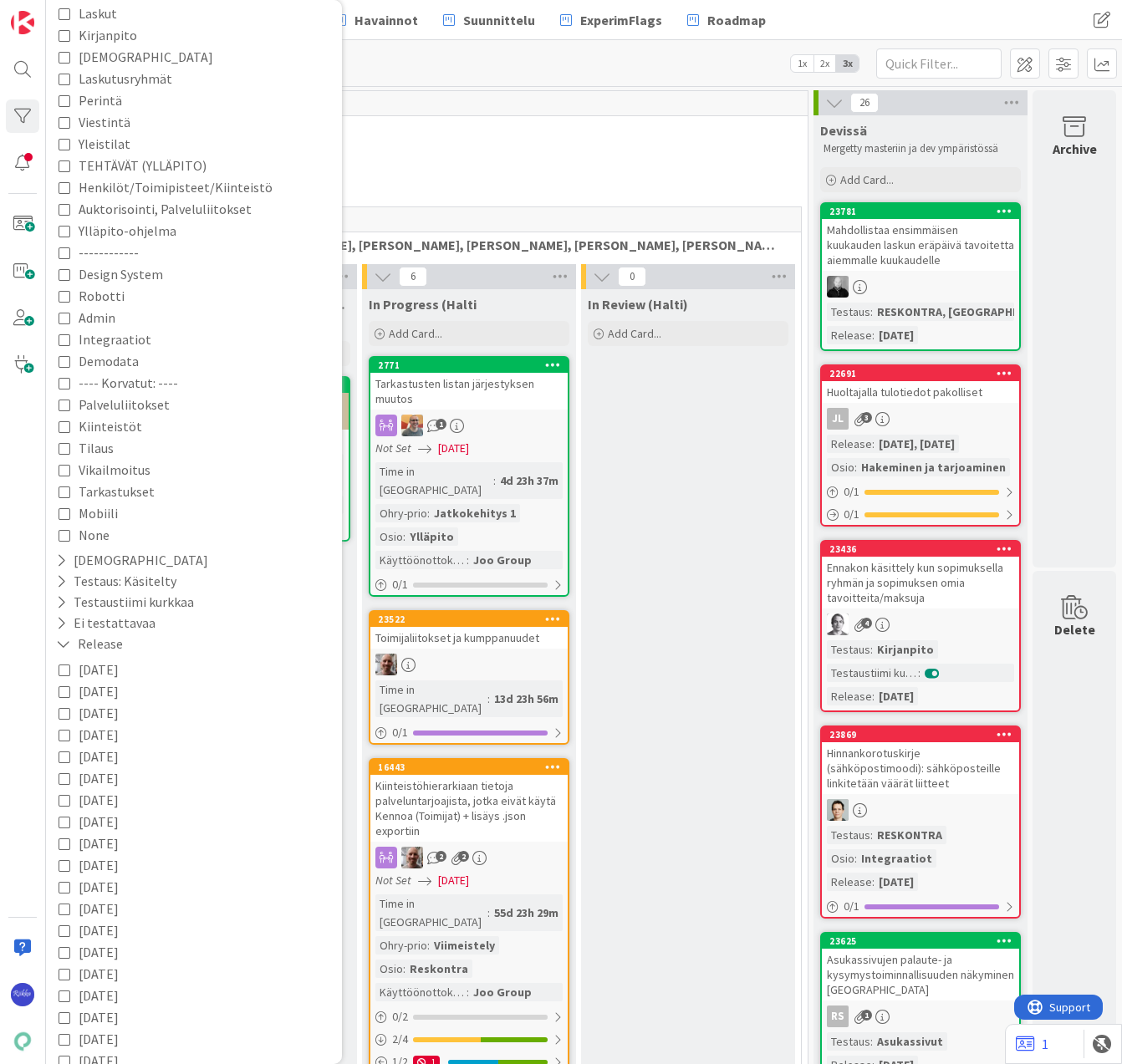
click at [111, 669] on span "[DATE]" at bounding box center [99, 669] width 40 height 22
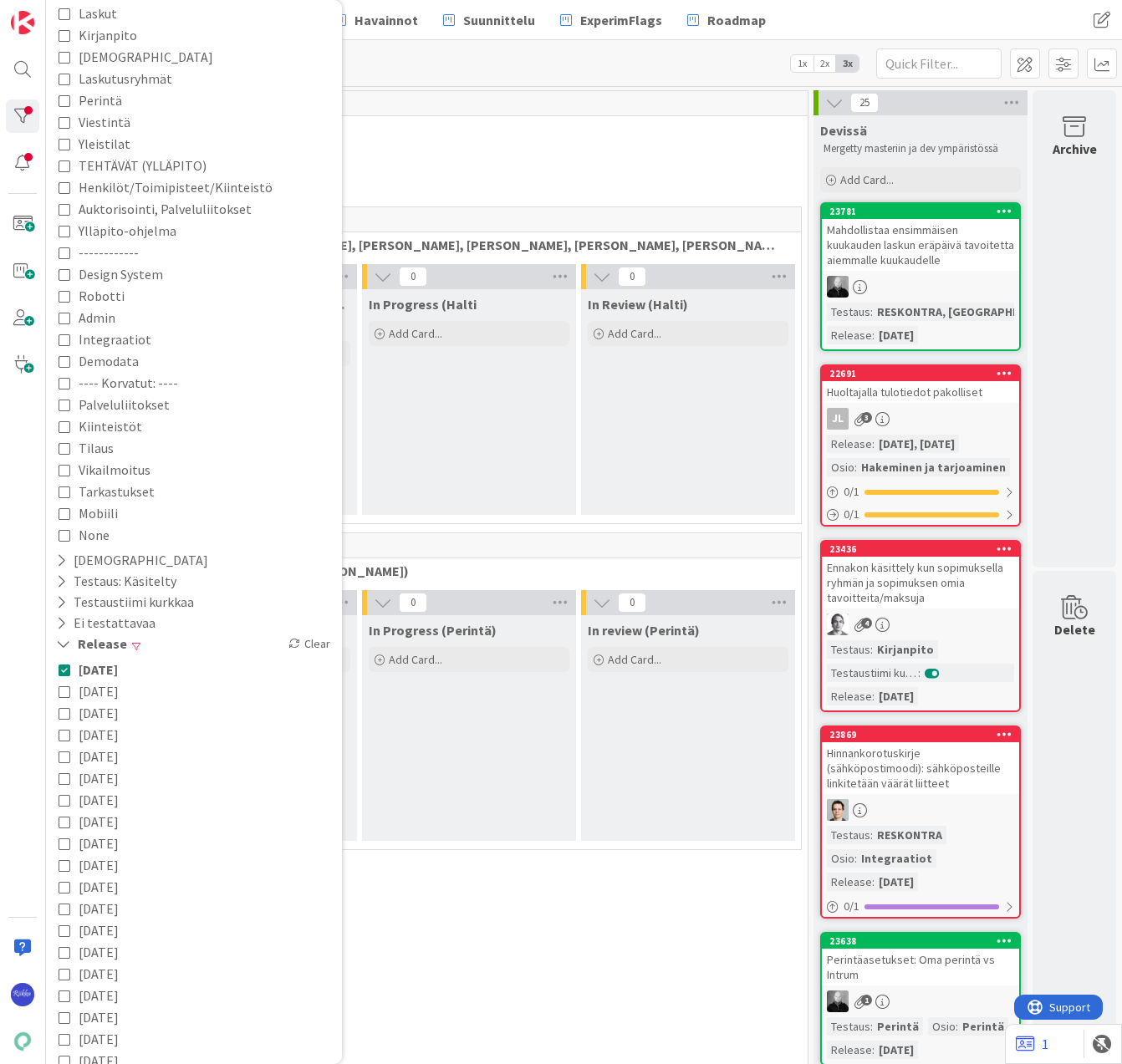
click at [435, 132] on span "Tekninen feature suunnittelu ja toteutus" at bounding box center [354, 129] width 867 height 16
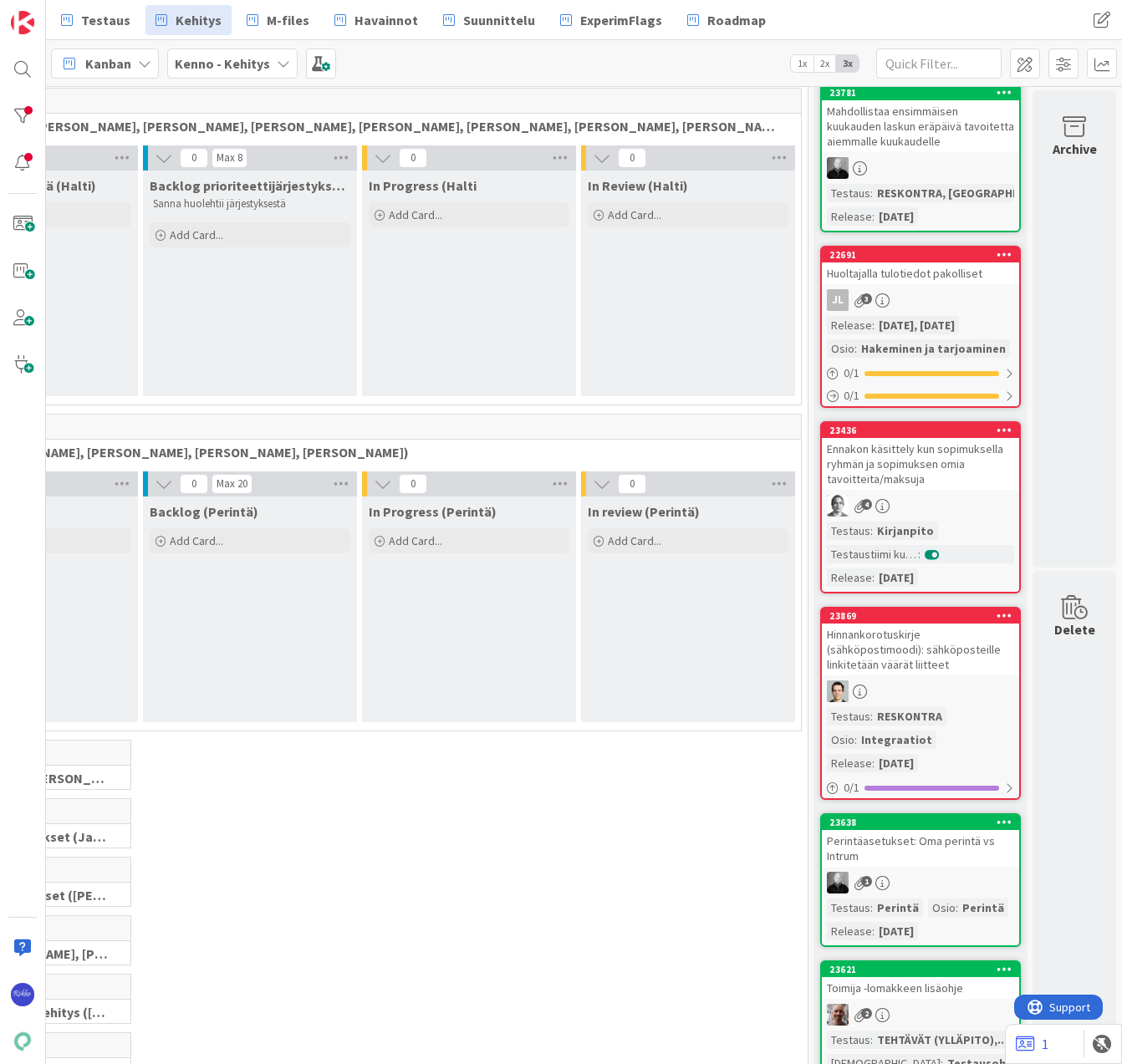
scroll to position [0, 194]
